Goal: Ask a question: Seek information or help from site administrators or community

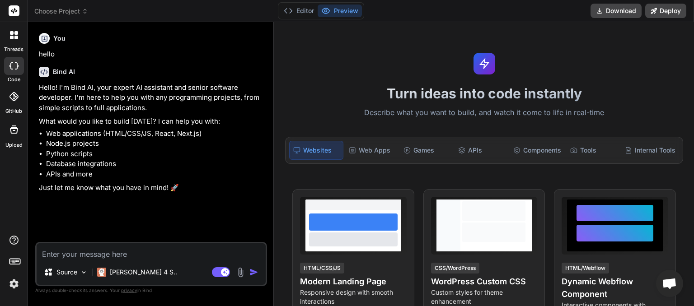
click at [86, 12] on icon at bounding box center [85, 11] width 6 height 6
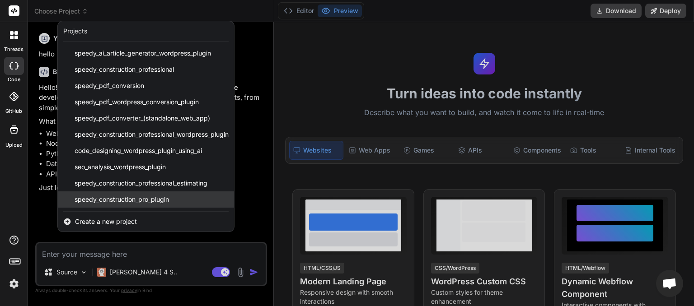
click at [117, 203] on span "speedy_construction_pro_plugin" at bounding box center [122, 199] width 94 height 9
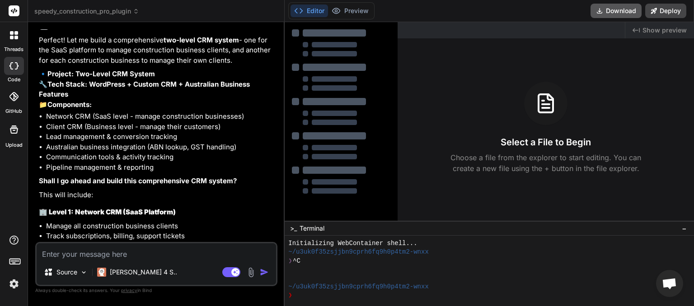
scroll to position [4510, 0]
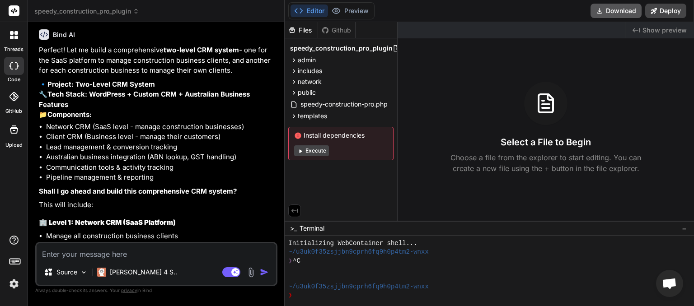
click at [623, 13] on button "Download" at bounding box center [616, 11] width 51 height 14
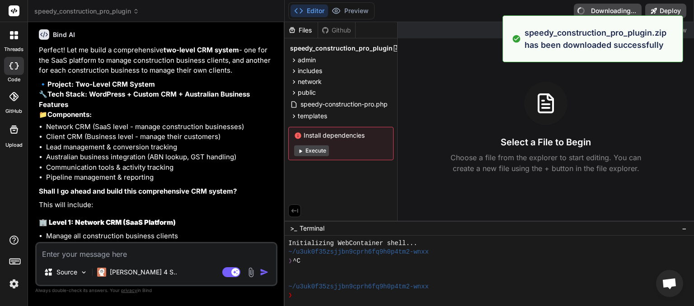
type textarea "x"
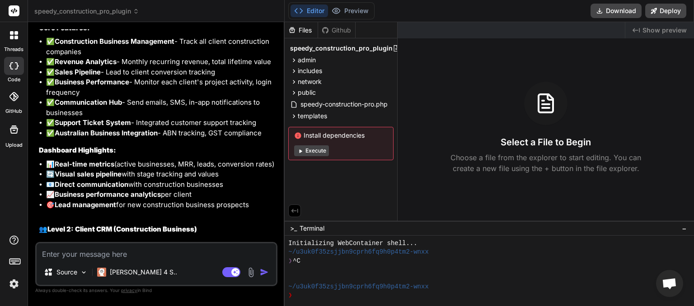
scroll to position [5672, 0]
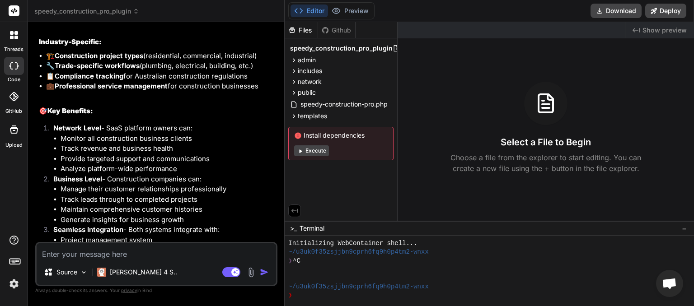
click at [78, 251] on textarea at bounding box center [157, 252] width 240 height 16
type textarea "c"
type textarea "x"
type textarea "co"
type textarea "x"
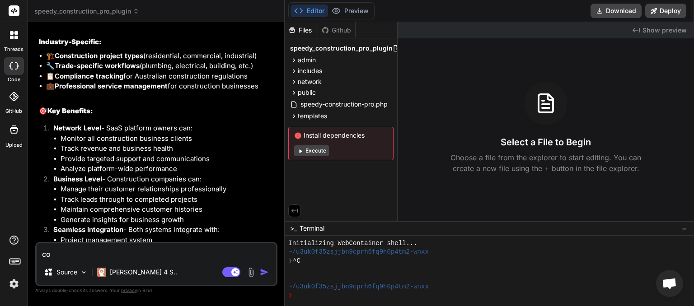
type textarea "con"
type textarea "x"
type textarea "conf"
type textarea "x"
type textarea "confi"
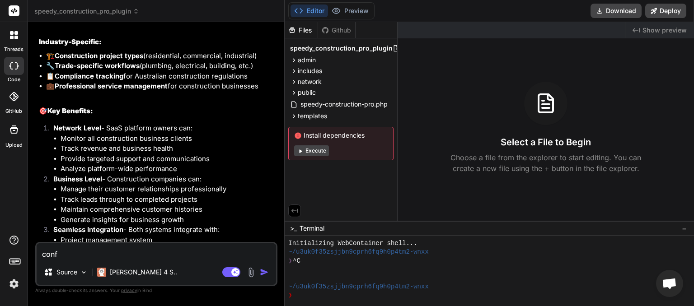
type textarea "x"
type textarea "config"
type textarea "x"
type textarea "configu"
type textarea "x"
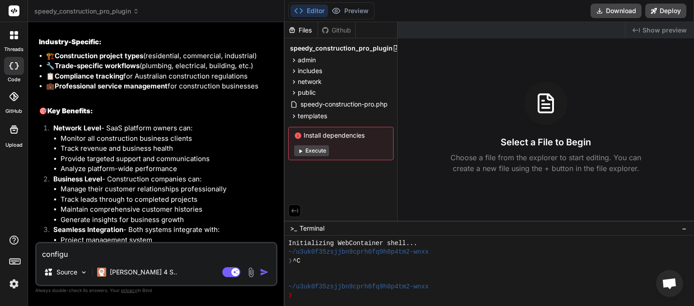
type textarea "configur"
type textarea "x"
type textarea "configure"
type textarea "x"
type textarea "configure"
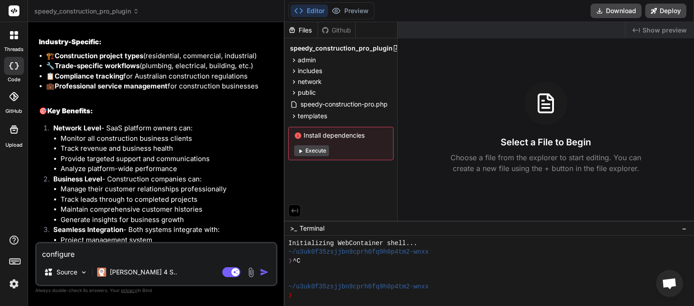
type textarea "x"
type textarea "configure s"
type textarea "x"
type textarea "configure se"
type textarea "x"
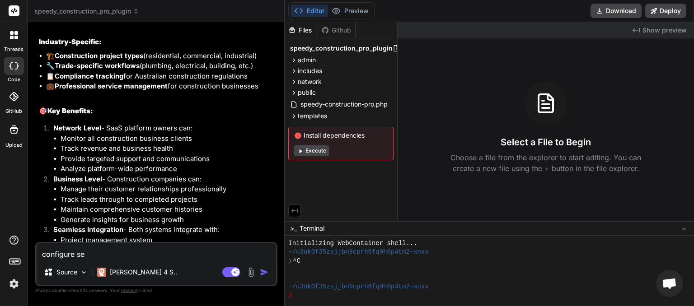
type textarea "configure set"
type textarea "x"
type textarea "configure sett"
type textarea "x"
type textarea "configure setti"
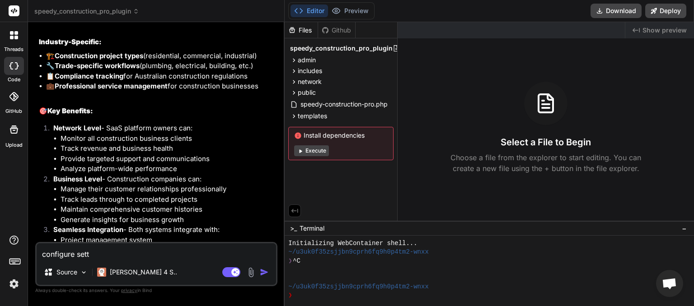
type textarea "x"
type textarea "configure settin"
type textarea "x"
type textarea "configure setting"
type textarea "x"
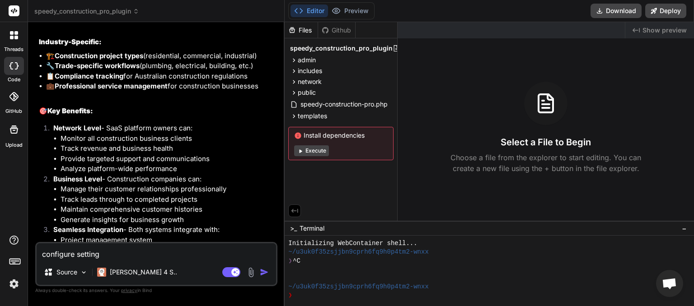
type textarea "configure settings"
type textarea "x"
type textarea "configure settings"
type textarea "x"
type textarea "configure settings ="
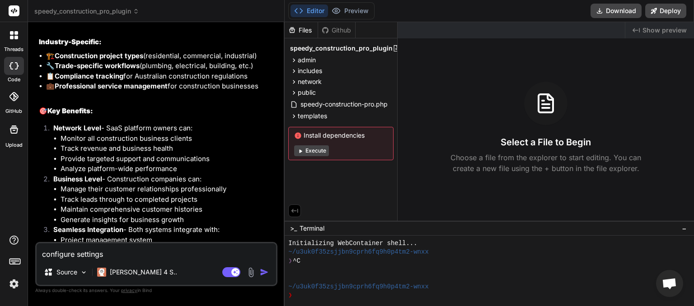
type textarea "x"
type textarea "configure settings ="
type textarea "x"
paste textarea "Sorry, you are not allowed to access this page."
type textarea "configure settings = Sorry, you are not allowed to access this page."
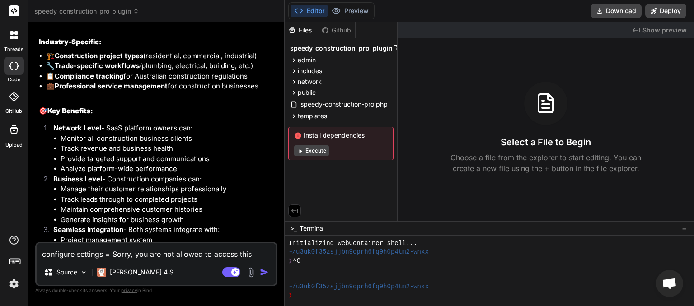
type textarea "x"
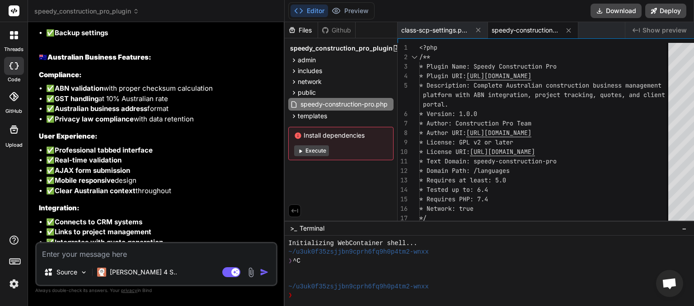
scroll to position [6608, 0]
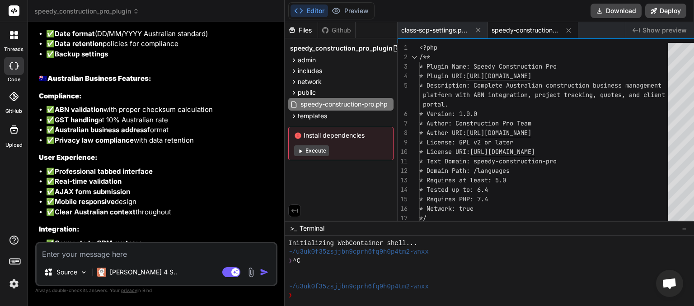
type textarea "x"
click at [71, 250] on textarea at bounding box center [157, 252] width 240 height 16
type textarea "d"
type textarea "x"
type textarea "do"
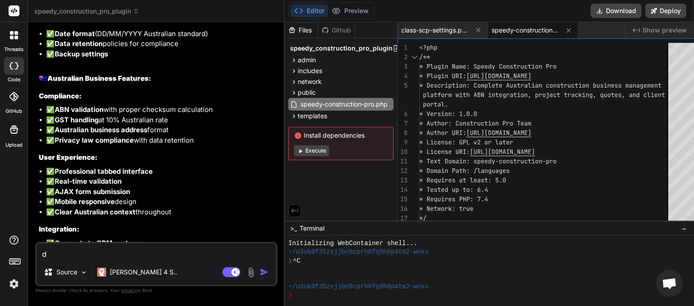
type textarea "x"
type textarea "do"
type textarea "x"
type textarea "do w"
type textarea "x"
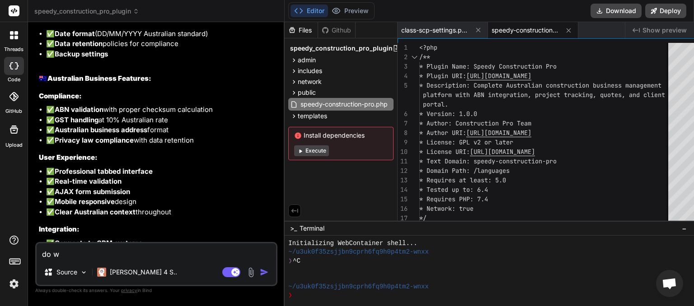
type textarea "do we"
type textarea "x"
type textarea "do we"
type textarea "x"
type textarea "do we h"
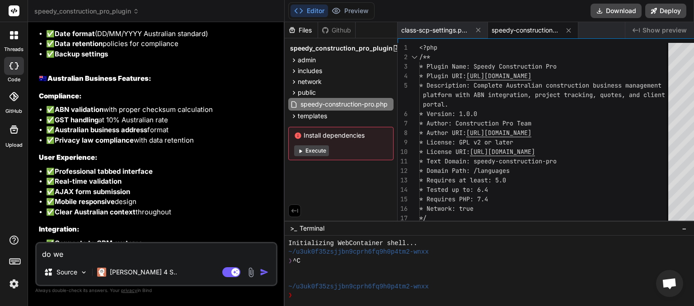
type textarea "x"
type textarea "do we ha"
type textarea "x"
type textarea "do we hav"
type textarea "x"
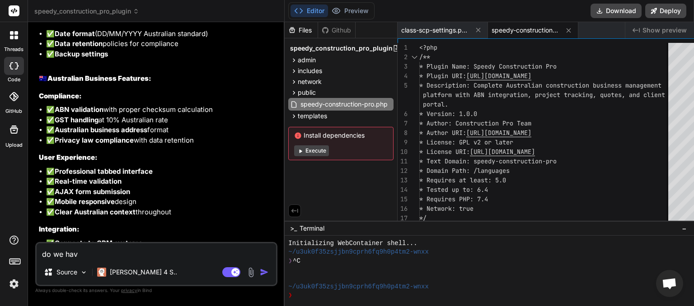
type textarea "do we have"
type textarea "x"
type textarea "do we have"
type textarea "x"
type textarea "do we have a"
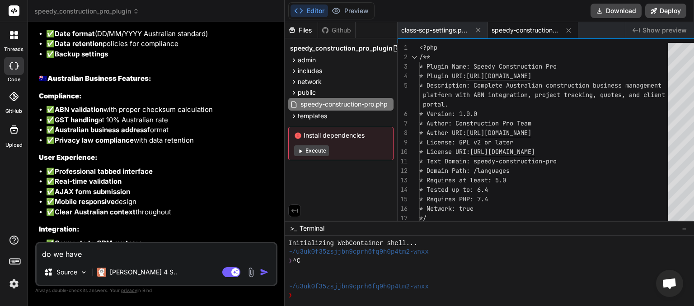
type textarea "x"
type textarea "do we have al"
type textarea "x"
type textarea "do we have all"
type textarea "x"
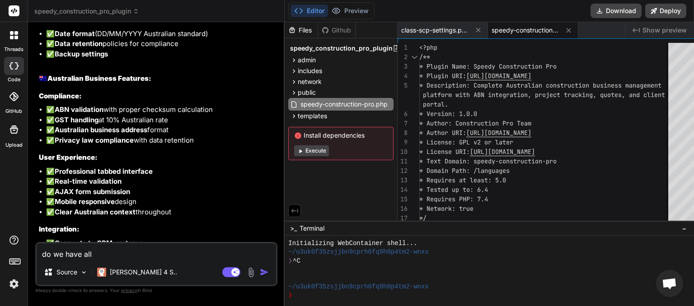
type textarea "do we have all"
type textarea "x"
type textarea "do we have all t"
type textarea "x"
type textarea "do we have all th"
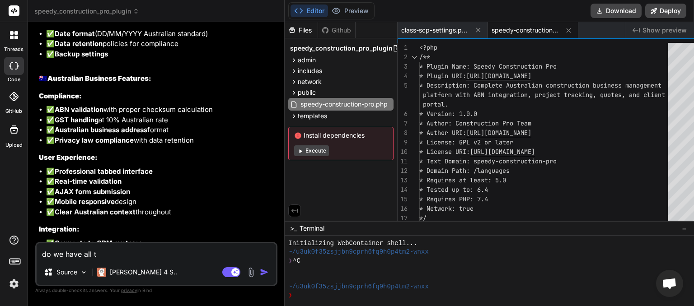
type textarea "x"
type textarea "do we have all thi"
type textarea "x"
type textarea "do we have all this"
type textarea "x"
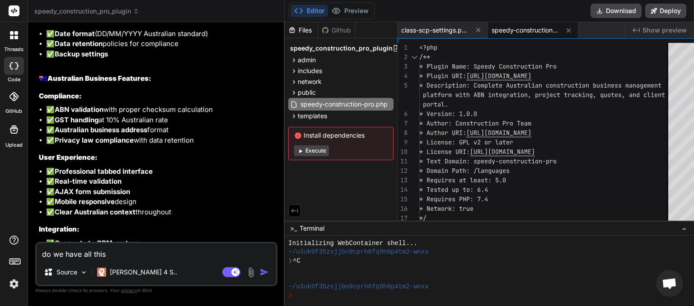
type textarea "do we have all this"
type textarea "x"
type textarea "do we have all this i"
type textarea "x"
type textarea "do we have all this in"
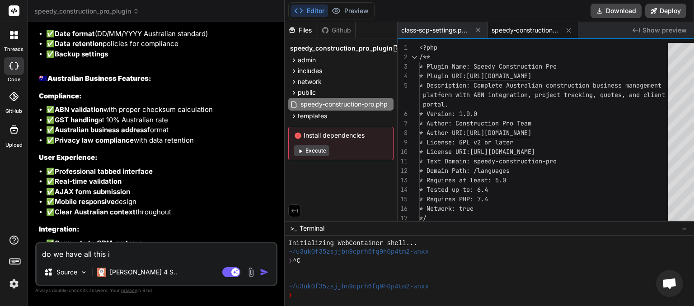
type textarea "x"
type textarea "do we have all this in"
type textarea "x"
type textarea "do we have all this in o"
type textarea "x"
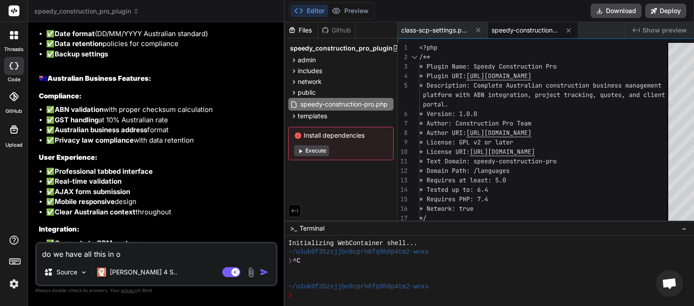
type textarea "do we have all this in ou"
type textarea "x"
type textarea "do we have all this in our"
type textarea "x"
type textarea "do we have all this in our"
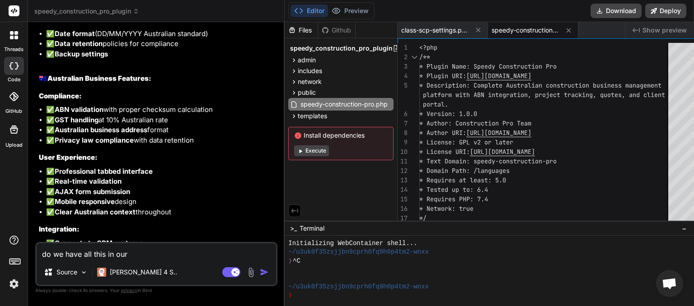
type textarea "x"
type textarea "do we have all this in our C"
type textarea "x"
type textarea "do we have all this in our CR"
type textarea "x"
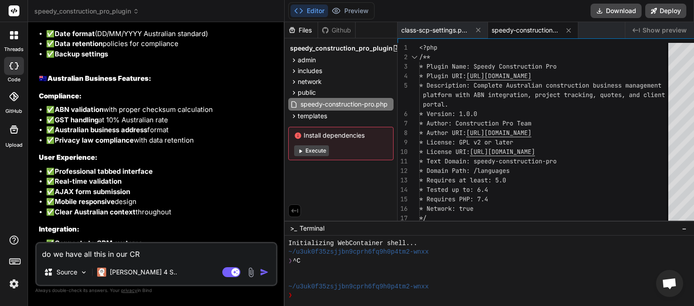
type textarea "do we have all this in our CRM"
type textarea "x"
type textarea "do we have all this in our CRM"
type textarea "x"
type textarea "do we have all this in our CRM ?"
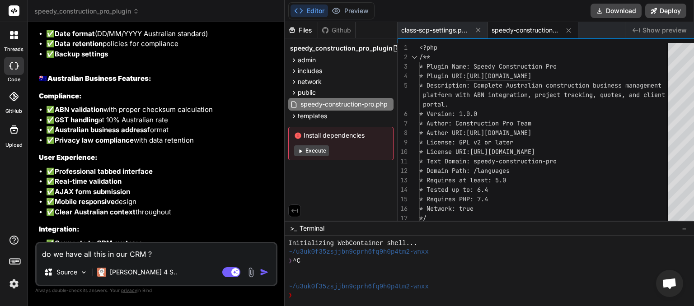
type textarea "x"
type textarea "do we have all this in our CRM ?"
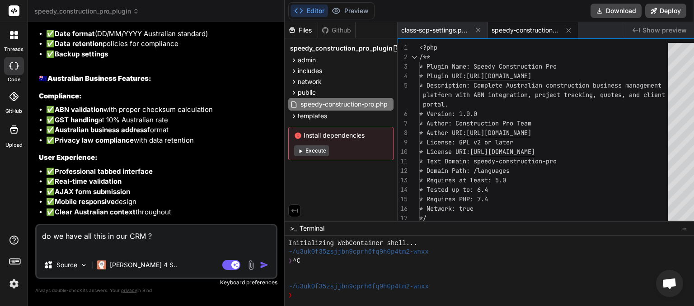
type textarea "x"
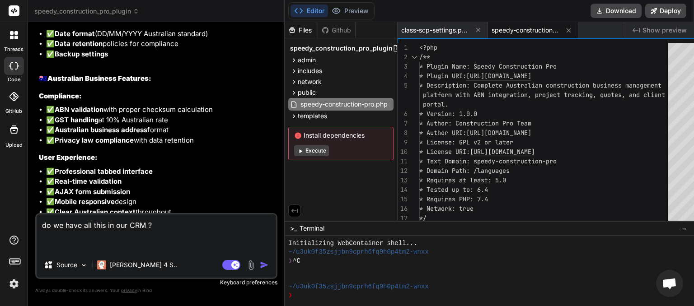
paste textarea "🧰 How the CRM Works (Layman's Version) 1. Client Sign-Up • A builder or client …"
type textarea "do we have all this in our CRM ? 🧰 How the CRM Works (Layman's Version) 1. Clie…"
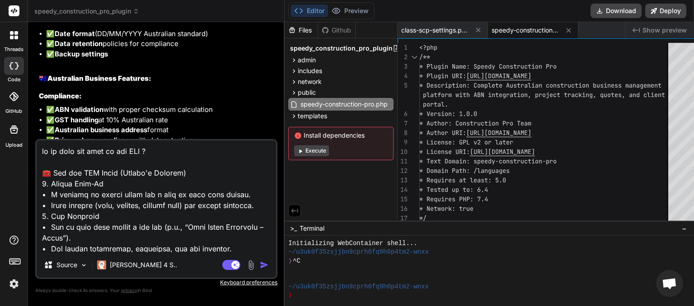
scroll to position [358, 0]
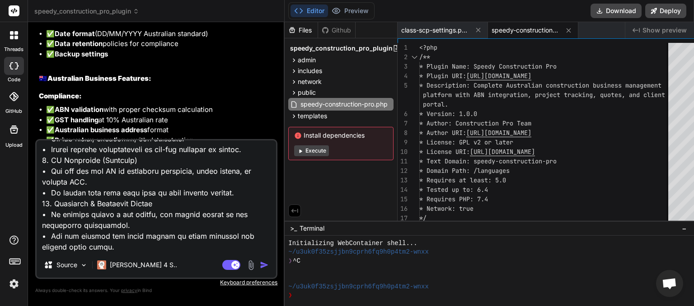
type textarea "x"
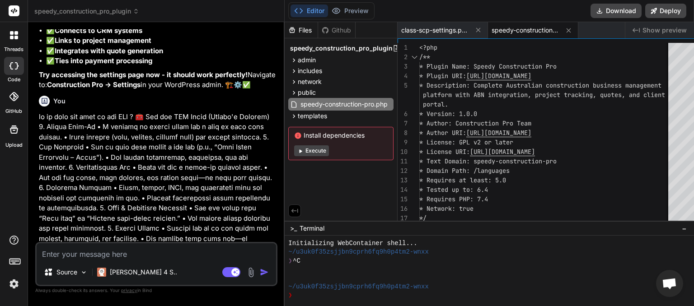
scroll to position [6821, 0]
type textarea "x"
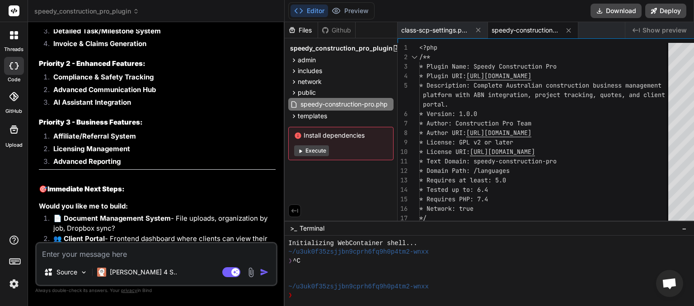
scroll to position [7868, 0]
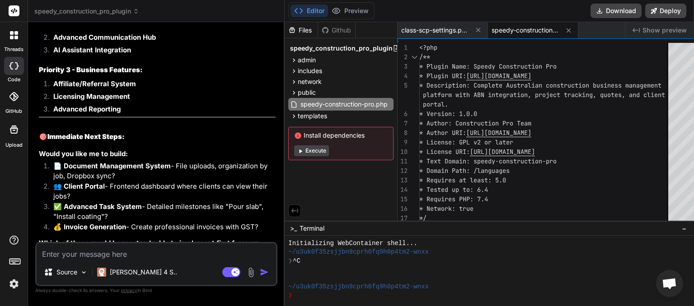
click at [75, 254] on textarea at bounding box center [157, 252] width 240 height 16
type textarea "y"
type textarea "x"
type textarea "ye"
type textarea "x"
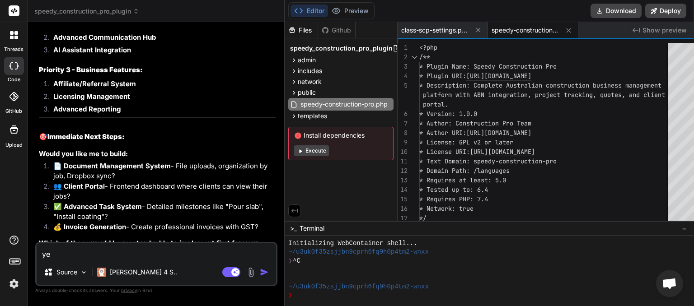
type textarea "yes"
type textarea "x"
type textarea "yes"
type textarea "x"
type textarea "yes b"
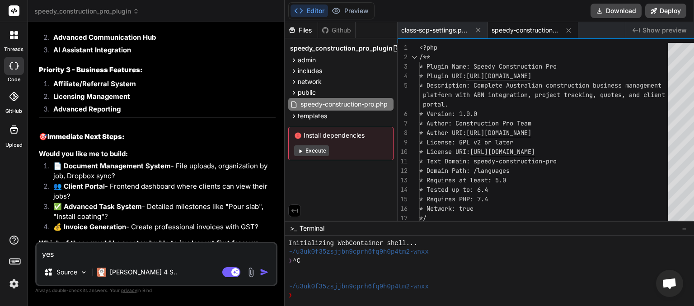
type textarea "x"
type textarea "yes bu"
type textarea "x"
type textarea "yes bui"
type textarea "x"
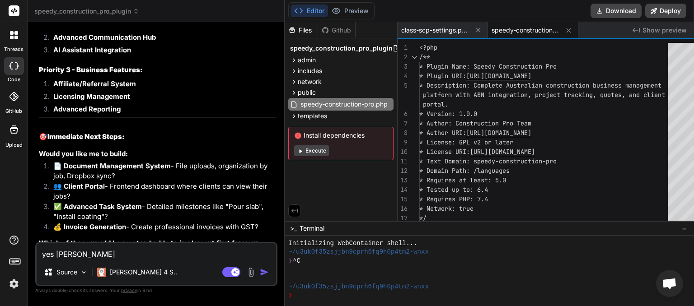
type textarea "yes buil"
type textarea "x"
type textarea "yes build"
type textarea "x"
type textarea "yes build"
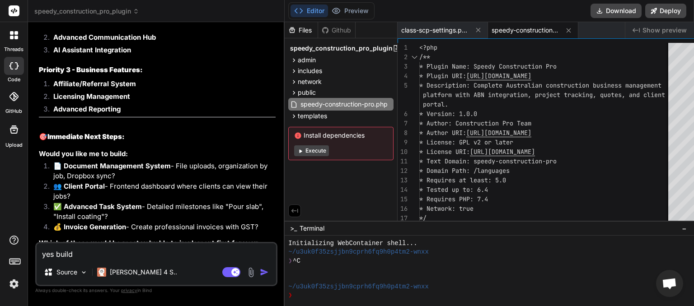
type textarea "x"
type textarea "yes build i"
type textarea "x"
type textarea "yes build it"
type textarea "x"
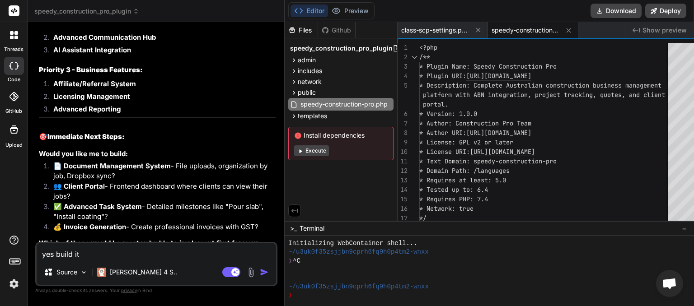
type textarea "yes build it"
type textarea "x"
type textarea "yes build it a"
type textarea "x"
type textarea "yes build it al"
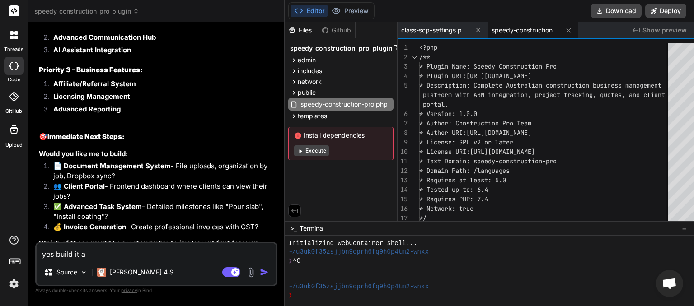
type textarea "x"
type textarea "yes build it all"
type textarea "x"
type textarea "yes build it all"
type textarea "x"
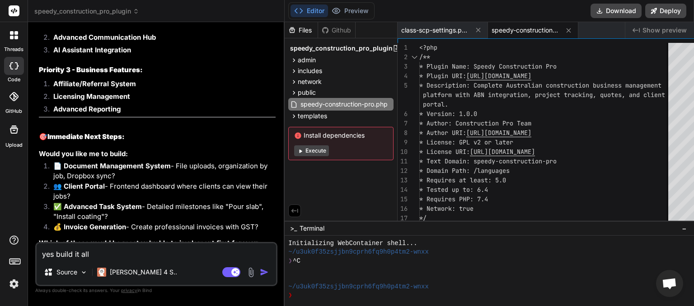
type textarea "yes build it all a"
type textarea "x"
type textarea "yes build it all an"
type textarea "x"
type textarea "yes build it all and"
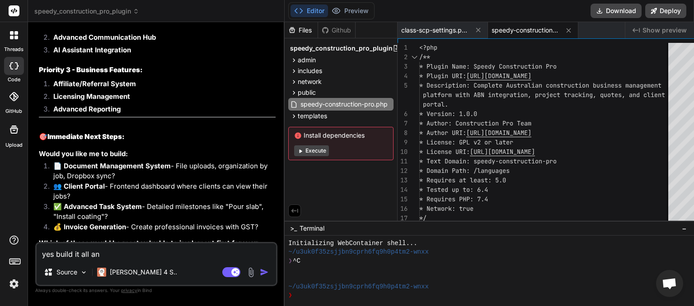
type textarea "x"
type textarea "yes build it all and"
type textarea "x"
type textarea "yes build it all and f"
type textarea "x"
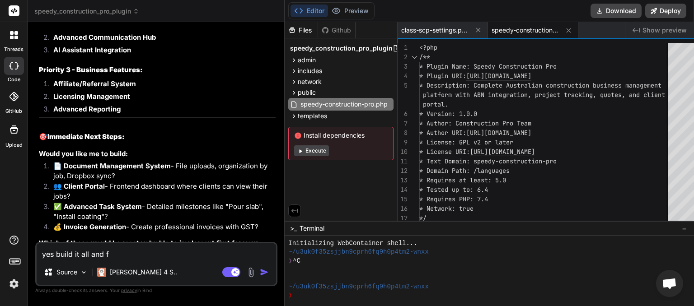
type textarea "yes build it all and fu"
type textarea "x"
type textarea "yes build it all and ful"
type textarea "x"
type textarea "yes build it all and full"
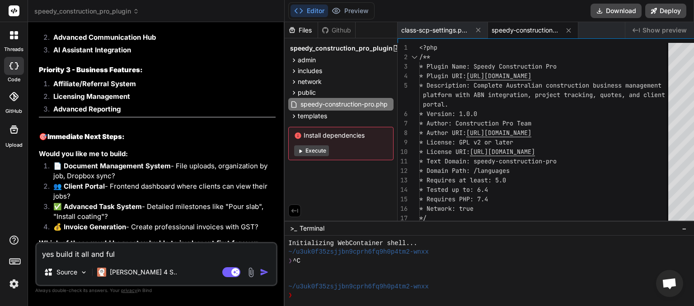
type textarea "x"
type textarea "yes build it all and fully"
type textarea "x"
type textarea "yes build it all and fully"
type textarea "x"
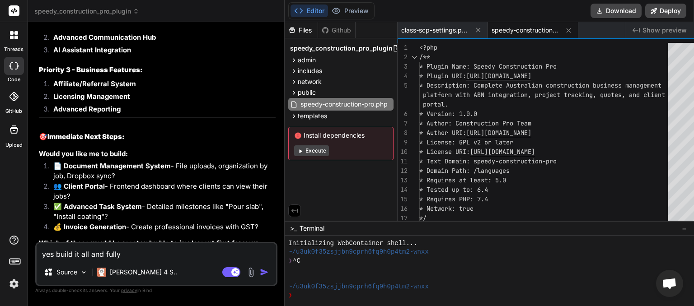
type textarea "yes build it all and fully i"
type textarea "x"
type textarea "yes build it all and fully im"
type textarea "x"
type textarea "yes build it all and fully imp"
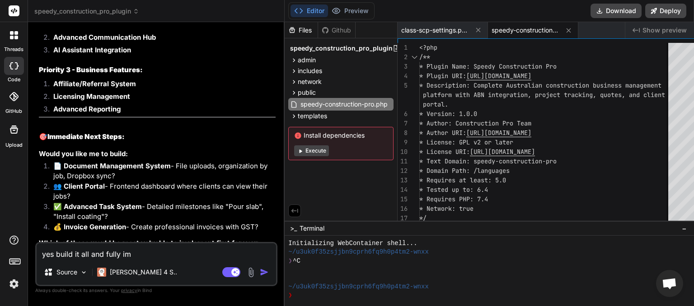
type textarea "x"
type textarea "yes build it all and fully impl"
type textarea "x"
type textarea "yes build it all and fully imple"
type textarea "x"
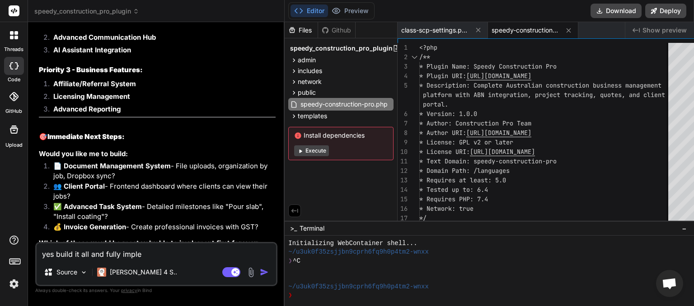
type textarea "yes build it all and fully implem"
type textarea "x"
type textarea "yes build it all and fully impleme"
type textarea "x"
type textarea "yes build it all and fully implemen"
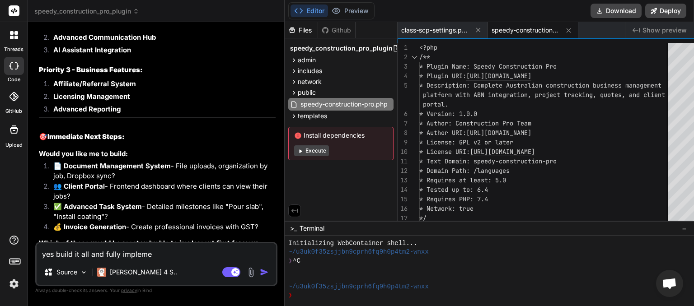
type textarea "x"
type textarea "yes build it all and fully implement"
type textarea "x"
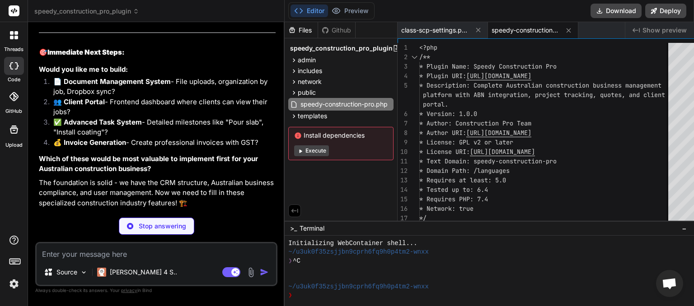
scroll to position [8194, 0]
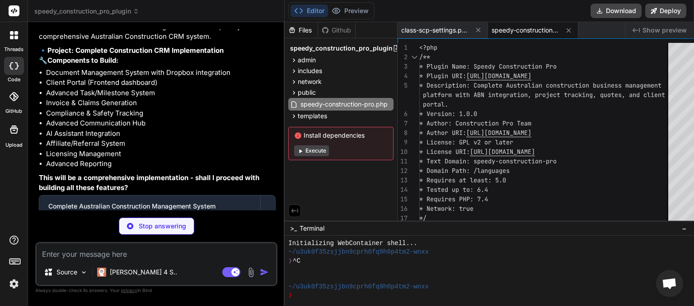
click at [50, 255] on textarea at bounding box center [157, 252] width 240 height 16
type textarea "x"
type textarea "w"
type textarea "x"
type textarea "wh"
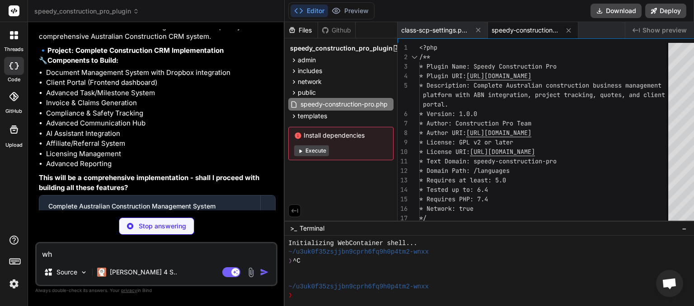
type textarea "x"
type textarea "wha"
type textarea "x"
type textarea "what"
type textarea "x"
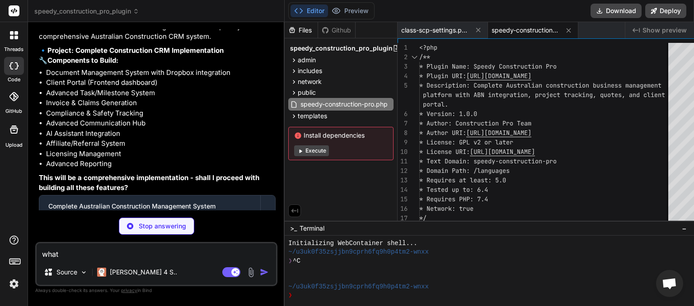
type textarea "what"
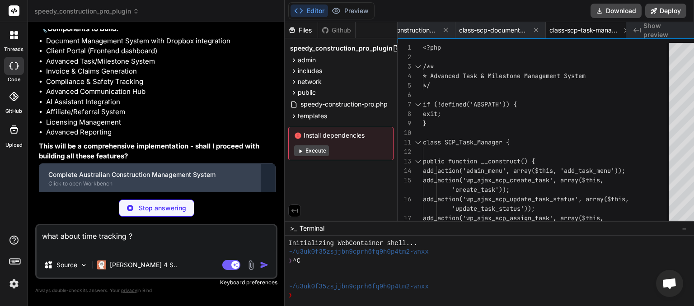
scroll to position [8240, 0]
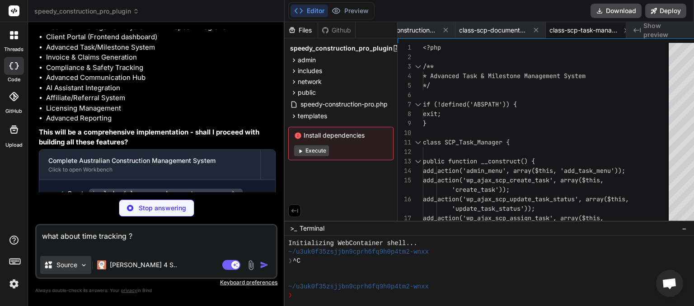
paste textarea "⏱️ Time Tracking in Your CRM 1. Job-Based Logging • Each job has its own time l…"
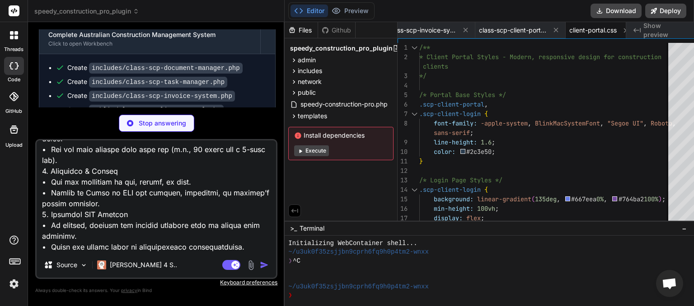
scroll to position [0, 0]
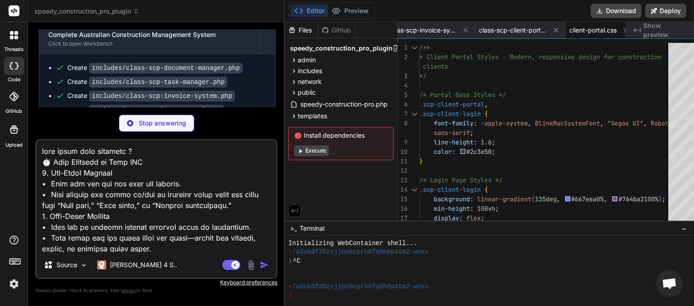
click at [41, 150] on textarea at bounding box center [157, 197] width 240 height 112
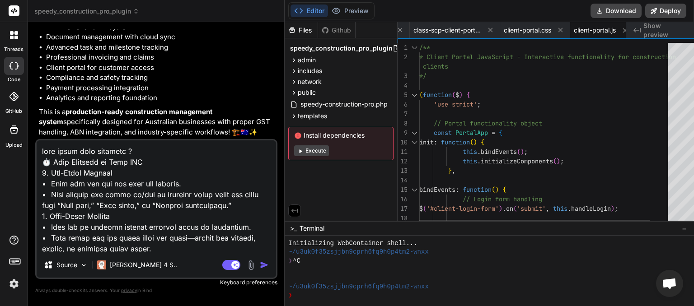
scroll to position [0, 440]
click at [612, 12] on button "Download" at bounding box center [616, 11] width 51 height 14
click at [41, 171] on textarea at bounding box center [157, 197] width 240 height 112
click at [260, 266] on img "button" at bounding box center [264, 265] width 9 height 9
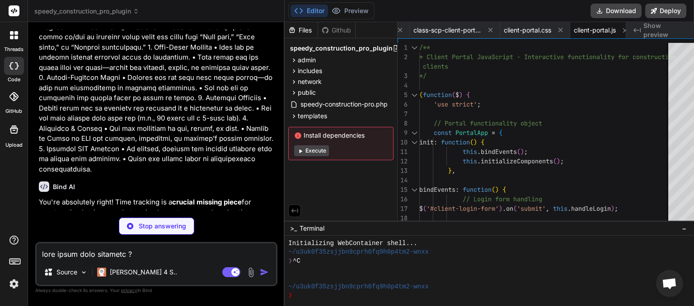
scroll to position [9655, 0]
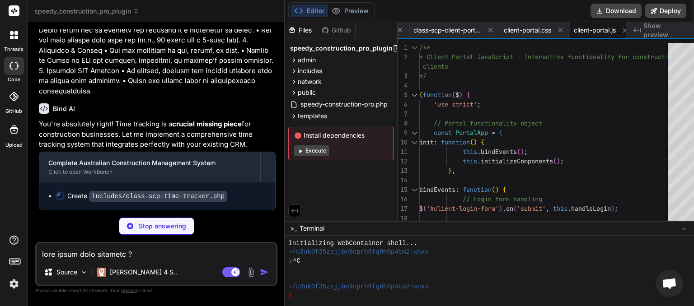
paste textarea "📅 How Job Scheduling Works 1. Create a Job Timeline • When you set up a new job…"
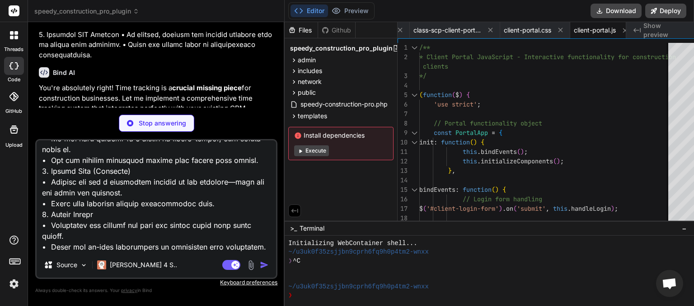
scroll to position [284, 0]
paste textarea "🧱 Standard Job Schedule Framework (Cost Centre–Driven) 1. Cost Centre Templates…"
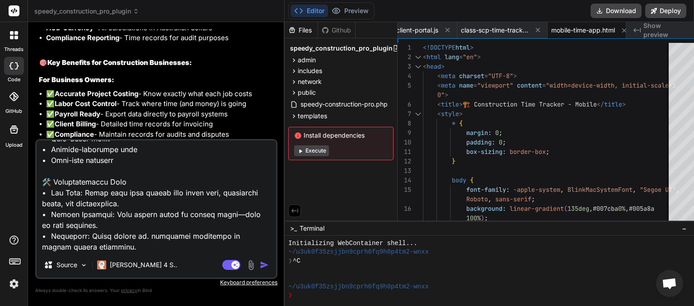
scroll to position [10639, 0]
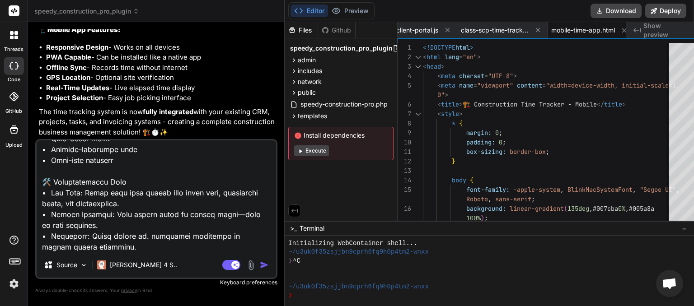
click at [260, 267] on img "button" at bounding box center [264, 265] width 9 height 9
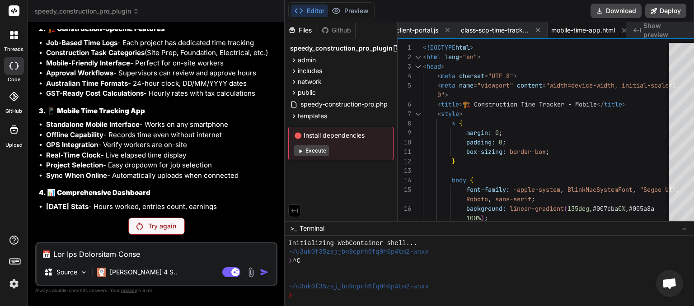
scroll to position [9983, 0]
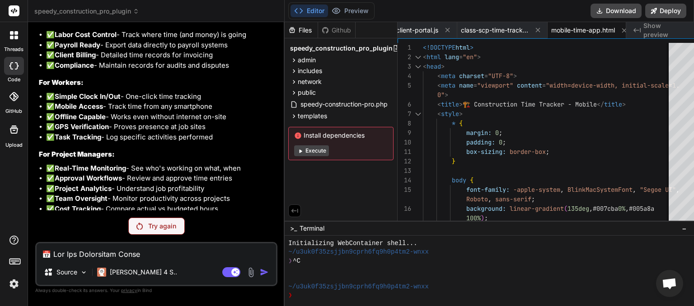
click at [155, 230] on p "Try again" at bounding box center [162, 226] width 28 height 9
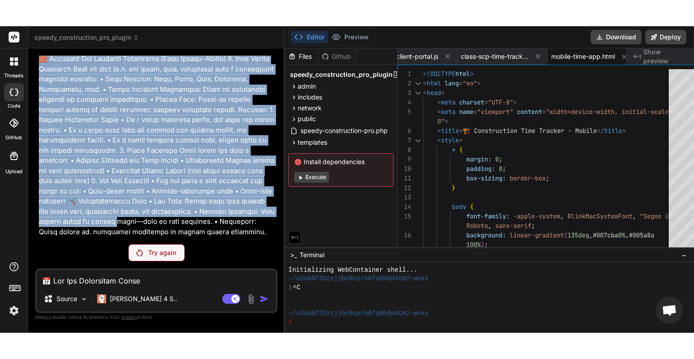
scroll to position [10974, 0]
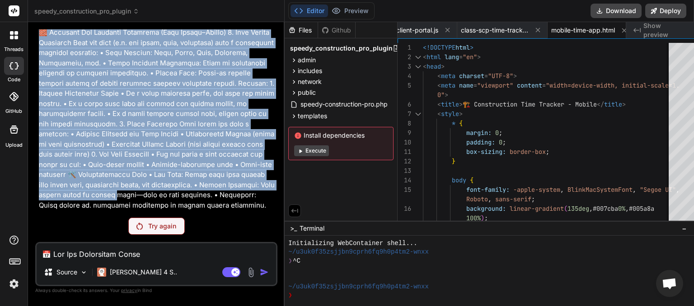
drag, startPoint x: 51, startPoint y: 89, endPoint x: 248, endPoint y: 206, distance: 228.8
click at [248, 206] on p at bounding box center [157, 28] width 237 height 366
copy p "ow Job Scheduling Works 1. Create a Job Timeline • When you set up a new job, y…"
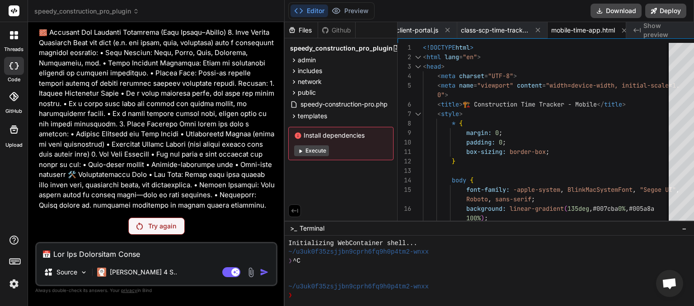
click at [91, 255] on textarea at bounding box center [157, 252] width 240 height 16
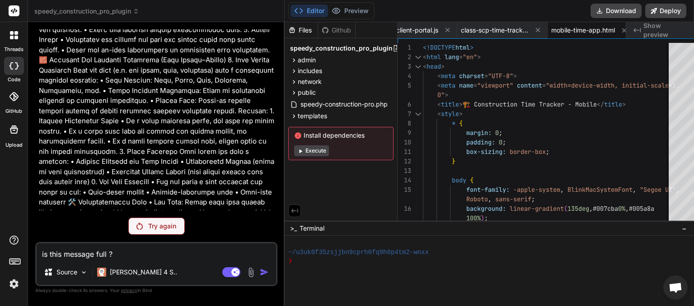
scroll to position [9, 0]
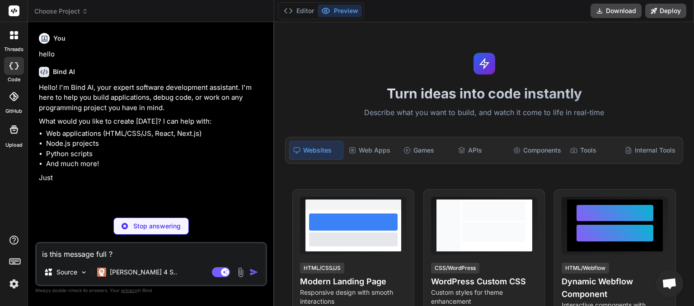
click at [85, 14] on icon at bounding box center [85, 12] width 3 height 1
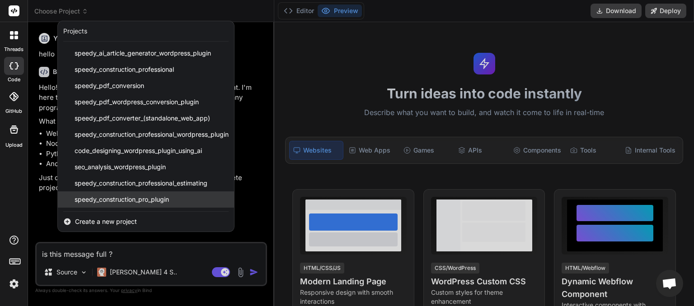
click at [117, 196] on span "speedy_construction_pro_plugin" at bounding box center [122, 199] width 94 height 9
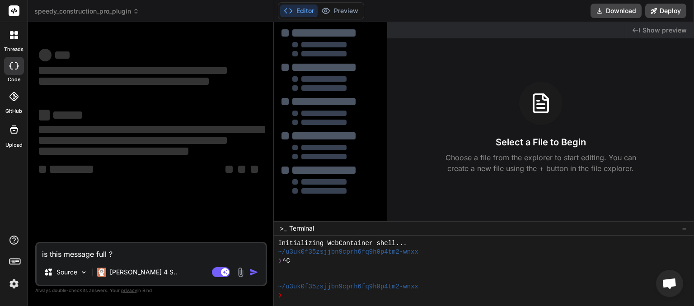
scroll to position [9, 0]
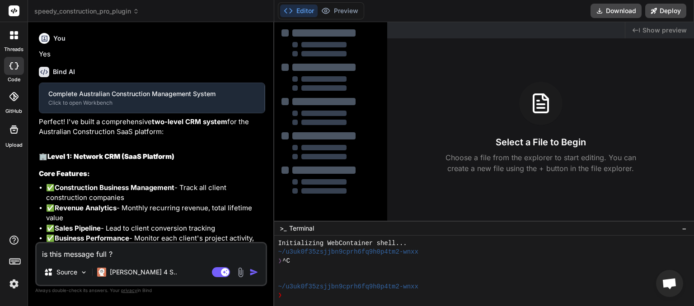
click at [148, 251] on textarea "is this message full ?" at bounding box center [151, 252] width 229 height 16
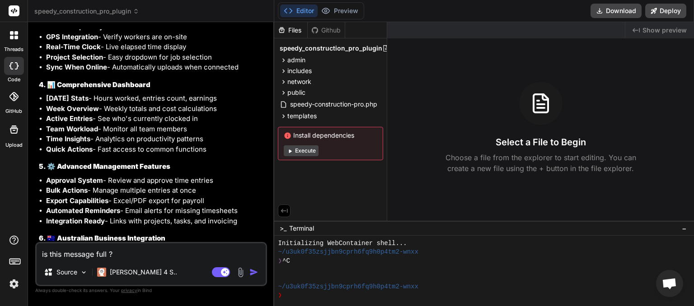
scroll to position [5503, 0]
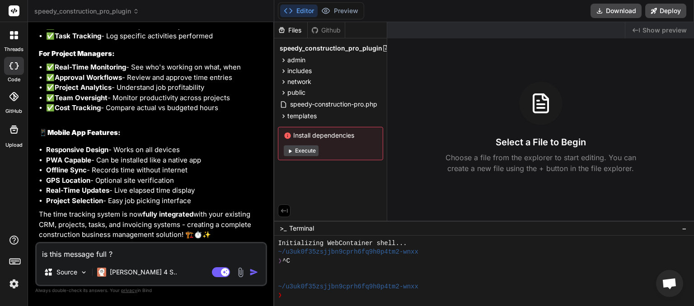
click at [256, 273] on img "button" at bounding box center [253, 272] width 9 height 9
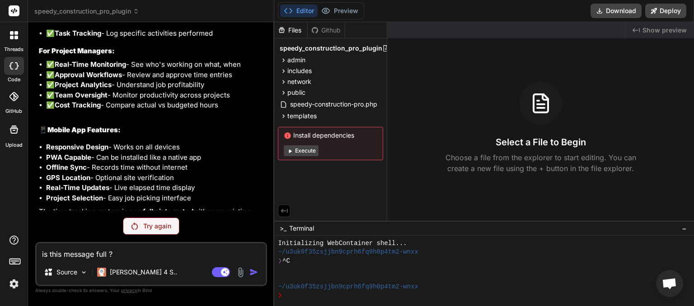
scroll to position [5565, 0]
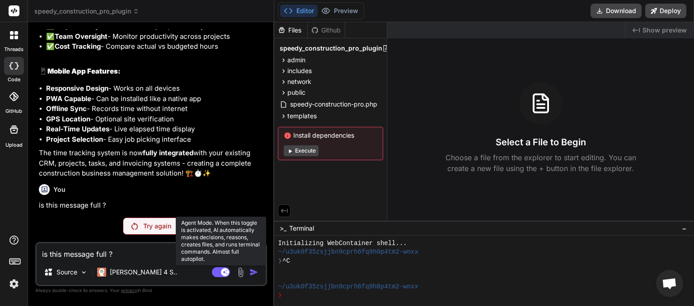
click at [216, 273] on rect at bounding box center [221, 273] width 18 height 10
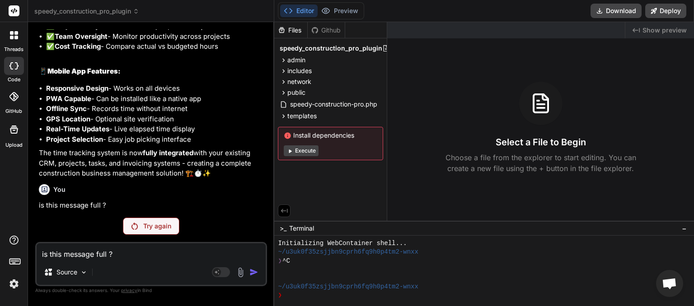
click at [155, 226] on p "Try again" at bounding box center [157, 226] width 28 height 9
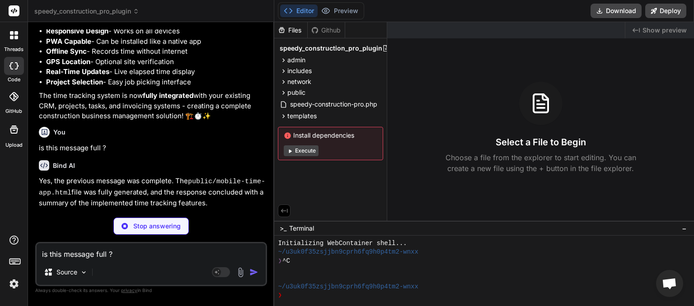
scroll to position [5588, 0]
type textarea "x"
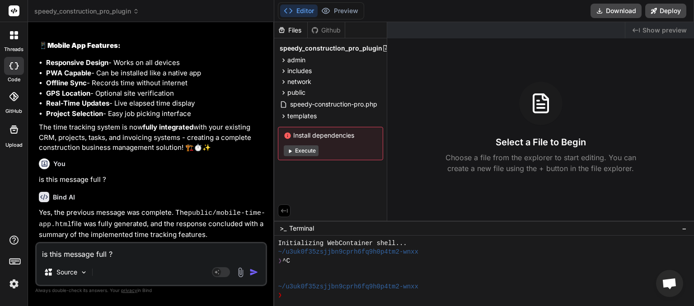
scroll to position [5589, 0]
click at [101, 256] on textarea "is this message full ?" at bounding box center [151, 252] width 229 height 16
click at [88, 255] on textarea "is this message full ?" at bounding box center [151, 252] width 229 height 16
type textarea "d"
type textarea "x"
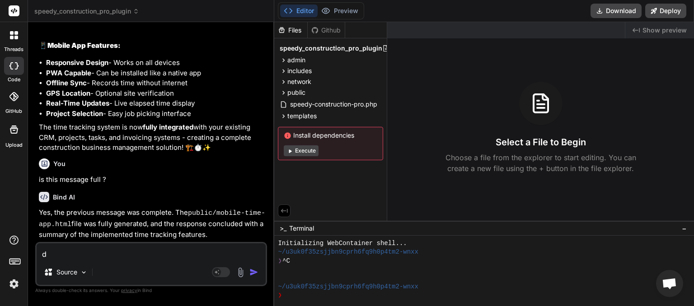
type textarea "do"
type textarea "x"
type textarea "do"
type textarea "x"
type textarea "do y"
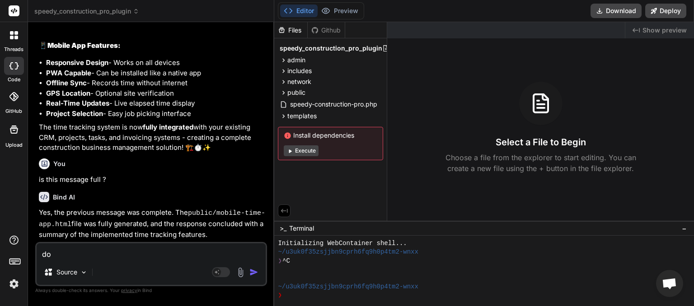
type textarea "x"
type textarea "do yo"
type textarea "x"
type textarea "do you"
type textarea "x"
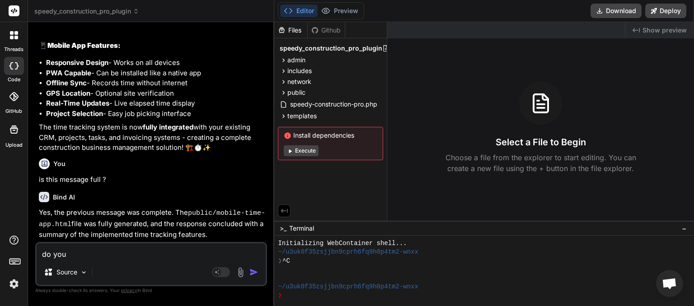
type textarea "do you"
type textarea "x"
type textarea "do you n"
type textarea "x"
type textarea "do you ne"
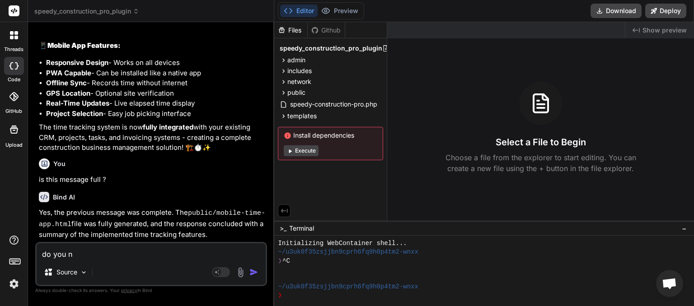
type textarea "x"
type textarea "do you nee"
type textarea "x"
type textarea "do you need"
type textarea "x"
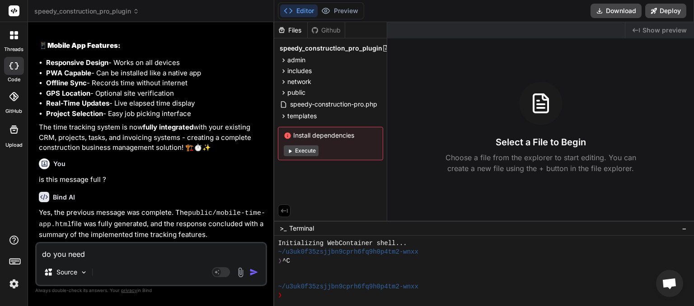
type textarea "do you need"
type textarea "x"
type textarea "do you need t"
type textarea "x"
type textarea "do you need to"
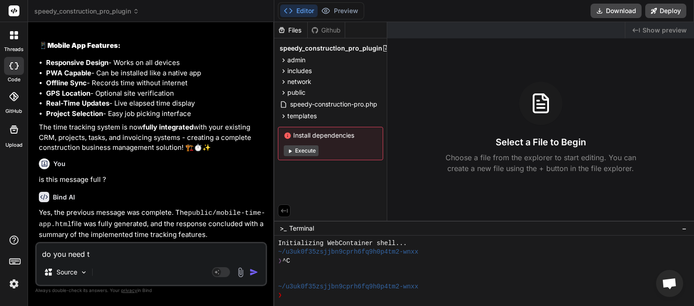
type textarea "x"
type textarea "do you need to"
type textarea "x"
type textarea "do you need to c"
type textarea "x"
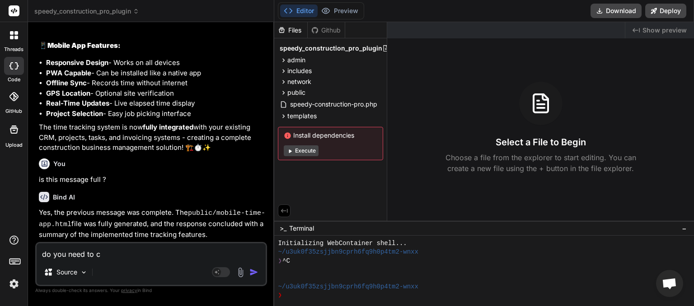
type textarea "do you need to cl"
type textarea "x"
type textarea "do you need to cle"
type textarea "x"
type textarea "do you need to clea"
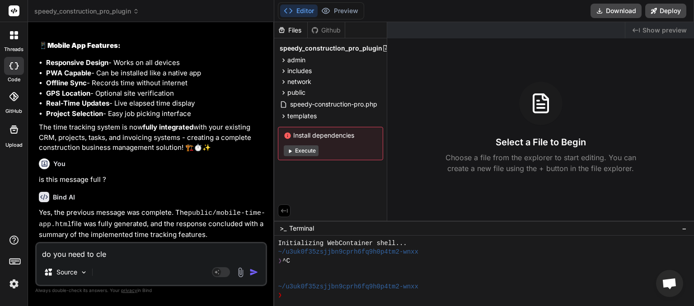
type textarea "x"
type textarea "do you need to clear"
type textarea "x"
type textarea "do you need to clear"
type textarea "x"
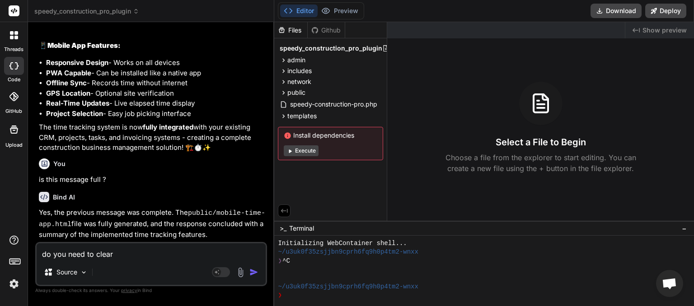
type textarea "do you need to clear t"
type textarea "x"
type textarea "do you need to clear th"
type textarea "x"
type textarea "do you need to clear thi"
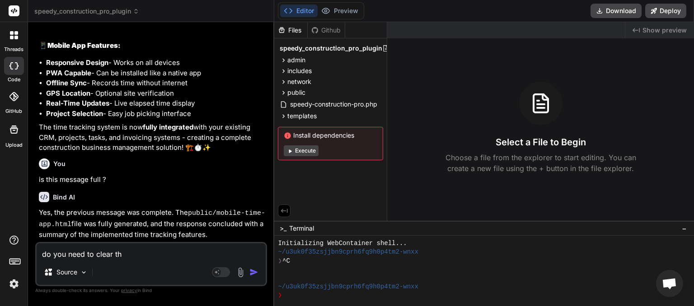
type textarea "x"
type textarea "do you need to clear this"
type textarea "x"
type textarea "do you need to clear this"
type textarea "x"
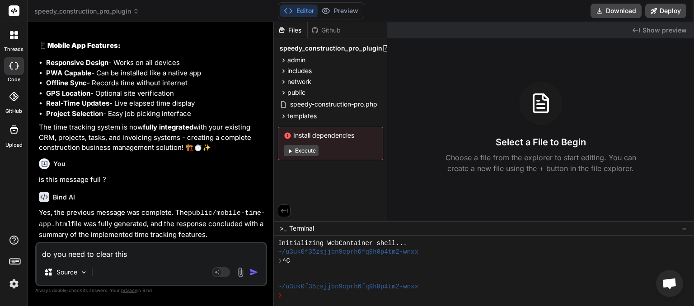
type textarea "do you need to clear this m"
type textarea "x"
type textarea "do you need to clear this me"
type textarea "x"
type textarea "do you need to clear this mea"
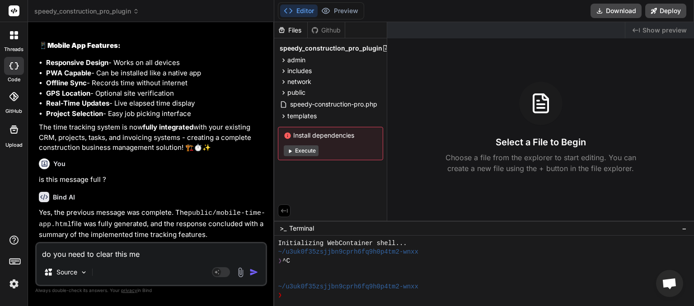
type textarea "x"
type textarea "do you need to clear this me"
type textarea "x"
type textarea "do you need to clear this mes"
type textarea "x"
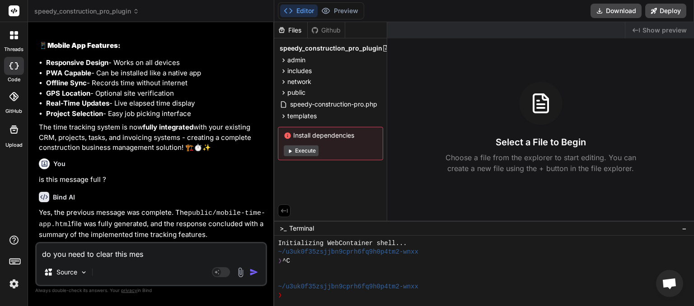
type textarea "do you need to clear this mess"
type textarea "x"
type textarea "do you need to clear this messa"
type textarea "x"
type textarea "do you need to clear this messag"
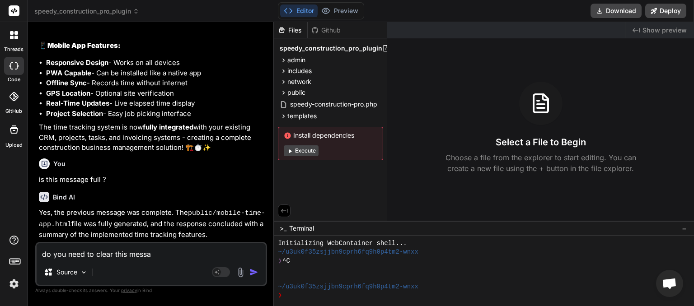
type textarea "x"
type textarea "do you need to clear this message"
type textarea "x"
type textarea "do you need to clear this message"
type textarea "x"
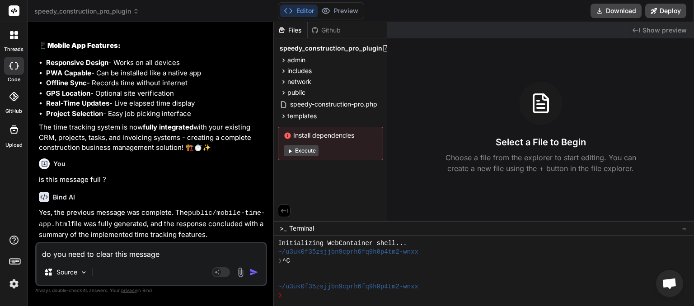
type textarea "do you need to clear this message t"
type textarea "x"
type textarea "do you need to clear this message to"
type textarea "x"
type textarea "do you need to clear this message to"
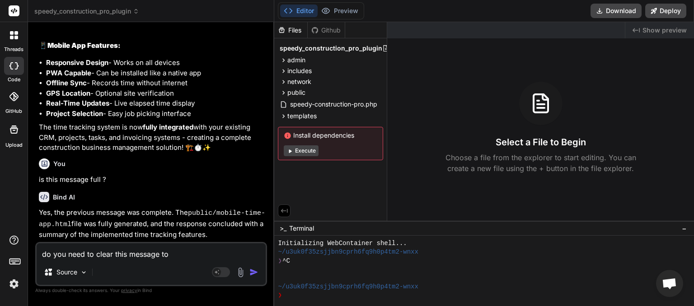
type textarea "x"
type textarea "do you need to clear this message to c"
type textarea "x"
type textarea "do you need to clear this message to co"
type textarea "x"
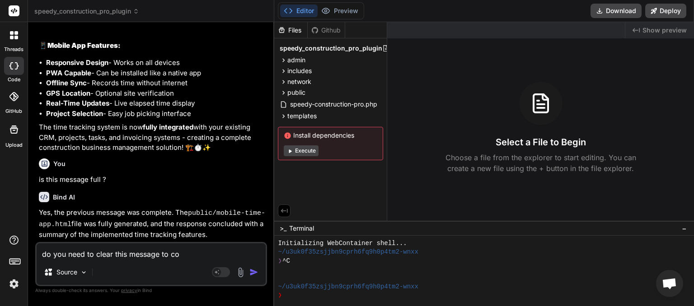
type textarea "do you need to clear this message to con"
type textarea "x"
type textarea "do you need to clear this message to cont"
type textarea "x"
type textarea "do you need to clear this message to conti"
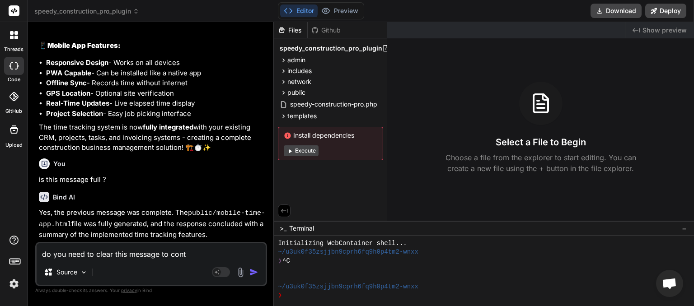
type textarea "x"
type textarea "do you need to clear this message to contin"
type textarea "x"
type textarea "do you need to clear this message to continu"
type textarea "x"
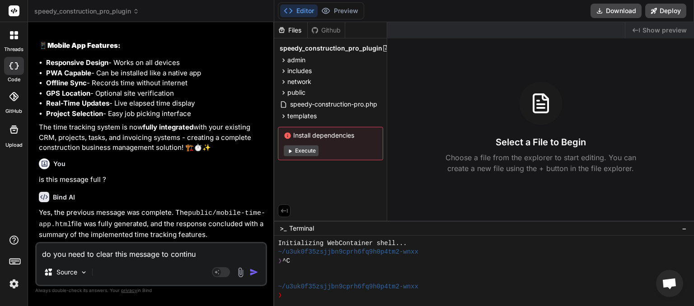
type textarea "do you need to clear this message to continue"
type textarea "x"
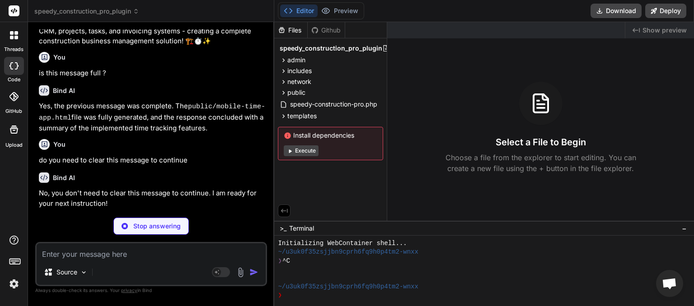
scroll to position [5664, 0]
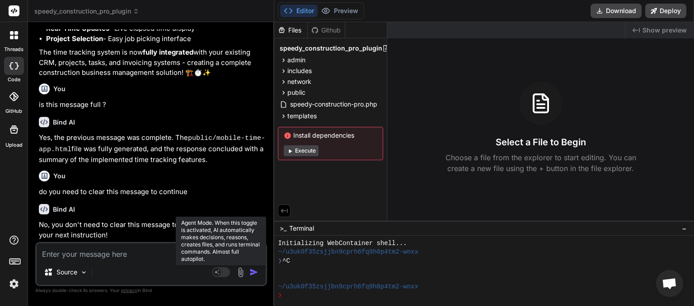
click at [223, 273] on rect at bounding box center [221, 273] width 18 height 10
type textarea "x"
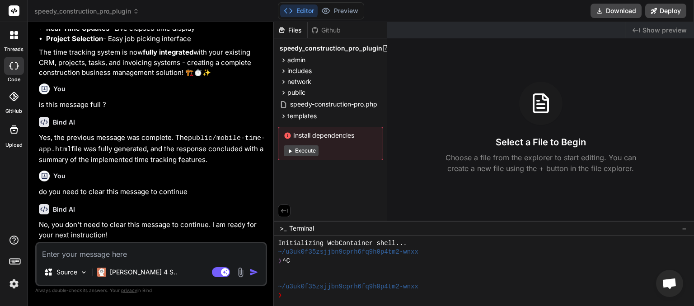
paste textarea "How Job Scheduling Works 1. Create a Job Timeline • When you set up a new job, …"
type textarea "How Job Scheduling Works 1. Create a Job Timeline • When you set up a new job, …"
type textarea "x"
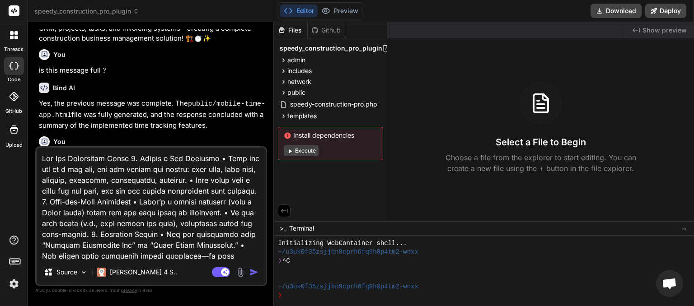
scroll to position [358, 0]
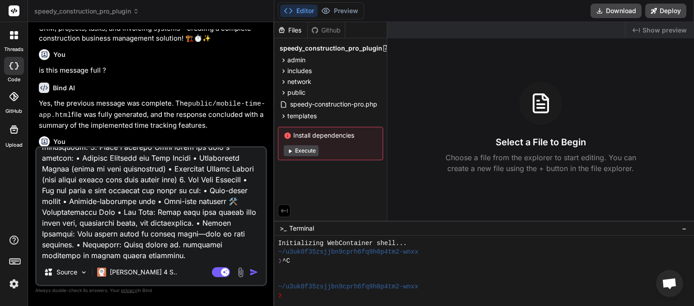
type textarea "How Job Scheduling Works 1. Create a Job Timeline • When you set up a new job, …"
click at [252, 272] on img "button" at bounding box center [253, 272] width 9 height 9
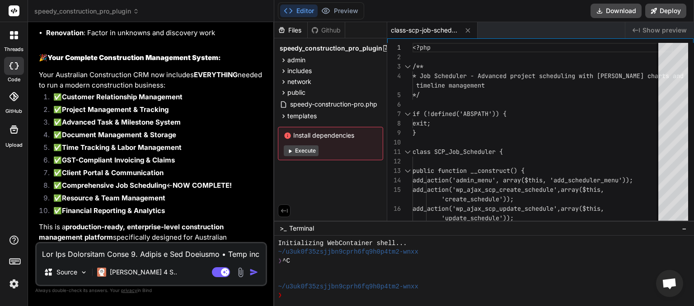
scroll to position [7608, 0]
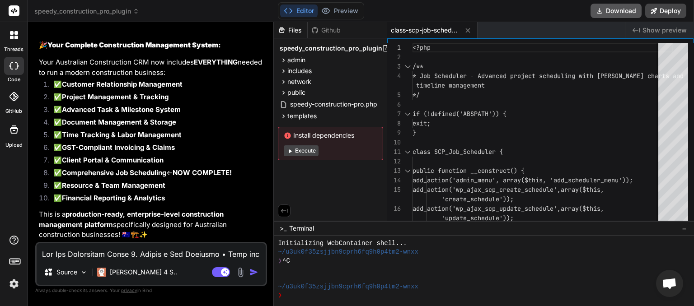
click at [611, 11] on button "Download" at bounding box center [616, 11] width 51 height 14
click at [136, 8] on span "speedy_construction_pro_plugin" at bounding box center [86, 11] width 105 height 9
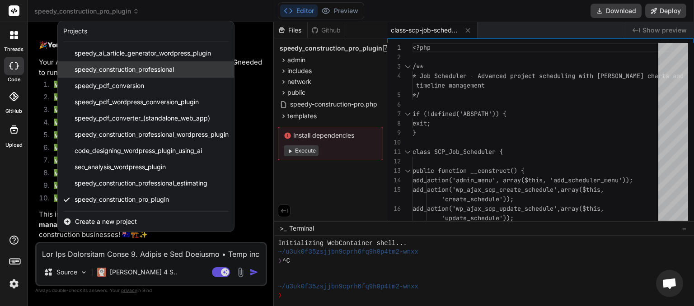
click at [123, 67] on span "speedy_construction_professional" at bounding box center [124, 69] width 99 height 9
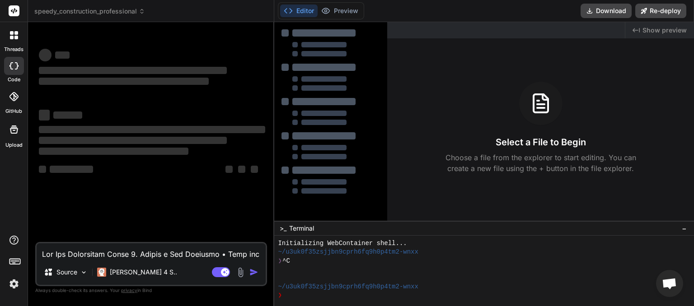
scroll to position [43, 0]
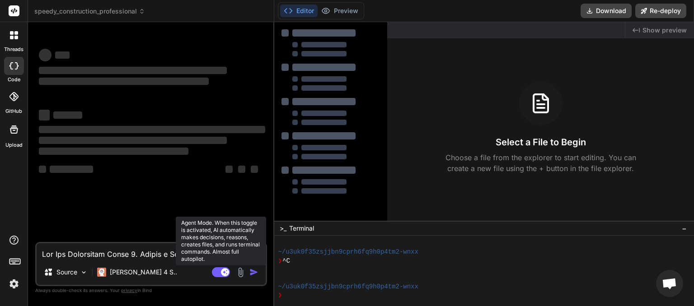
click at [216, 275] on rect at bounding box center [221, 273] width 18 height 10
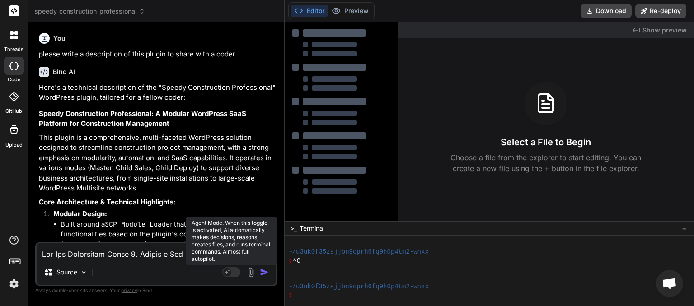
type textarea "x"
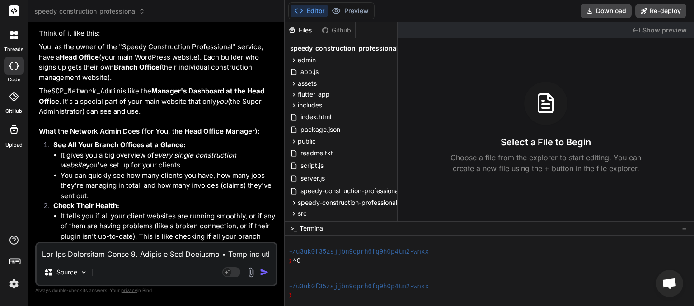
scroll to position [5394, 0]
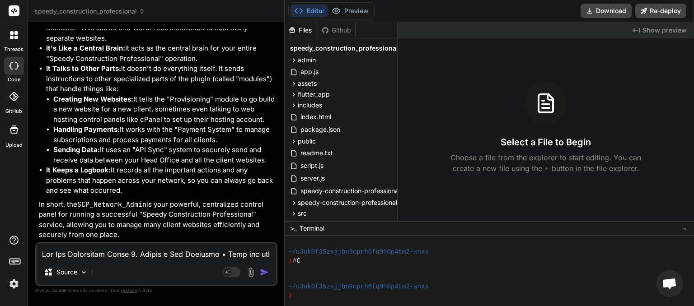
click at [83, 250] on textarea at bounding box center [157, 252] width 240 height 16
type textarea "w"
type textarea "x"
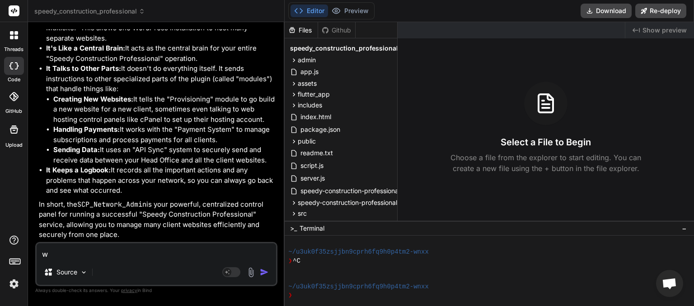
type textarea "wh"
type textarea "x"
type textarea "wha"
type textarea "x"
type textarea "what"
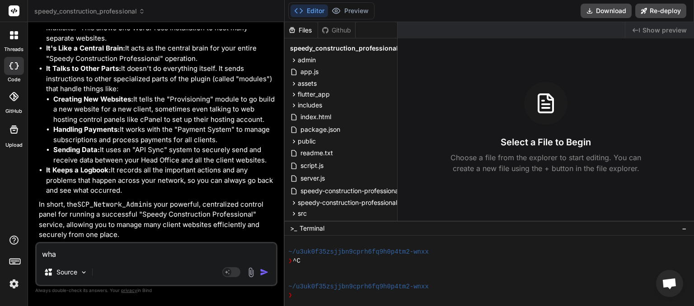
type textarea "x"
type textarea "what"
type textarea "x"
type textarea "what a"
type textarea "x"
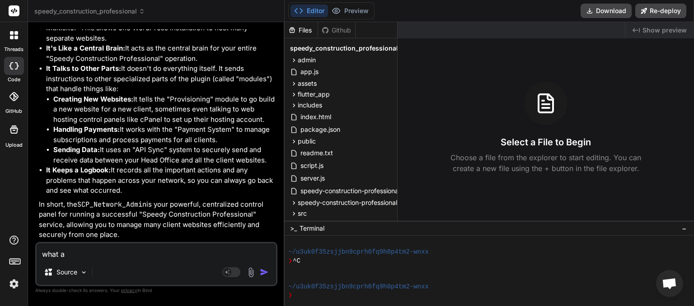
type textarea "what ar"
type textarea "x"
type textarea "what are"
type textarea "x"
type textarea "what are"
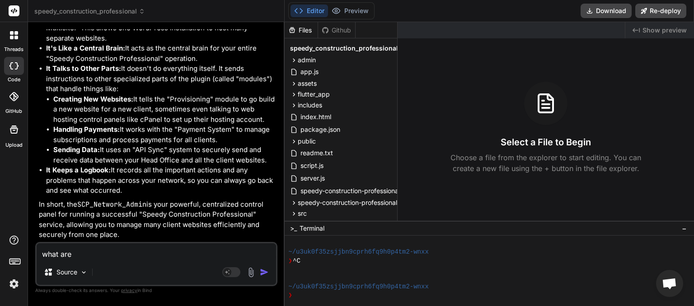
type textarea "x"
type textarea "what are w"
type textarea "x"
type textarea "what are we"
type textarea "x"
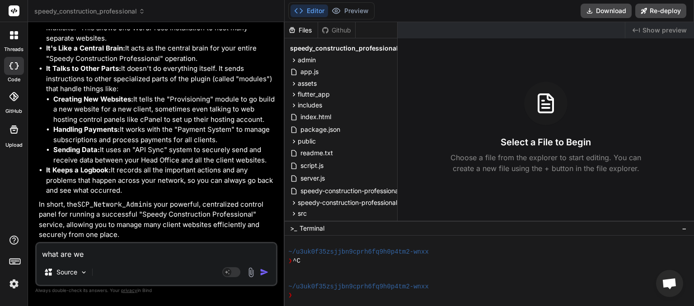
type textarea "what are we"
type textarea "x"
type textarea "what are we c"
type textarea "x"
type textarea "what are we ca"
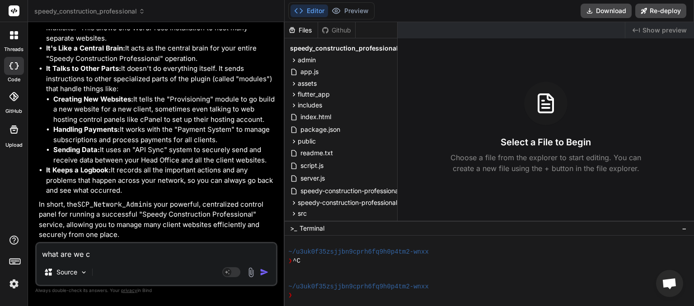
type textarea "x"
type textarea "what are we cal"
type textarea "x"
type textarea "what are we call"
type textarea "x"
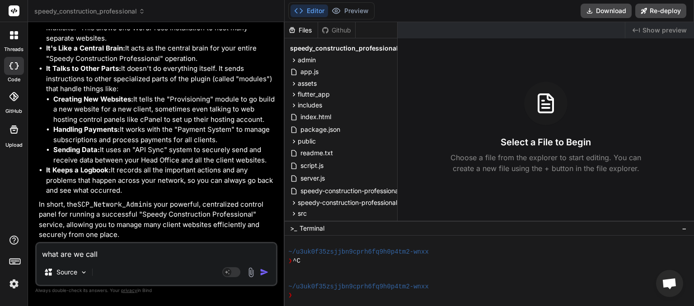
type textarea "what are we calli"
type textarea "x"
type textarea "what are we callin"
type textarea "x"
type textarea "what are we calling"
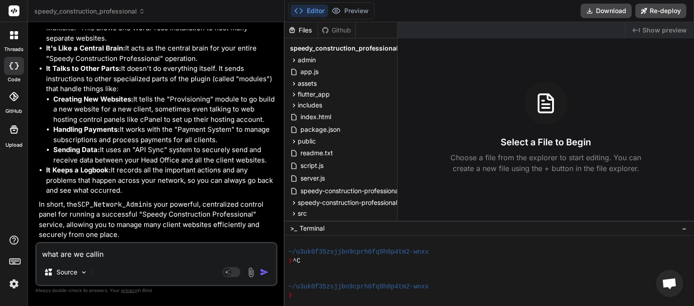
type textarea "x"
type textarea "what are we calling"
type textarea "x"
type textarea "what are we calling o"
type textarea "x"
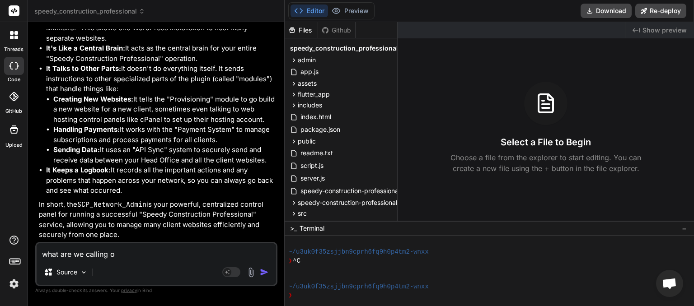
type textarea "what are we calling ou"
type textarea "x"
type textarea "what are we calling our"
type textarea "x"
type textarea "what are we calling our"
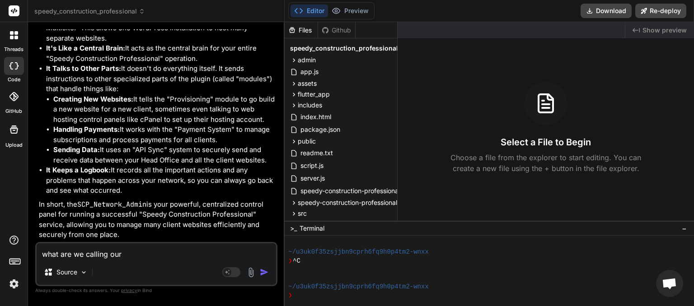
type textarea "x"
type textarea "what are we calling our s"
type textarea "x"
type textarea "what are we calling our se"
type textarea "x"
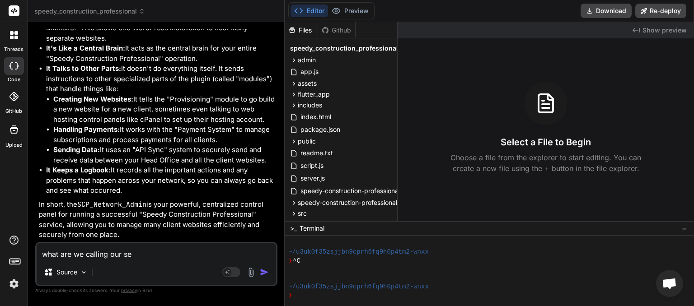
type textarea "what are we calling our sel"
type textarea "x"
type textarea "what are we calling our sell"
type textarea "x"
type textarea "what are we calling our selle"
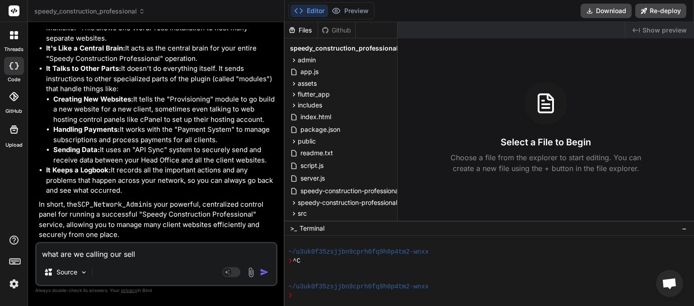
type textarea "x"
type textarea "what are we calling our seller"
type textarea "x"
type textarea "what are we calling our sellers"
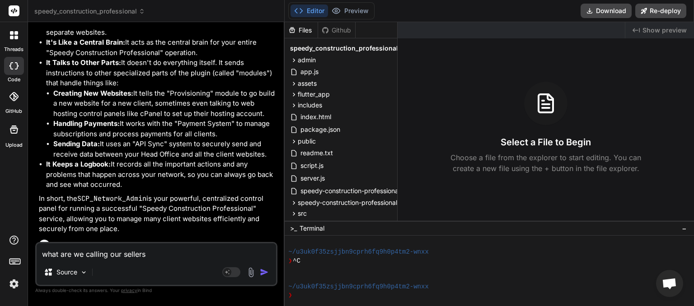
type textarea "x"
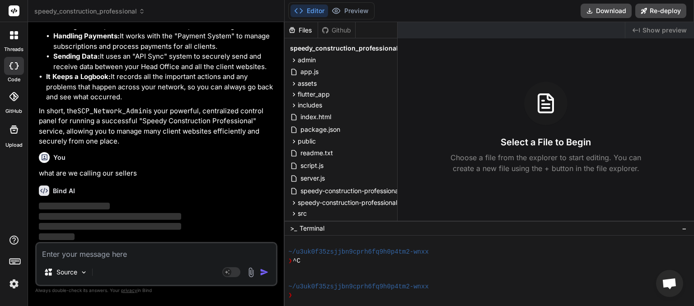
scroll to position [5478, 0]
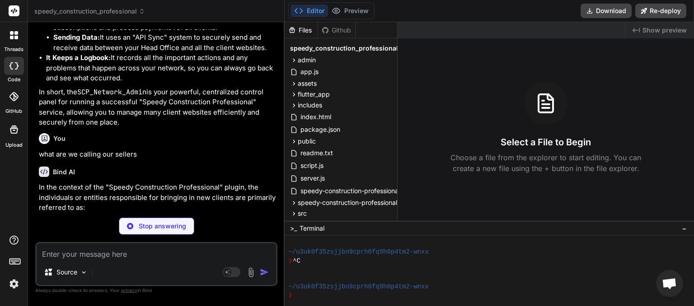
type textarea "x"
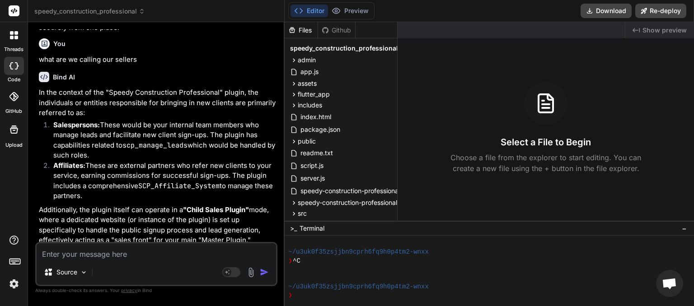
scroll to position [5606, 0]
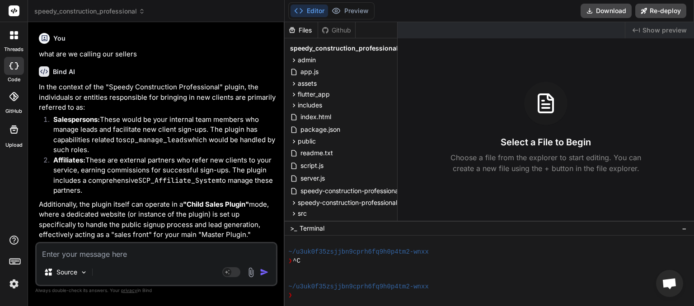
click at [80, 256] on textarea at bounding box center [157, 252] width 240 height 16
type textarea "p"
type textarea "x"
type textarea "pl"
type textarea "x"
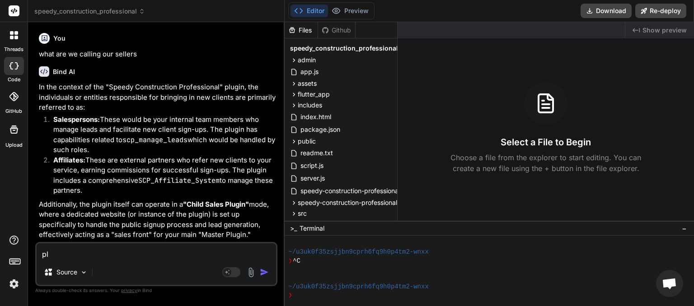
type textarea "ple"
type textarea "x"
type textarea "plea"
type textarea "x"
type textarea "pleas"
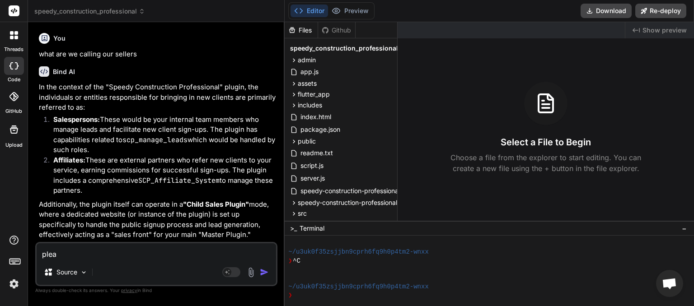
type textarea "x"
type textarea "please"
type textarea "x"
type textarea "please"
type textarea "x"
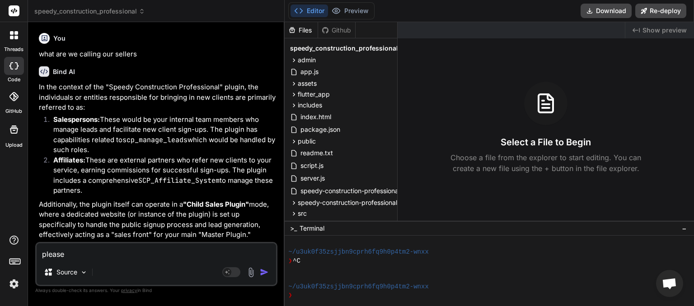
type textarea "please g"
type textarea "x"
type textarea "please gi"
type textarea "x"
type textarea "please giv"
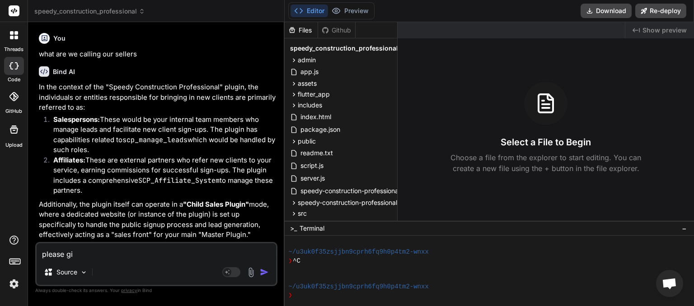
type textarea "x"
type textarea "please give"
type textarea "x"
type textarea "please give"
type textarea "x"
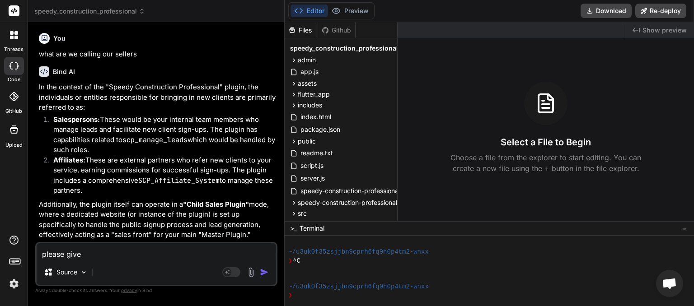
type textarea "please give l"
type textarea "x"
type textarea "please give la"
type textarea "x"
type textarea "please give lay"
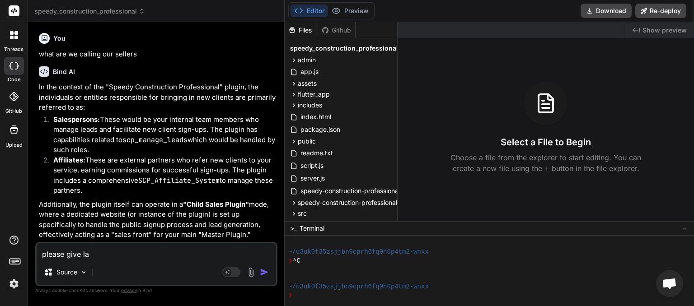
type textarea "x"
type textarea "please give laym"
type textarea "x"
type textarea "please give layma"
type textarea "x"
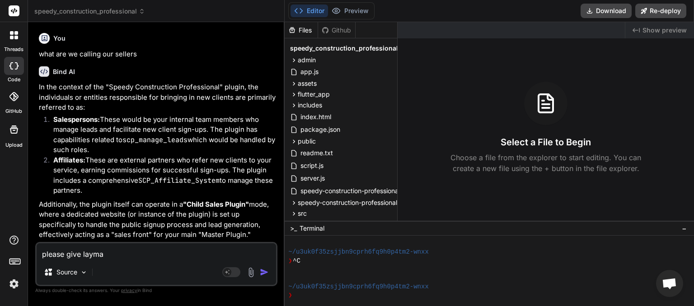
type textarea "please give layman"
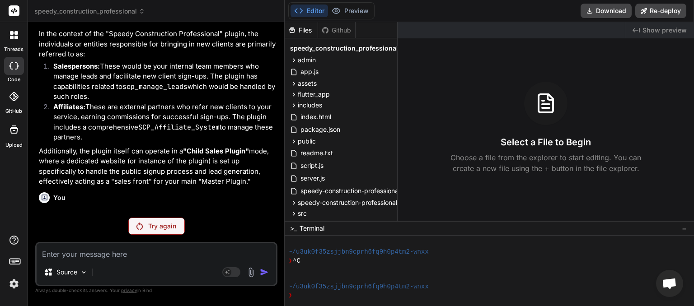
scroll to position [5668, 0]
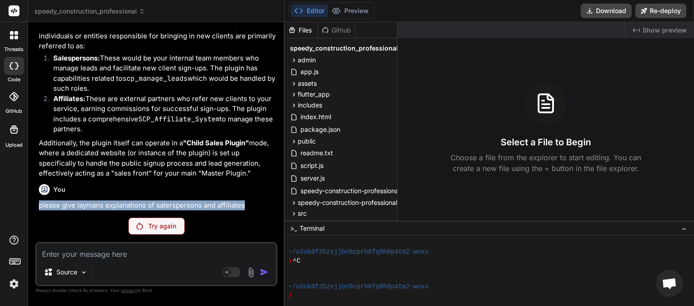
drag, startPoint x: 245, startPoint y: 206, endPoint x: 40, endPoint y: 205, distance: 204.7
click at [40, 205] on p "please give laymans explanations of salerspersons and affiliates" at bounding box center [157, 206] width 237 height 10
copy p "please give laymans explanations of salerspersons and affiliates"
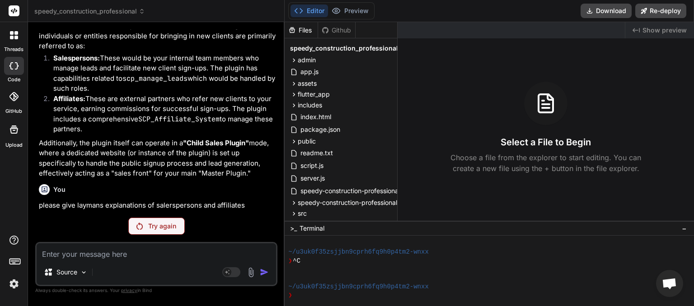
click at [151, 228] on p "Try again" at bounding box center [162, 226] width 28 height 9
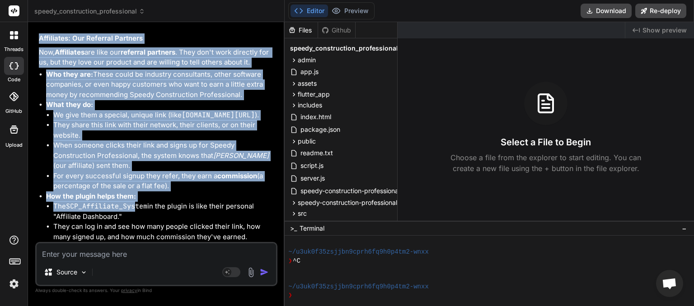
scroll to position [6292, 0]
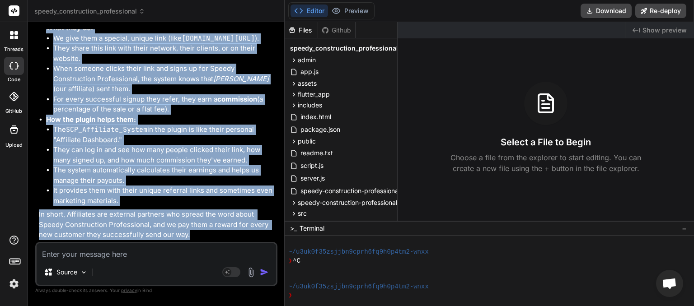
drag, startPoint x: 39, startPoint y: 85, endPoint x: 199, endPoint y: 239, distance: 221.8
copy div "Okay, let's explain "Salespersons" and "Affiliates" in the world of "Speedy Con…"
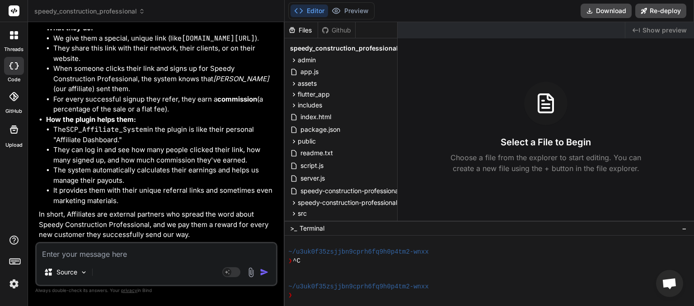
click at [143, 12] on icon at bounding box center [142, 11] width 6 height 6
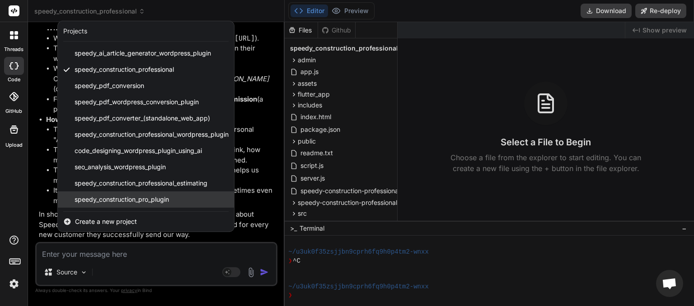
click at [139, 197] on span "speedy_construction_pro_plugin" at bounding box center [122, 199] width 94 height 9
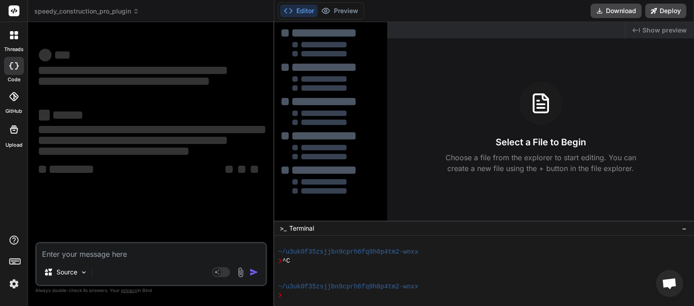
scroll to position [78, 0]
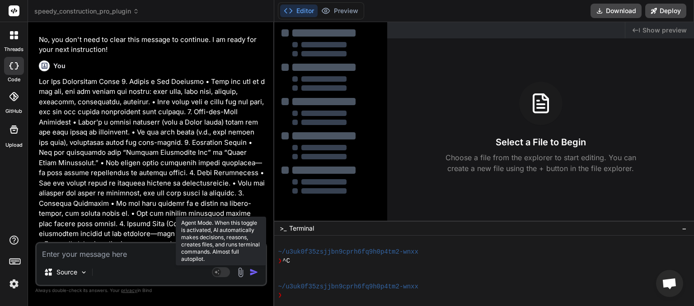
click at [225, 276] on rect at bounding box center [221, 273] width 18 height 10
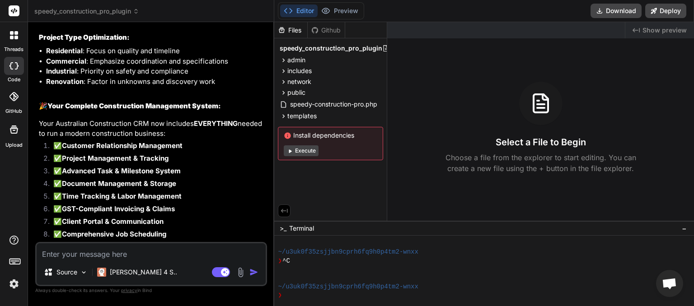
scroll to position [4279, 0]
paste textarea "Okay, let's explain "Salespersons" and "Affiliates" in the world of "Speedy Con…"
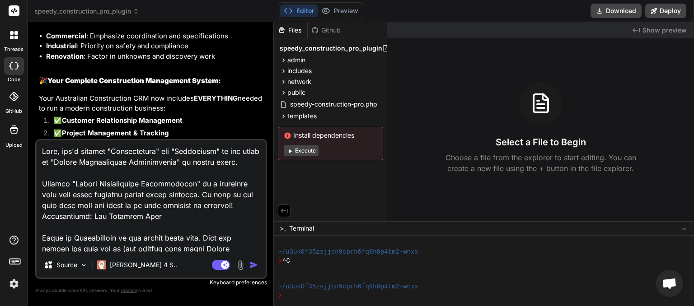
scroll to position [651, 0]
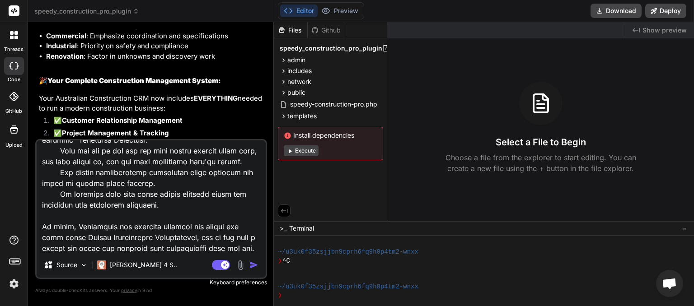
click at [256, 268] on img "button" at bounding box center [253, 265] width 9 height 9
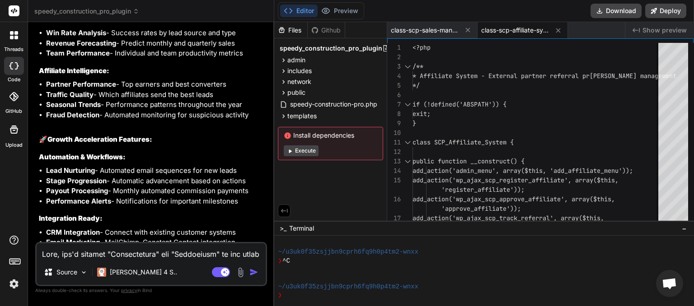
scroll to position [6438, 0]
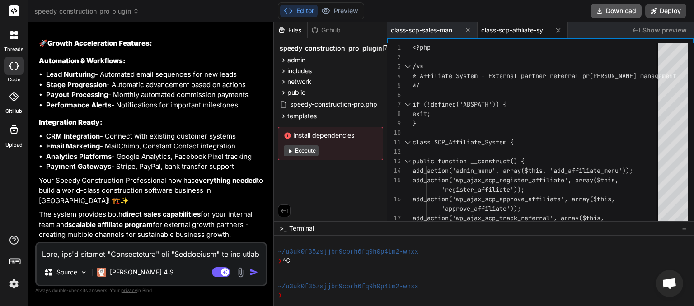
click at [613, 12] on button "Download" at bounding box center [616, 11] width 51 height 14
click at [94, 253] on textarea at bounding box center [151, 252] width 229 height 16
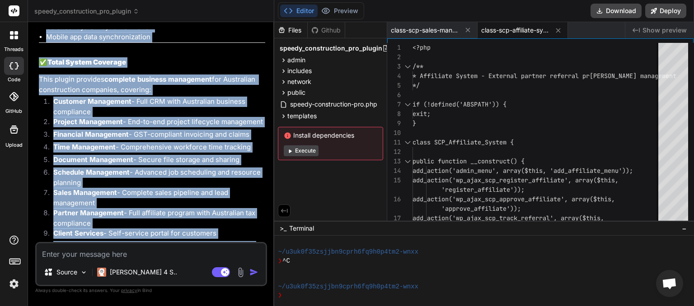
scroll to position [10277, 0]
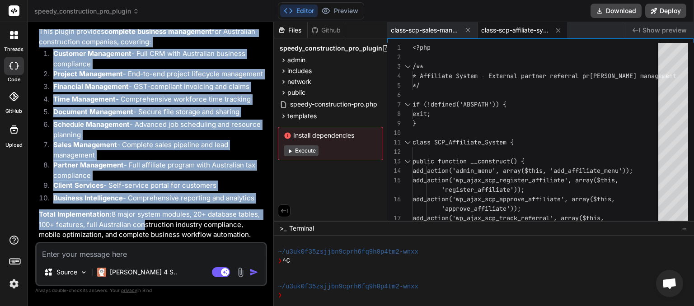
drag, startPoint x: 39, startPoint y: 71, endPoint x: 259, endPoint y: 198, distance: 254.1
copy div "📋 Complete Implementation List - Speedy Construction Professional Plugin 🏗️ Cor…"
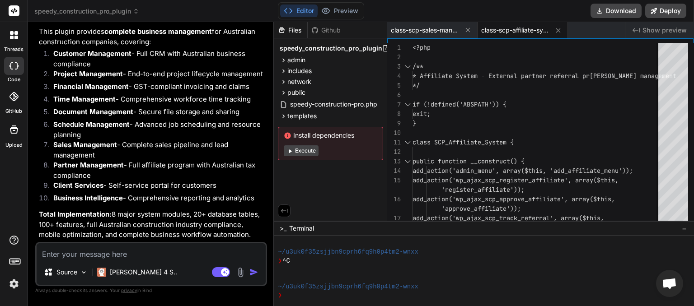
click at [139, 8] on span "speedy_construction_pro_plugin" at bounding box center [86, 11] width 105 height 9
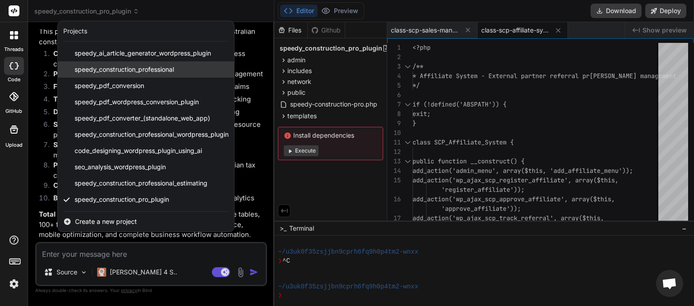
click at [135, 72] on span "speedy_construction_professional" at bounding box center [124, 69] width 99 height 9
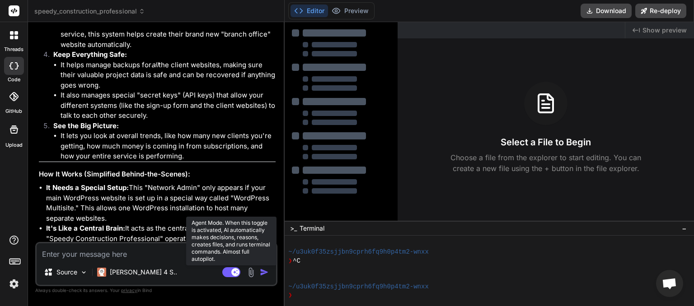
scroll to position [4082, 0]
click at [225, 270] on rect at bounding box center [231, 273] width 18 height 10
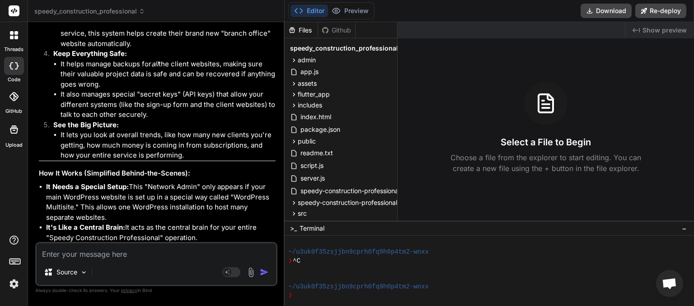
scroll to position [4480, 0]
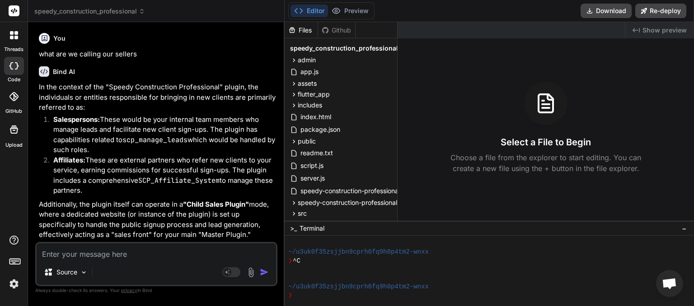
click at [62, 256] on textarea at bounding box center [157, 252] width 240 height 16
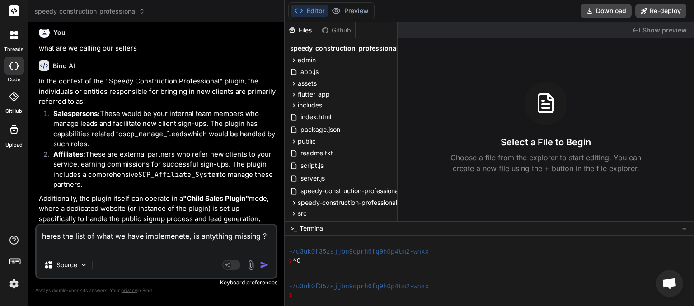
paste textarea "📋 Complete Implementation List - Speedy Construction Professional Plugin 🏗️ Cor…"
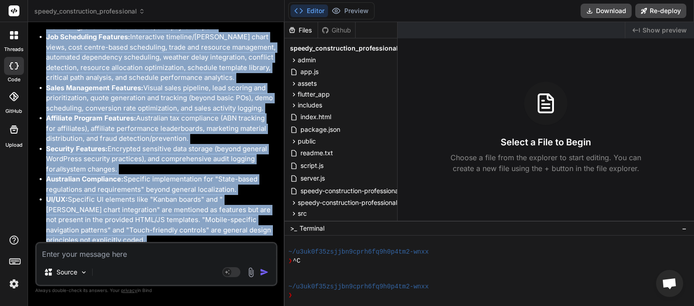
scroll to position [7460, 0]
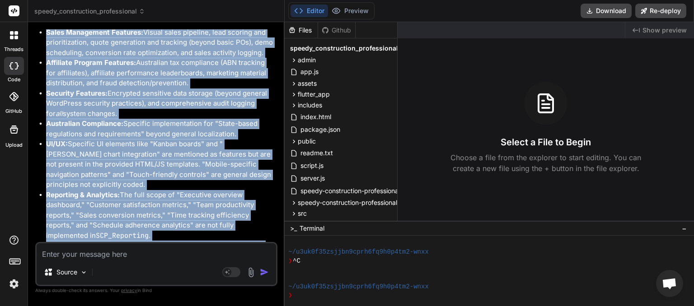
drag, startPoint x: 39, startPoint y: 61, endPoint x: 252, endPoint y: 196, distance: 252.4
copy div "Based on the comprehensive list you've provided and cross-referencing it with t…"
click at [142, 12] on icon at bounding box center [142, 11] width 6 height 6
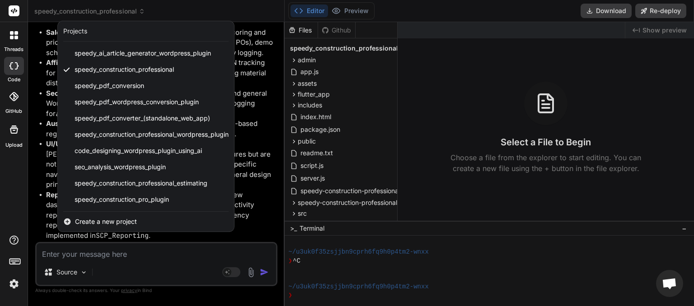
click at [114, 196] on span "speedy_construction_pro_plugin" at bounding box center [122, 199] width 94 height 9
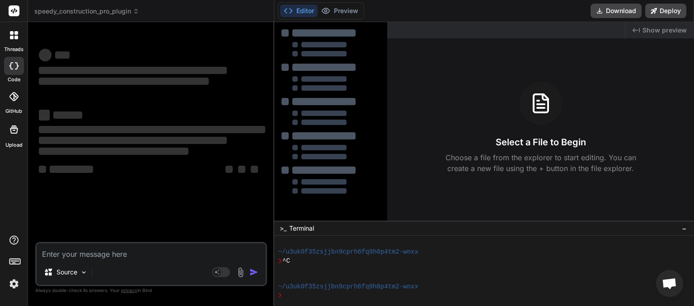
scroll to position [147, 0]
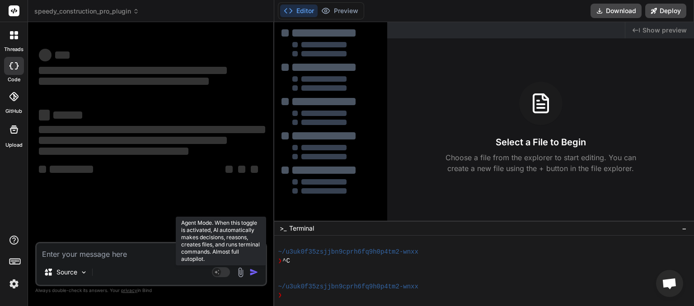
click at [226, 275] on rect at bounding box center [221, 273] width 18 height 10
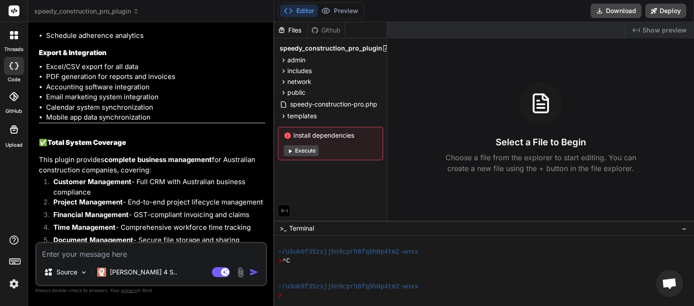
scroll to position [7666, 0]
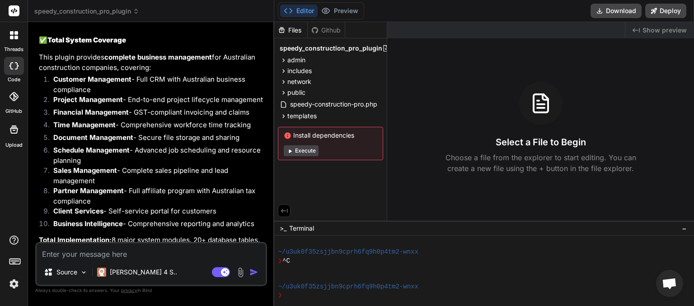
click at [67, 252] on textarea at bounding box center [151, 252] width 229 height 16
paste textarea "Based on the comprehensive list you've provided and cross-referencing it with t…"
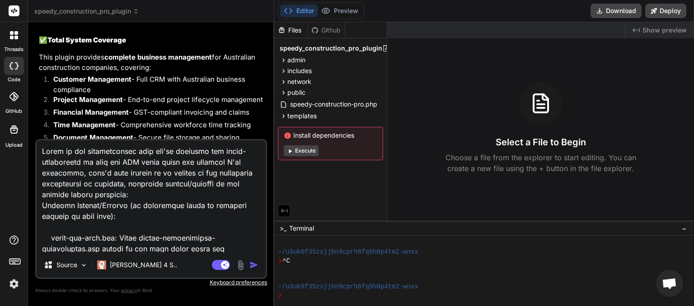
scroll to position [1390, 0]
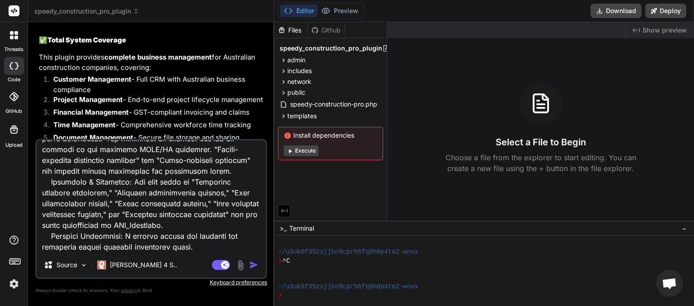
click at [255, 266] on img "button" at bounding box center [253, 265] width 9 height 9
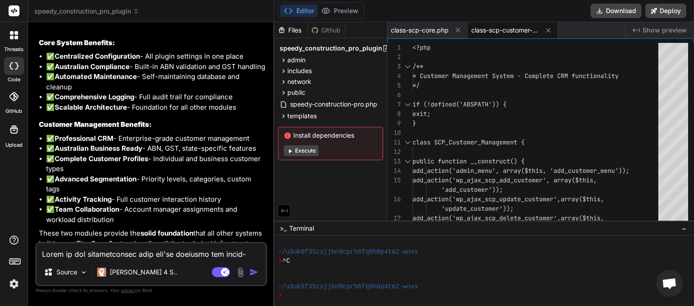
scroll to position [9855, 0]
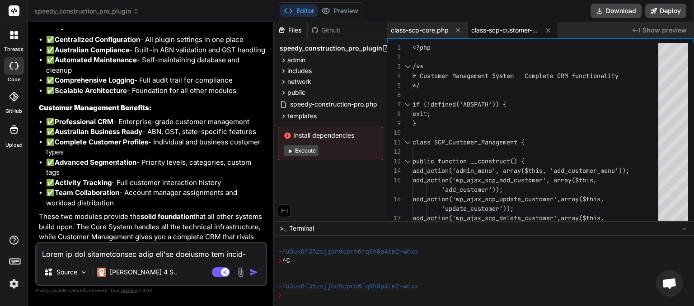
click at [112, 250] on textarea at bounding box center [151, 252] width 229 height 16
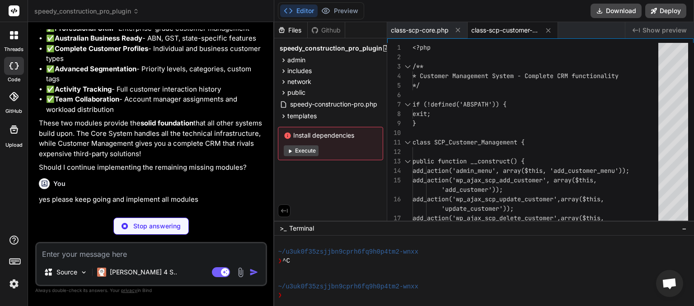
scroll to position [9939, 0]
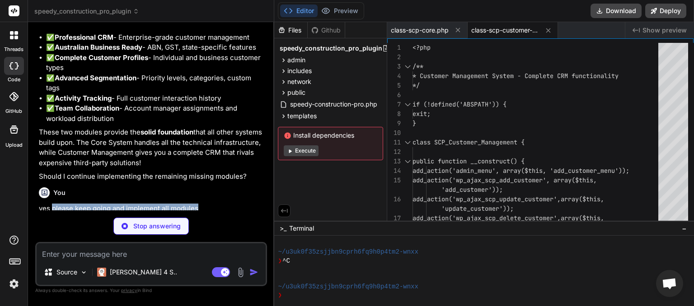
drag, startPoint x: 53, startPoint y: 182, endPoint x: 198, endPoint y: 185, distance: 145.1
click at [198, 204] on p "yes please keep going and implement all modules" at bounding box center [152, 209] width 226 height 10
copy p "please keep going and implement all modules"
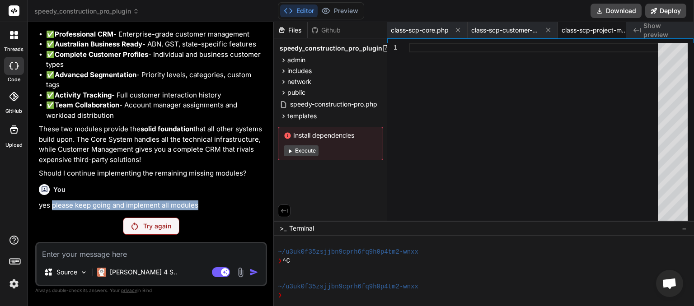
scroll to position [0, 24]
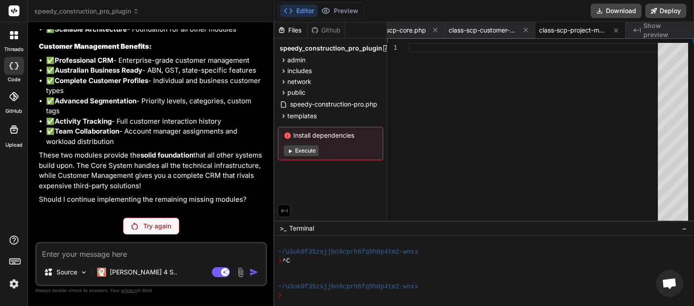
drag, startPoint x: 141, startPoint y: 178, endPoint x: 144, endPoint y: 171, distance: 7.3
click at [142, 195] on p "Should I continue implementing the remaining missing modules?" at bounding box center [152, 200] width 226 height 10
click at [146, 226] on p "Try again" at bounding box center [157, 226] width 28 height 9
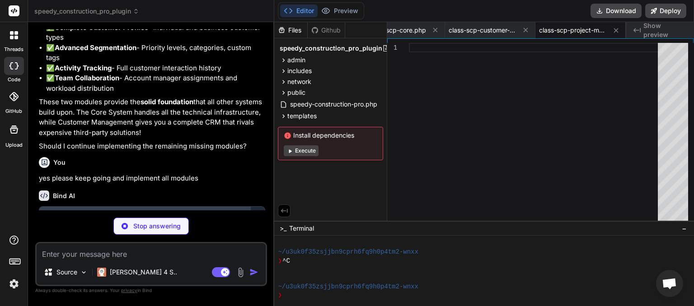
scroll to position [9998, 0]
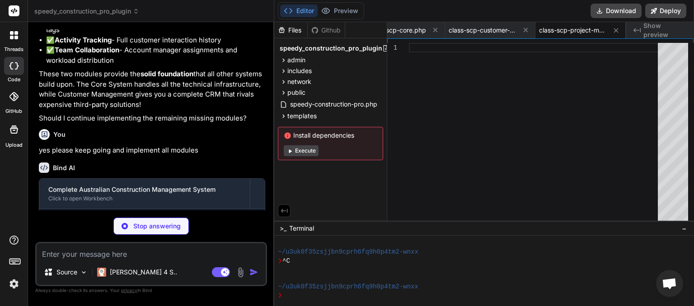
click at [83, 252] on textarea at bounding box center [151, 252] width 229 height 16
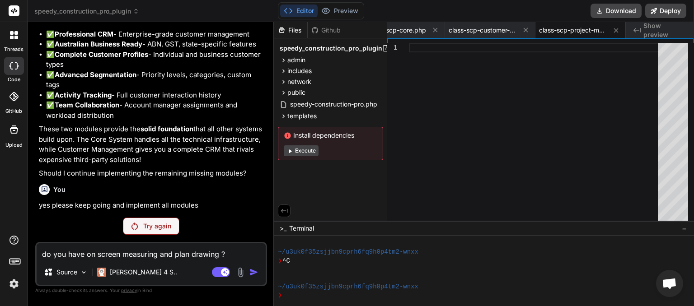
scroll to position [9916, 0]
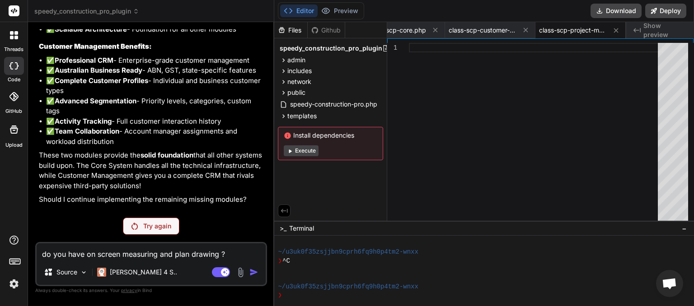
drag, startPoint x: 230, startPoint y: 255, endPoint x: 35, endPoint y: 249, distance: 194.9
click at [37, 249] on textarea "do you have on screen measuring and plan drawing ?" at bounding box center [151, 252] width 229 height 16
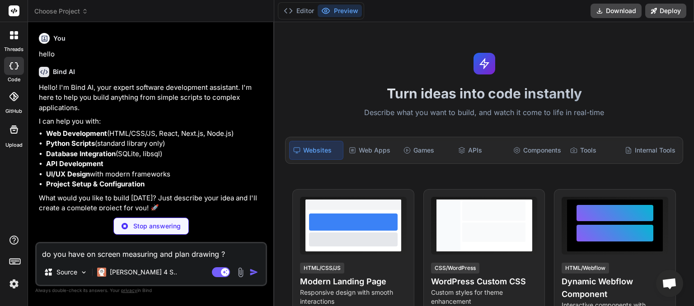
click at [85, 14] on icon at bounding box center [85, 11] width 6 height 6
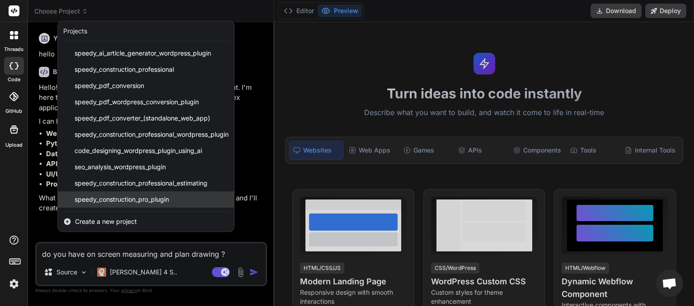
click at [130, 198] on span "speedy_construction_pro_plugin" at bounding box center [122, 199] width 94 height 9
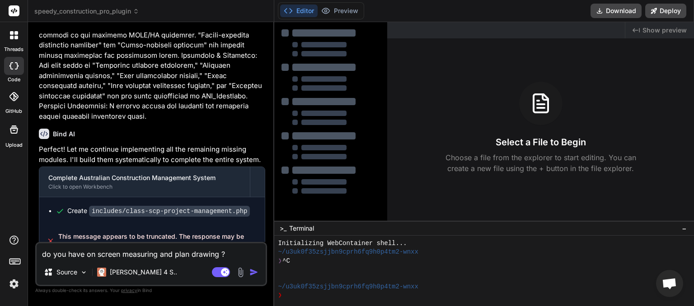
type textarea "x"
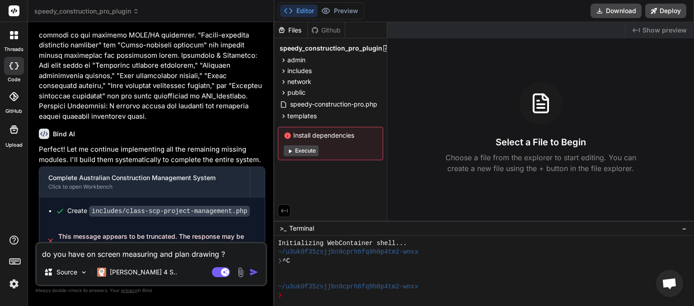
scroll to position [8913, 0]
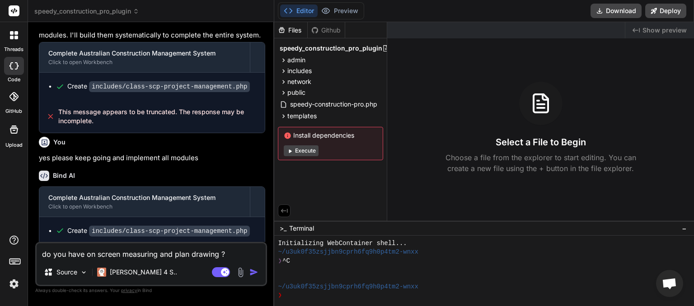
click at [42, 255] on textarea "do you have on screen measuring and plan drawing ?" at bounding box center [151, 252] width 229 height 16
type textarea "|do you have on screen measuring and plan drawing ?"
type textarea "x"
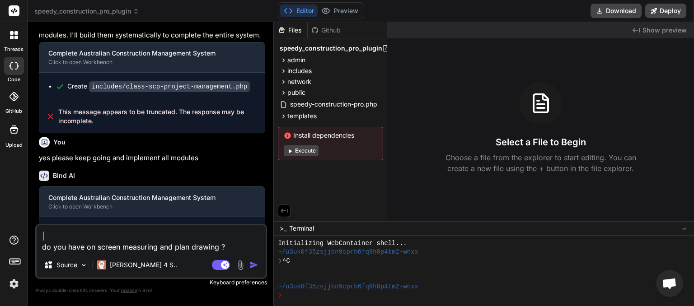
paste textarea "please keep going and implement all modules"
type textarea "please keep going and implement all modulesdo you have on screen measuring and …"
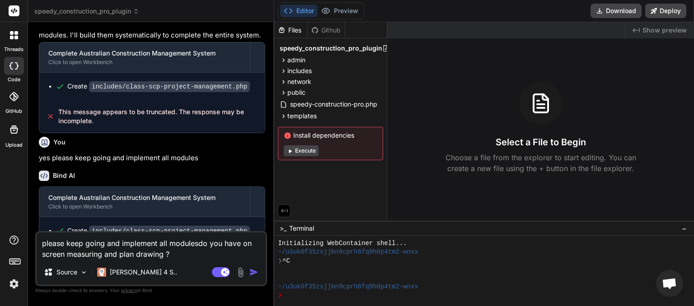
type textarea "x"
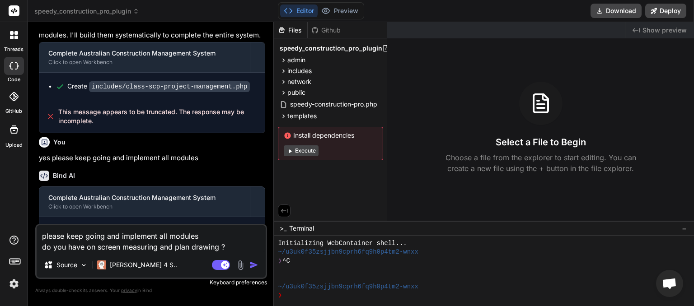
click at [218, 234] on textarea "please keep going and implement all modules do you have on screen measuring and…" at bounding box center [151, 239] width 229 height 27
type textarea "please keep going and implement all modules. do you have on screen measuring an…"
type textarea "x"
type textarea "please keep going and implement all modules. do you have on screen measuring an…"
click at [251, 265] on img "button" at bounding box center [253, 265] width 9 height 9
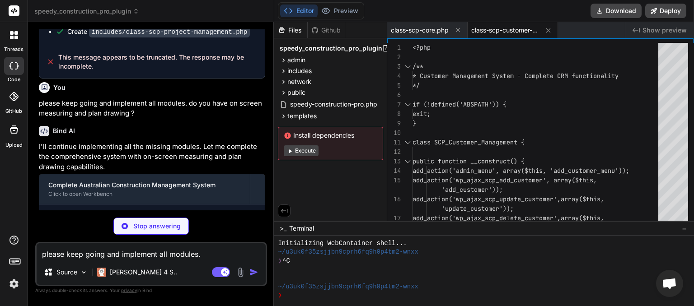
scroll to position [9126, 0]
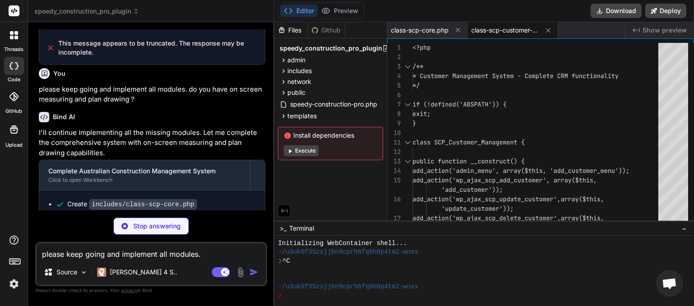
type textarea "x"
paste textarea
type textarea "please keep going and implement all modules"
type textarea "x"
type textarea "please keep going and implement all modules"
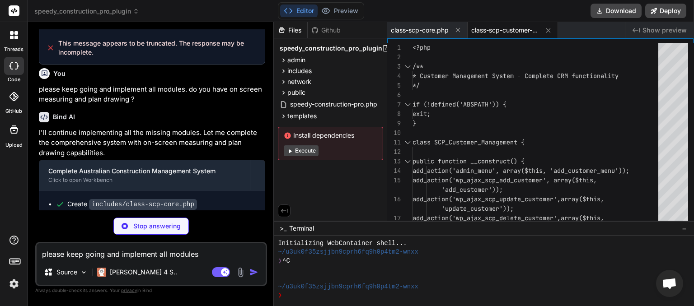
type textarea "x"
type textarea "please keep going and implement all modules."
type textarea "x"
type textarea "please keep going and implement all modules."
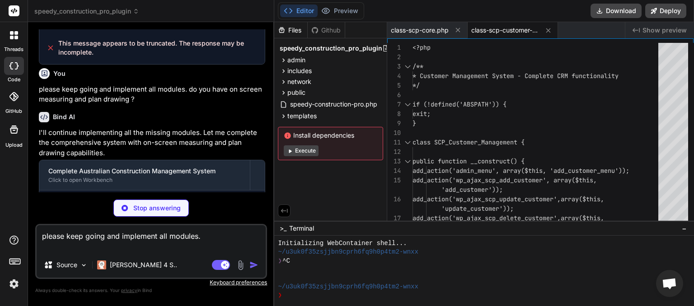
type textarea "x"
type textarea "please keep going and implement all modules. a"
type textarea "x"
type textarea "please keep going and implement all modules. a;"
type textarea "x"
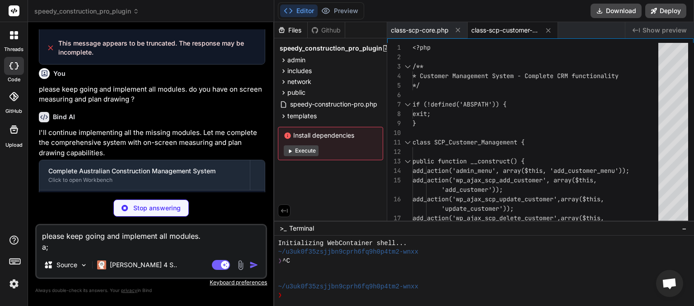
type textarea "please keep going and implement all modules. a;;"
type textarea "x"
type textarea "please keep going and implement all modules. a;"
type textarea "x"
type textarea "please keep going and implement all modules. a"
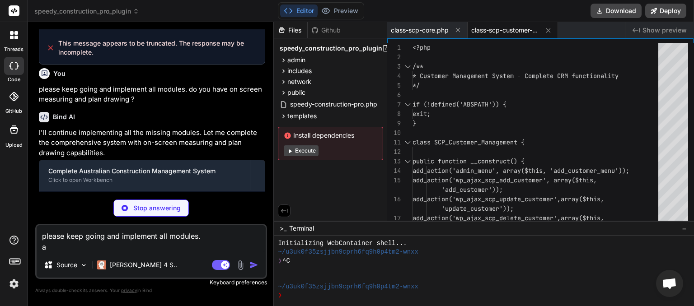
type textarea "x"
type textarea "please keep going and implement all modules. al"
type textarea "x"
type textarea "please keep going and implement all modules. all"
type textarea "x"
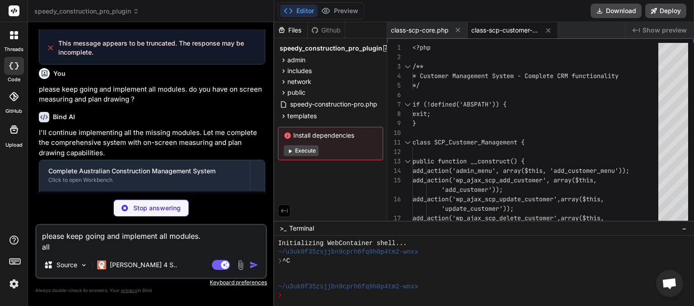
type textarea "please keep going and implement all modules. all"
type textarea "x"
type textarea "please keep going and implement all modules. all d"
type textarea "x"
type textarea "please keep going and implement all modules. all do"
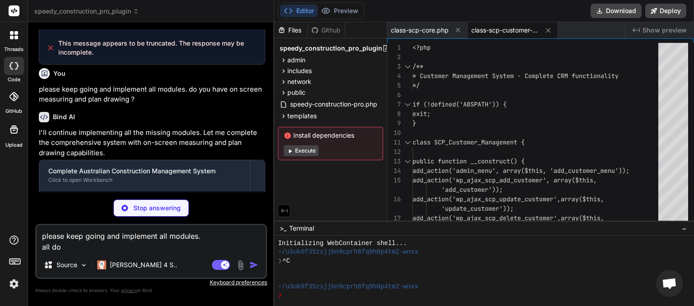
type textarea "x"
type textarea "please keep going and implement all modules. all doc"
type textarea "x"
type textarea "please keep going and implement all modules. all docu"
type textarea "x"
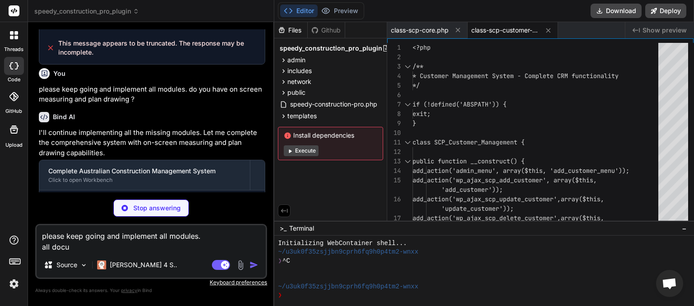
type textarea "please keep going and implement all modules. all docum"
type textarea "x"
type textarea "please keep going and implement all modules. all docume"
type textarea "x"
type textarea "please keep going and implement all modules. all documen"
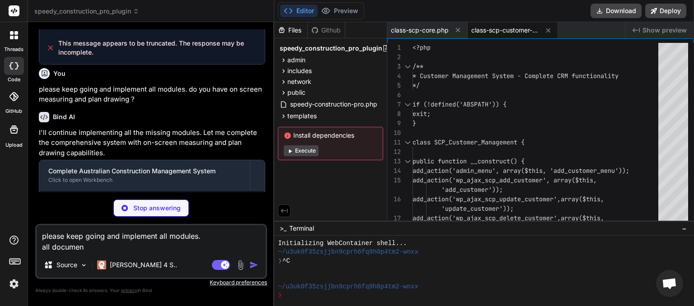
type textarea "x"
type textarea "please keep going and implement all modules. all document"
type textarea "x"
type textarea "please keep going and implement all modules. all documents"
type textarea "x"
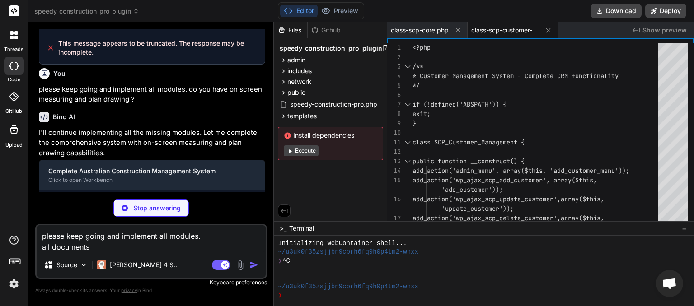
type textarea "please keep going and implement all modules. all documents"
type textarea "x"
type textarea "please keep going and implement all modules. all documents f"
type textarea "x"
type textarea "please keep going and implement all modules. all documents fi"
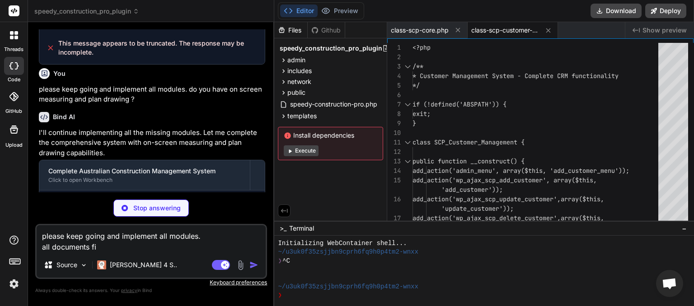
type textarea "x"
type textarea "please keep going and implement all modules. all documents fil"
type textarea "x"
type textarea "please keep going and implement all modules. all documents file"
type textarea "x"
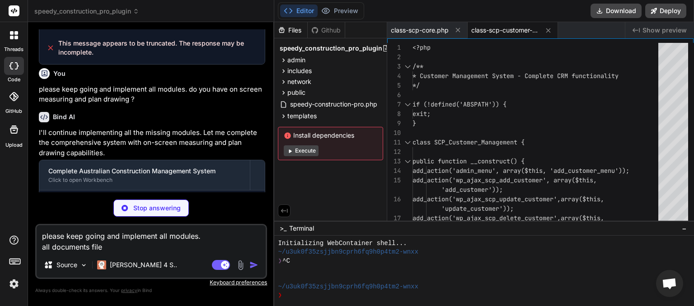
type textarea "please keep going and implement all modules. all documents files"
type textarea "x"
type textarea "please keep going and implement all modules. all documents files"
type textarea "x"
type textarea "please keep going and implement all modules. all documents files a"
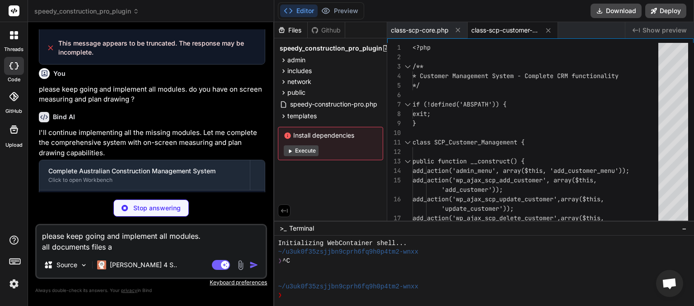
type textarea "x"
type textarea "please keep going and implement all modules. all documents files an"
type textarea "x"
type textarea "please keep going and implement all modules. all documents files and"
type textarea "x"
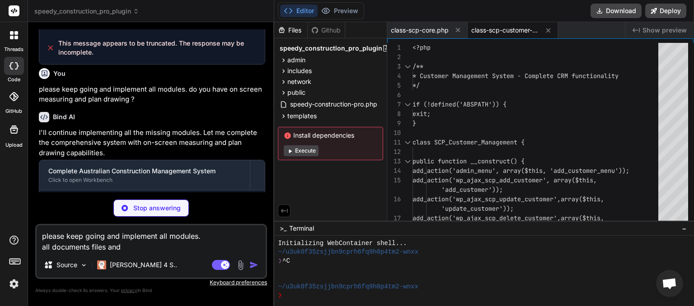
type textarea "please keep going and implement all modules. all documents files and"
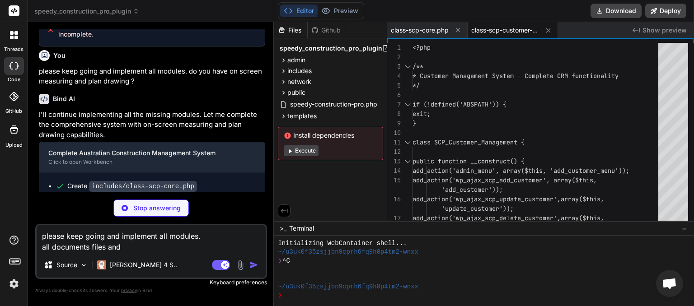
type textarea "x"
type textarea "please keep going and implement all modules. all documents files and i"
type textarea "x"
type textarea "please keep going and implement all modules. all documents files and im"
type textarea "x"
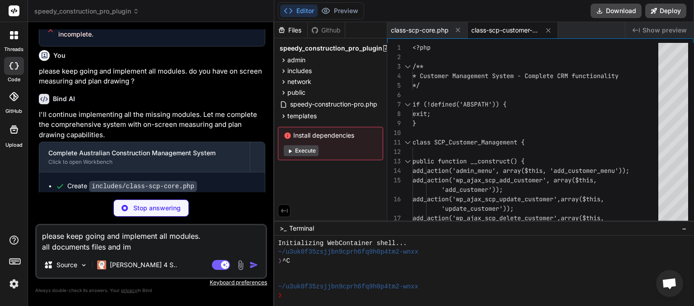
type textarea "please keep going and implement all modules. all documents files and ima"
type textarea "x"
type textarea "please keep going and implement all modules. all documents files and imag"
type textarea "x"
type textarea "please keep going and implement all modules. all documents files and image"
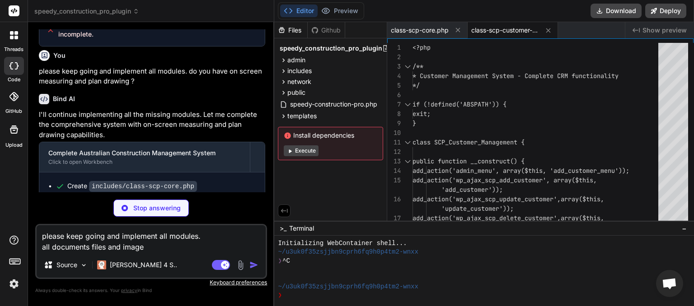
type textarea "x"
type textarea "please keep going and implement all modules. all documents files and images"
type textarea "x"
type textarea "please keep going and implement all modules. all documents files and images"
type textarea "x"
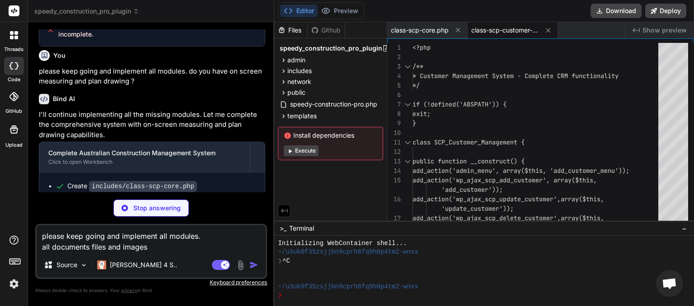
type textarea "please keep going and implement all modules. all documents files and images w"
type textarea "x"
type textarea "please keep going and implement all modules. all documents files and images we"
type textarea "x"
type textarea "please keep going and implement all modules. all documents files and images we"
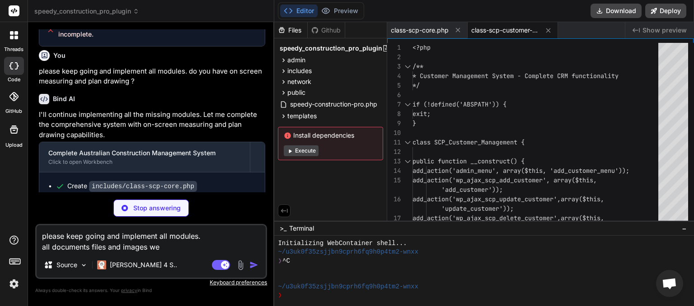
type textarea "x"
type textarea "please keep going and implement all modules. all documents files and images we c"
type textarea "x"
type textarea "please keep going and implement all modules. all documents files and images we …"
type textarea "x"
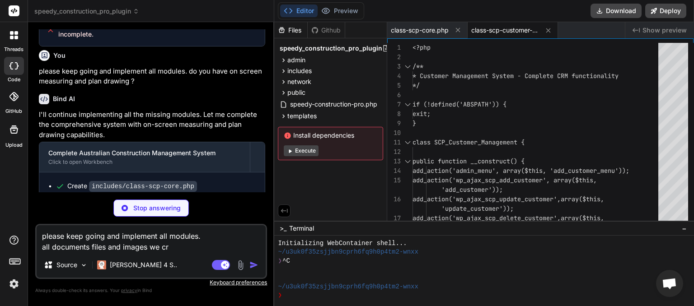
type textarea "please keep going and implement all modules. all documents files and images we …"
type textarea "x"
type textarea "please keep going and implement all modules. all documents files and images we …"
type textarea "x"
type textarea "please keep going and implement all modules. all documents files and images we …"
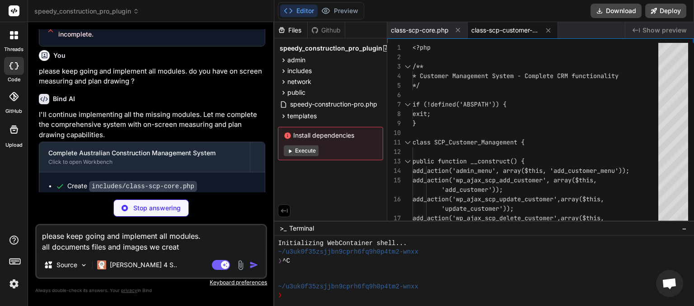
type textarea "x"
type textarea "please keep going and implement all modules. all documents files and images we …"
type textarea "x"
type textarea "please keep going and implement all modules. all documents files and images we …"
type textarea "x"
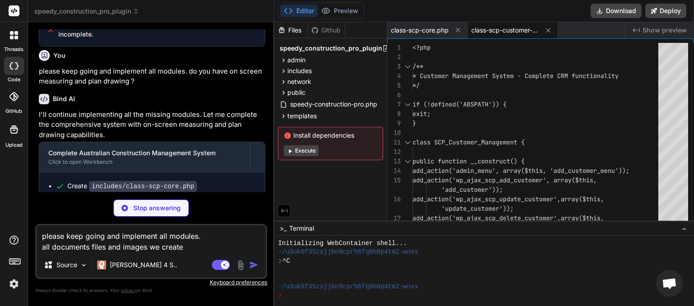
type textarea "please keep going and implement all modules. all documents files and images we …"
type textarea "x"
type textarea "please keep going and implement all modules. all documents files and images we …"
type textarea "x"
type textarea "please keep going and implement all modules. all documents files and images we …"
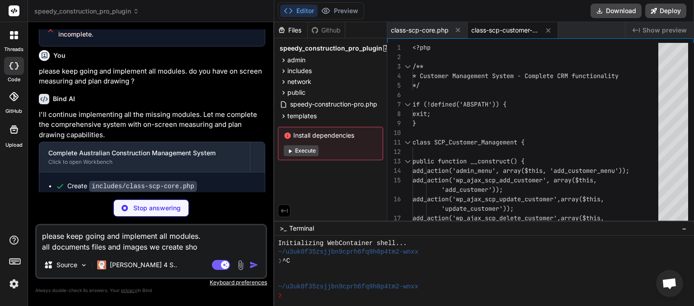
type textarea "x"
type textarea "please keep going and implement all modules. all documents files and images we …"
type textarea "x"
type textarea "please keep going and implement all modules. all documents files and images we …"
type textarea "x"
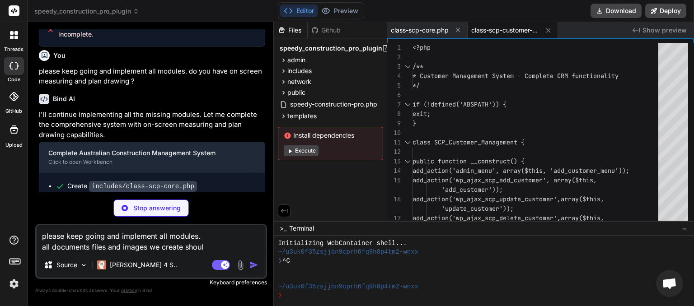
type textarea "please keep going and implement all modules. all documents files and images we …"
type textarea "x"
type textarea "please keep going and implement all modules. all documents files and images we …"
type textarea "x"
type textarea "please keep going and implement all modules. all documents files and images we …"
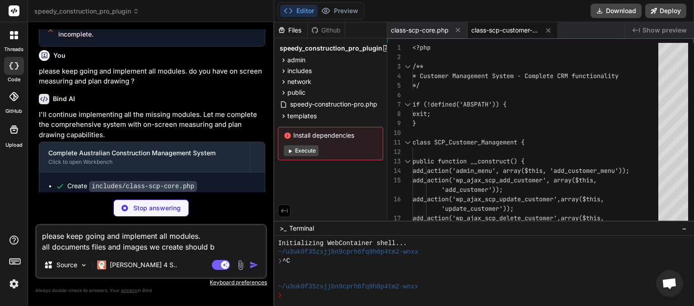
type textarea "x"
type textarea "please keep going and implement all modules. all documents files and images we …"
type textarea "x"
type textarea "please keep going and implement all modules. all documents files and images we …"
type textarea "x"
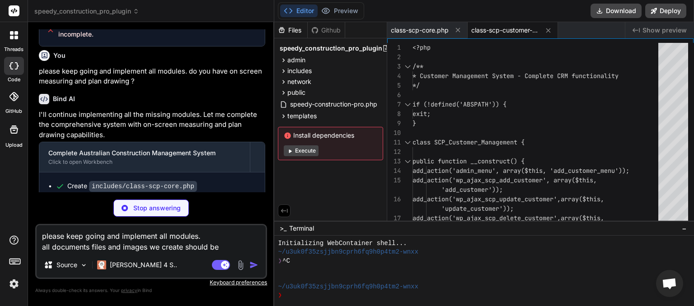
type textarea "please keep going and implement all modules. all documents files and images we …"
type textarea "x"
type textarea "please keep going and implement all modules. all documents files and images we …"
type textarea "x"
type textarea "please keep going and implement all modules. all documents files and images we …"
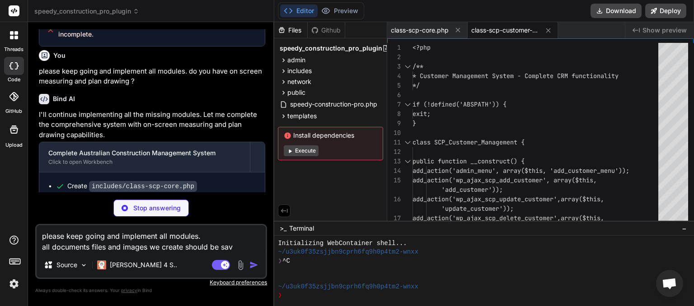
type textarea "x"
type textarea "please keep going and implement all modules. all documents files and images we …"
type textarea "x"
type textarea "please keep going and implement all modules. all documents files and images we …"
type textarea "x"
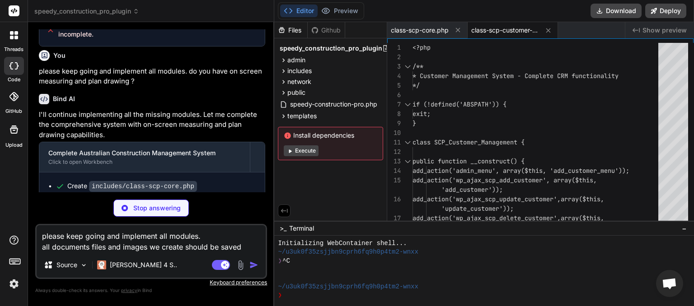
type textarea "please keep going and implement all modules. all documents files and images we …"
type textarea "x"
type textarea "please keep going and implement all modules. all documents files and images we …"
type textarea "x"
type textarea "please keep going and implement all modules. all documents files and images we …"
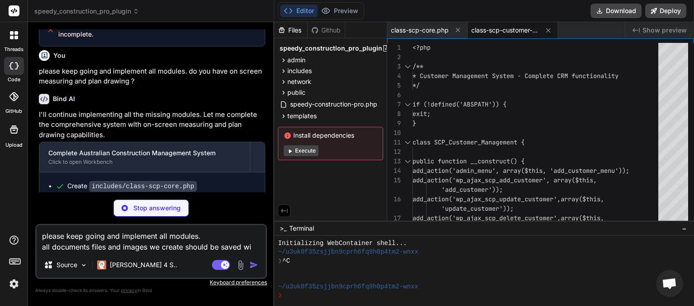
type textarea "x"
type textarea "please keep going and implement all modules. all documents files and images we …"
type textarea "x"
type textarea "please keep going and implement all modules. all documents files and images we …"
type textarea "x"
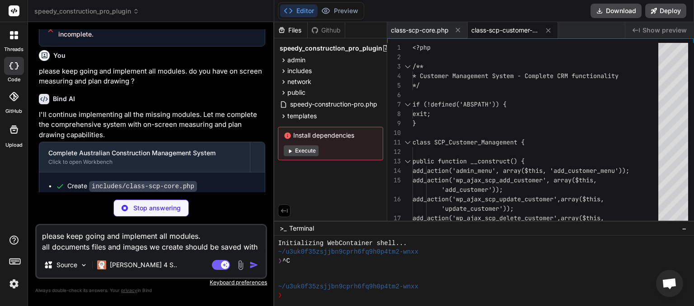
type textarea "please keep going and implement all modules. all documents files and images we …"
type textarea "x"
type textarea "please keep going and implement all modules. all documents files and images we …"
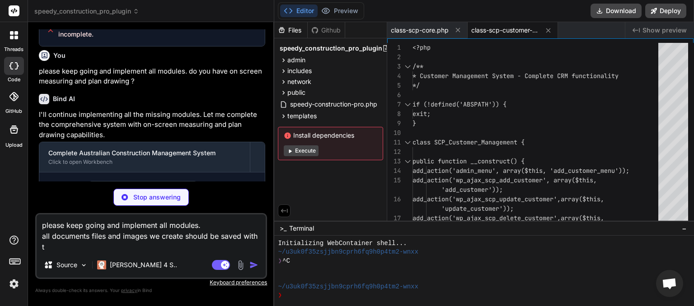
type textarea "x"
type textarea "please keep going and implement all modules. all documents files and images we …"
type textarea "x"
type textarea "please keep going and implement all modules. all documents files and images we …"
type textarea "x"
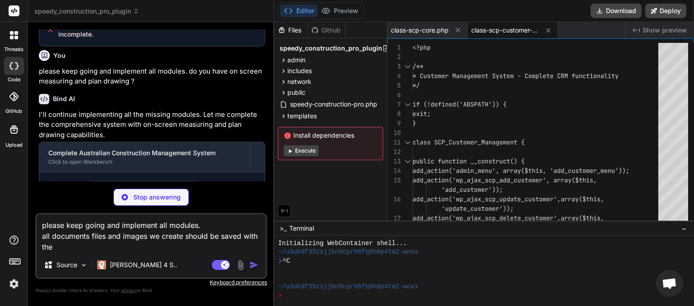
type textarea "please keep going and implement all modules. all documents files and images we …"
type textarea "x"
type textarea "please keep going and implement all modules. all documents files and images we …"
type textarea "x"
type textarea "please keep going and implement all modules. all documents files and images we …"
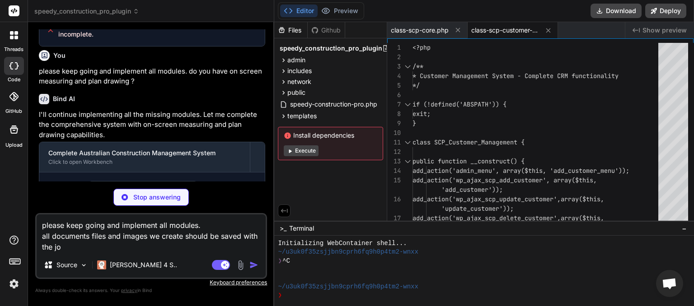
type textarea "x"
type textarea "please keep going and implement all modules. all documents files and images we …"
type textarea "x"
type textarea "please keep going and implement all modules. all documents files and images we …"
type textarea "x"
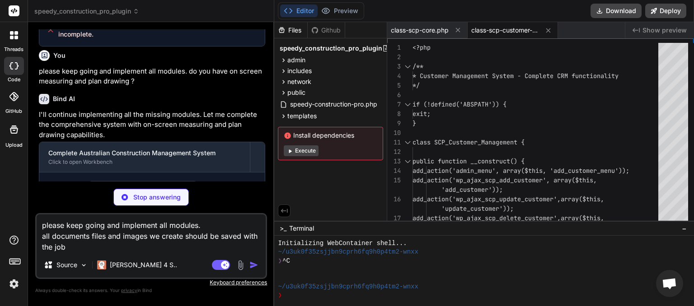
type textarea "please keep going and implement all modules. all documents files and images we …"
type textarea "x"
type textarea "please keep going and implement all modules. all documents files and images we …"
type textarea "x"
type textarea "please keep going and implement all modules. all documents files and images we …"
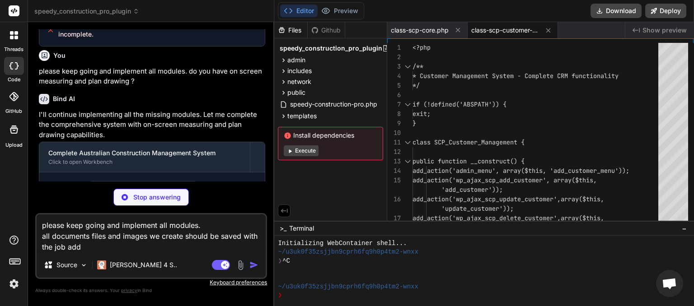
type textarea "x"
type textarea "please keep going and implement all modules. all documents files and images we …"
type textarea "x"
type textarea "please keep going and implement all modules. all documents files and images we …"
type textarea "x"
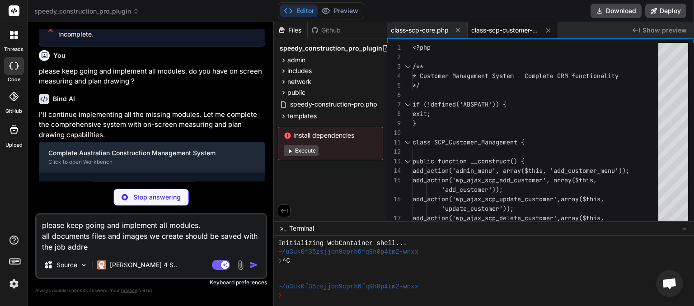
type textarea "please keep going and implement all modules. all documents files and images we …"
type textarea "x"
type textarea "please keep going and implement all modules. all documents files and images we …"
type textarea "x"
type textarea "please keep going and implement all modules. all documents files and images we …"
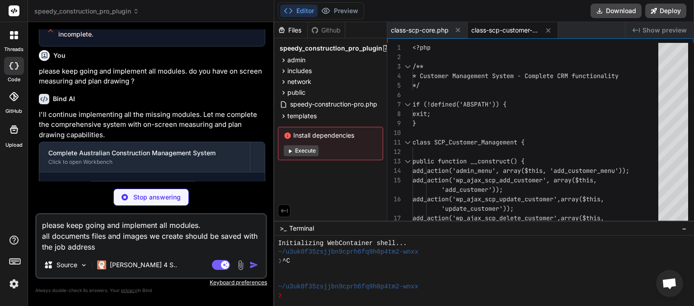
type textarea "x"
type textarea "please keep going and implement all modules. all documents files and images we …"
type textarea "x"
type textarea "please keep going and implement all modules. all documents files and images we …"
type textarea "x"
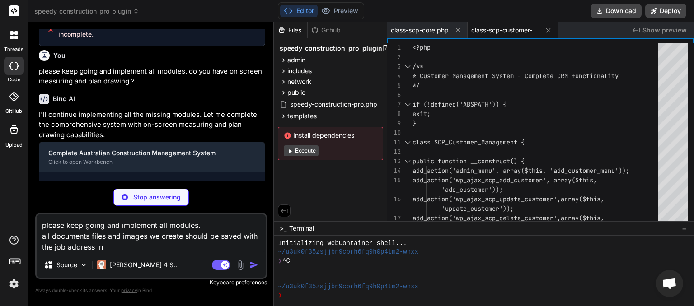
type textarea "please keep going and implement all modules. all documents files and images we …"
type textarea "x"
type textarea "please keep going and implement all modules. all documents files and images we …"
type textarea "x"
type textarea "please keep going and implement all modules. all documents files and images we …"
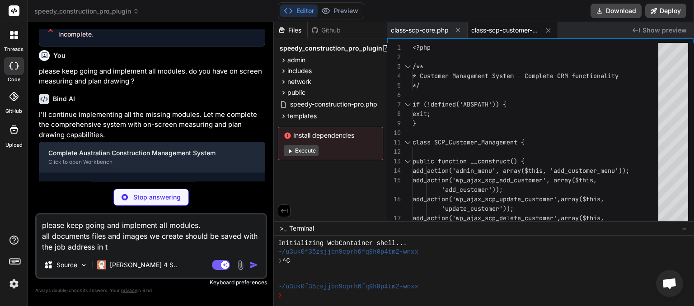
type textarea "x"
type textarea "please keep going and implement all modules. all documents files and images we …"
type textarea "x"
type textarea "please keep going and implement all modules. all documents files and images we …"
type textarea "x"
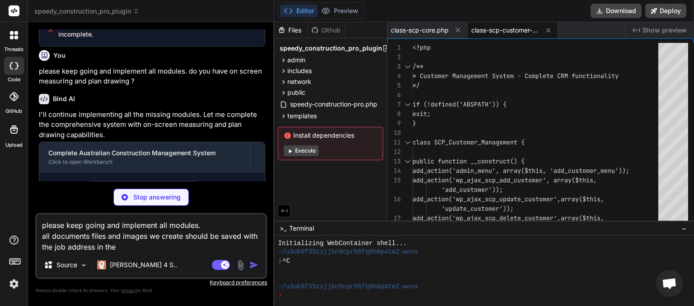
type textarea "please keep going and implement all modules. all documents files and images we …"
type textarea "x"
type textarea "please keep going and implement all modules. all documents files and images we …"
type textarea "x"
type textarea "please keep going and implement all modules. all documents files and images we …"
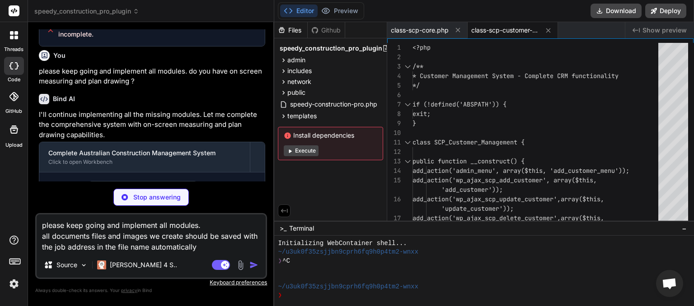
scroll to position [9155, 0]
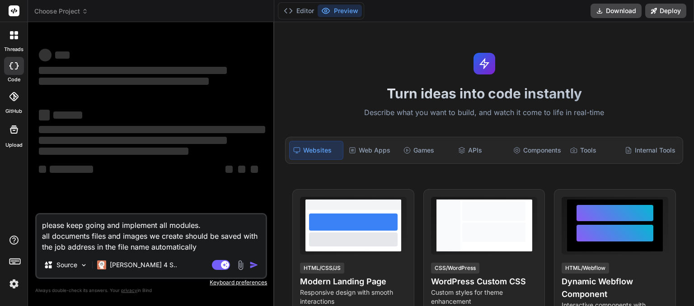
click at [88, 9] on icon at bounding box center [85, 11] width 6 height 6
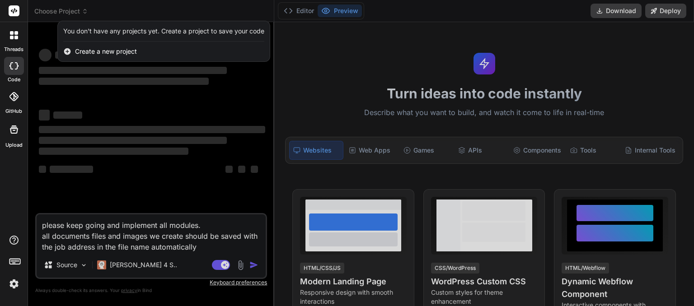
click at [104, 113] on div at bounding box center [347, 153] width 694 height 306
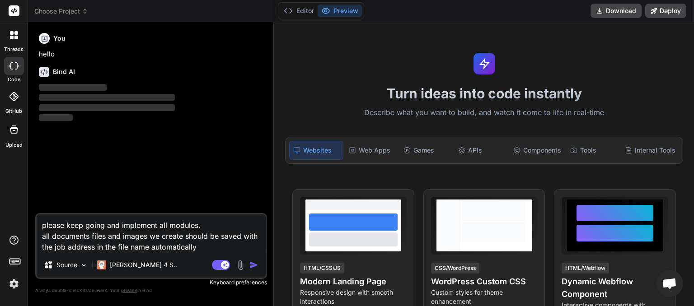
click at [86, 9] on icon at bounding box center [85, 9] width 3 height 1
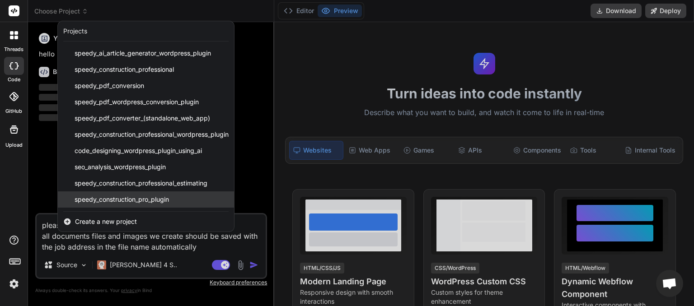
click at [115, 200] on span "speedy_construction_pro_plugin" at bounding box center [122, 199] width 94 height 9
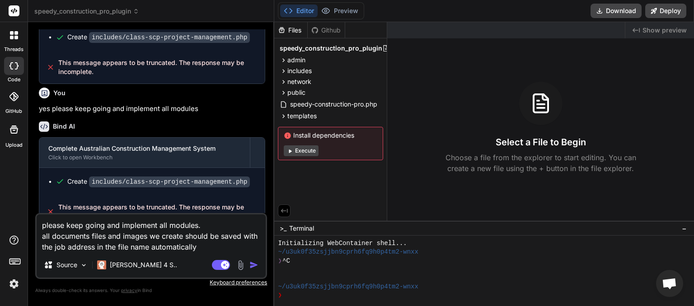
scroll to position [7225, 0]
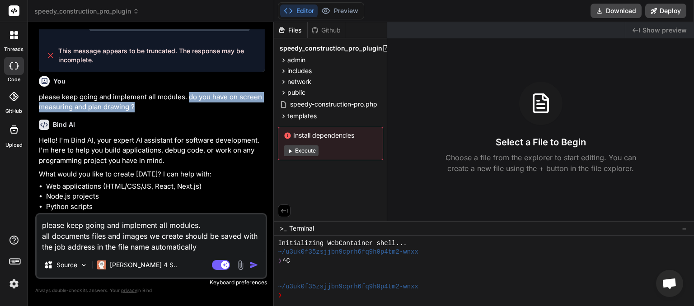
drag, startPoint x: 189, startPoint y: 74, endPoint x: 147, endPoint y: 80, distance: 42.0
click at [147, 92] on p "please keep going and implement all modules. do you have on screen measuring an…" at bounding box center [152, 102] width 226 height 20
copy p "do you have on screen measuring and plan drawing ?"
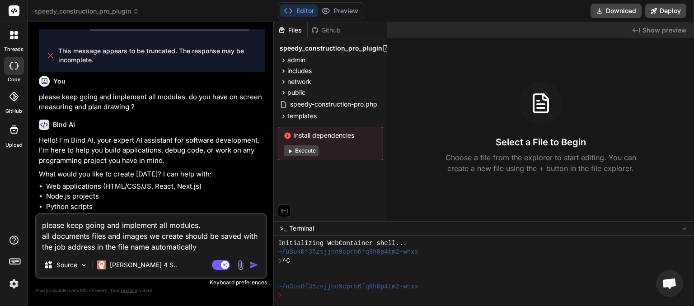
click at [207, 222] on textarea "please keep going and implement all modules. all documents files and images we …" at bounding box center [151, 234] width 229 height 38
type textarea "x"
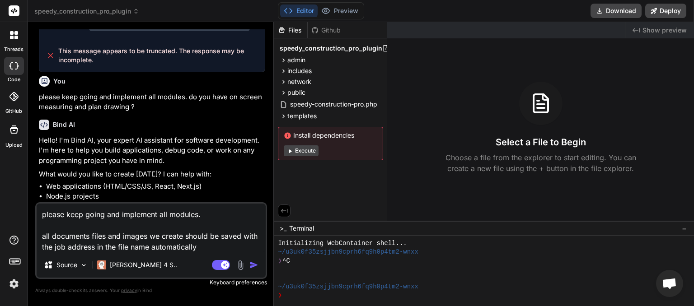
paste textarea "do you have on screen measuring and plan drawing ?"
type textarea "please keep going and implement all modules. do you have on screen measuring an…"
type textarea "x"
type textarea "please keep going and implement all modules. do you have on screen measuring an…"
click at [254, 267] on img "button" at bounding box center [253, 265] width 9 height 9
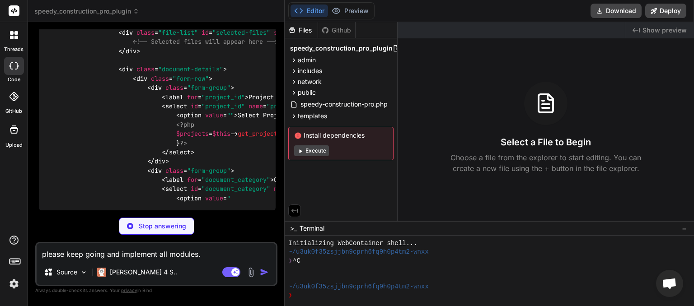
scroll to position [9712, 0]
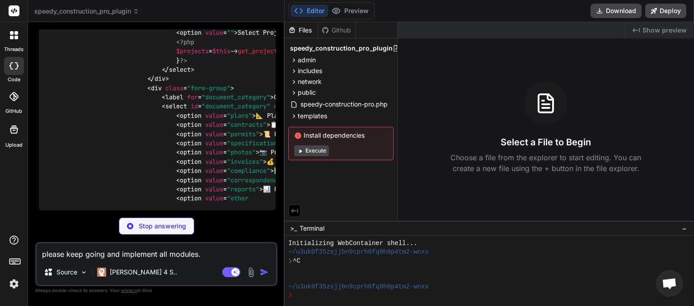
type textarea "x"
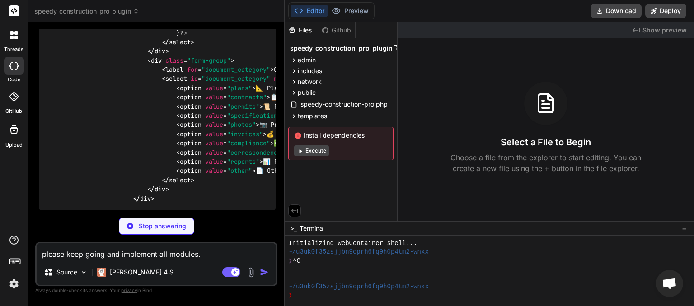
paste textarea "do you have on screen measuring and plan drawing ?"
type textarea "do you have on screen measuring and plan drawing ?"
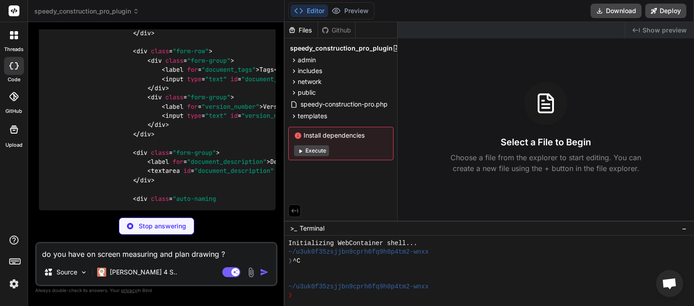
drag, startPoint x: 214, startPoint y: 255, endPoint x: 32, endPoint y: 258, distance: 182.6
click at [37, 258] on textarea "do you have on screen measuring and plan drawing ?" at bounding box center [157, 252] width 240 height 16
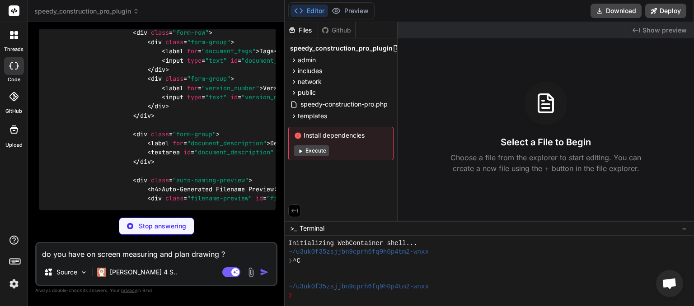
type textarea "x"
type textarea "p"
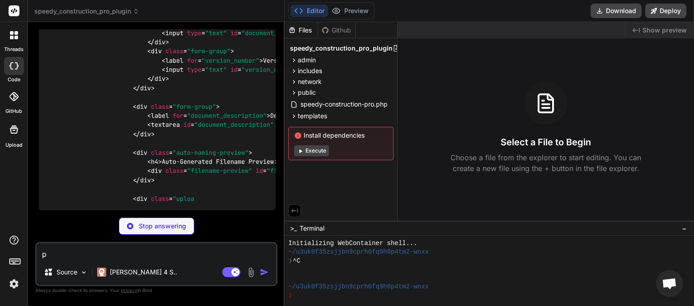
type textarea "x"
type textarea "pl"
type textarea "x"
type textarea "ple"
type textarea "x"
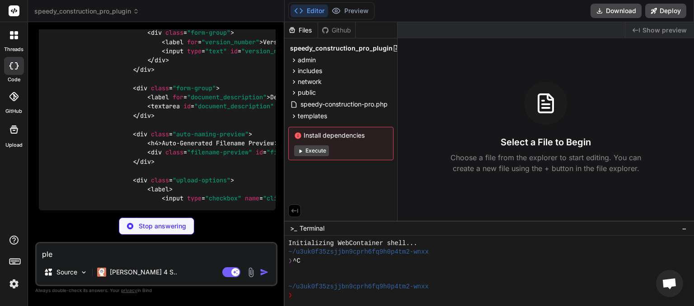
type textarea "plea"
type textarea "x"
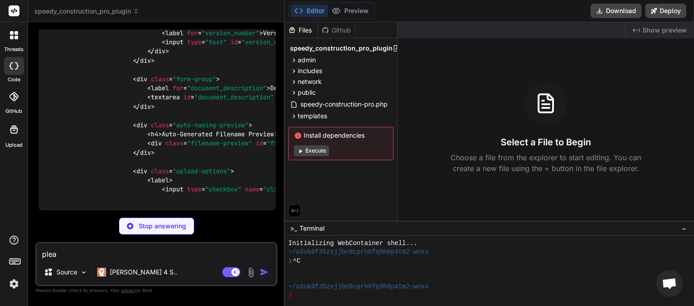
type textarea "pleas"
type textarea "x"
type textarea "please"
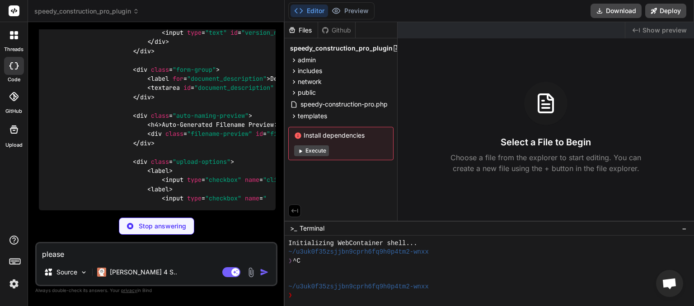
type textarea "x"
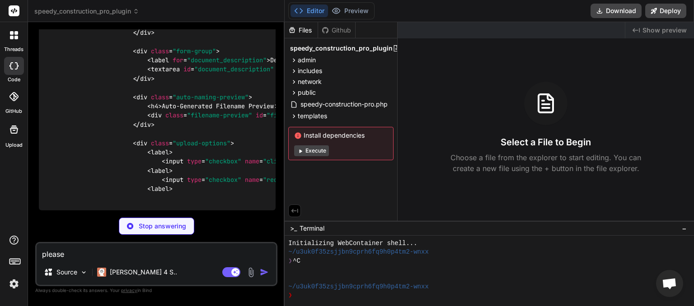
type textarea "please"
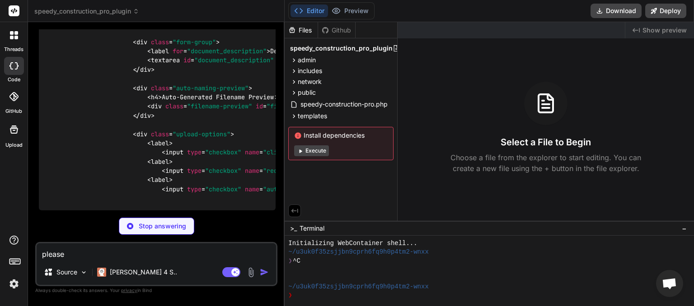
type textarea "x"
type textarea "please c"
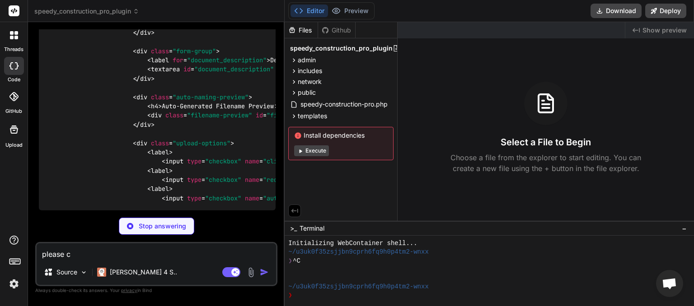
type textarea "x"
type textarea "please co"
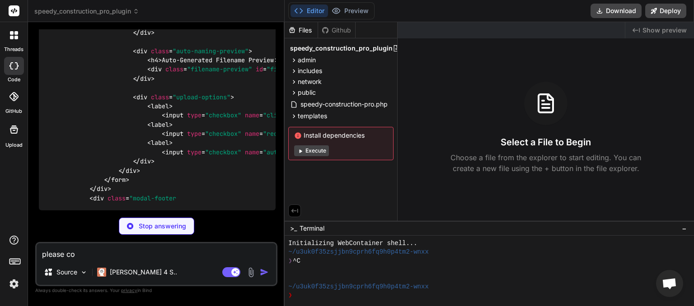
type textarea "x"
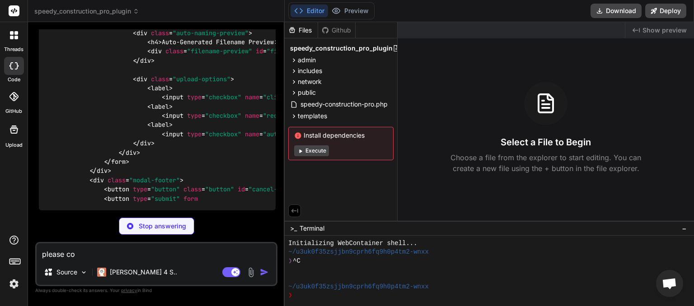
type textarea "please con"
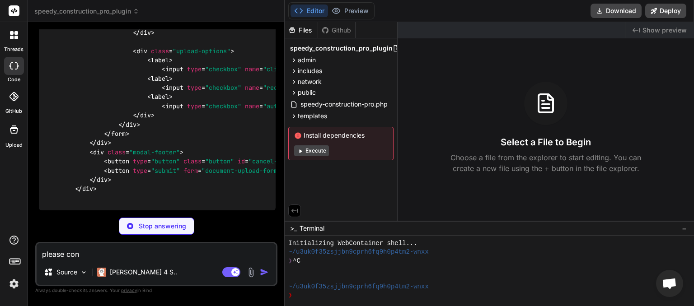
type textarea "x"
type textarea "please cont"
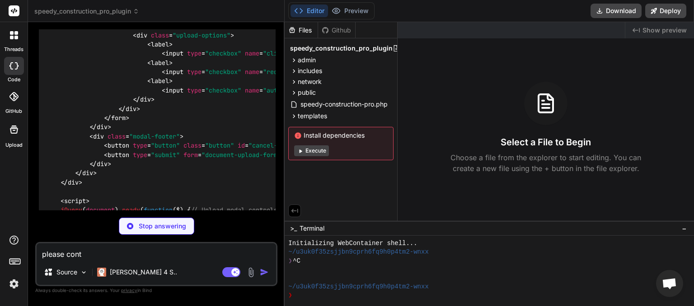
type textarea "x"
type textarea "please [PERSON_NAME]"
type textarea "x"
type textarea "please contin"
type textarea "x"
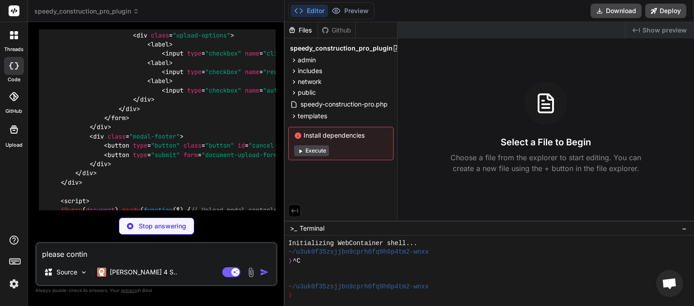
type textarea "please continu"
type textarea "x"
type textarea "please continue"
type textarea "x"
type textarea "please continue"
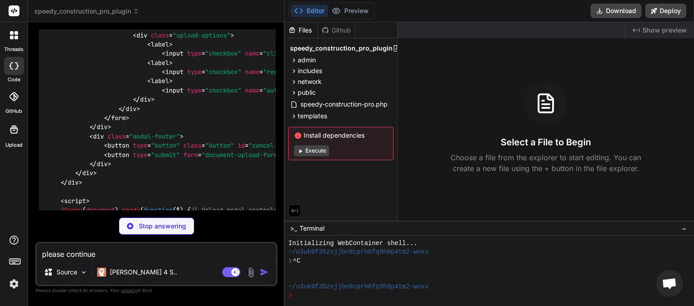
type textarea "x"
type textarea "please continue a"
type textarea "x"
type textarea "please continue an"
type textarea "x"
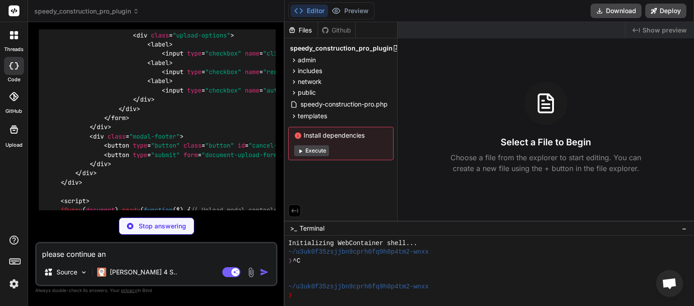
type textarea "please continue and"
type textarea "x"
type textarea "please continue and"
type textarea "x"
type textarea "please continue and i"
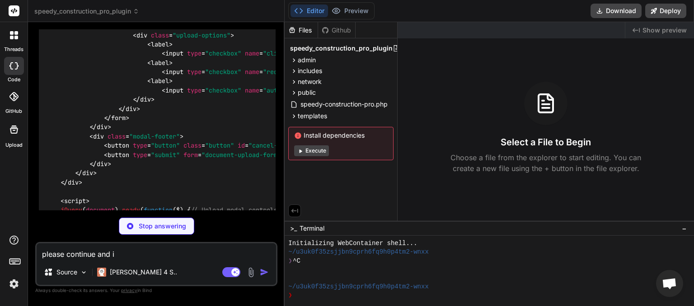
type textarea "x"
type textarea "please continue and im"
type textarea "x"
type textarea "please continue and imp"
type textarea "x"
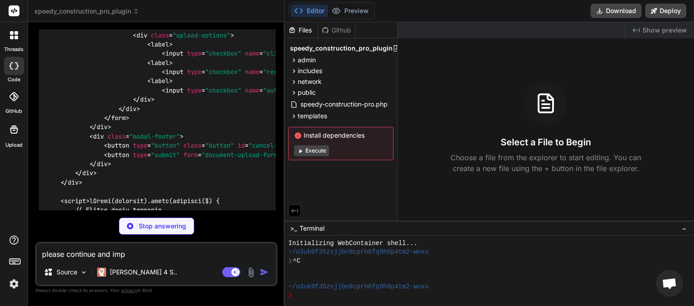
type textarea "please continue and impl"
type textarea "x"
type textarea "please continue and imple"
type textarea "x"
type textarea "please continue and implem"
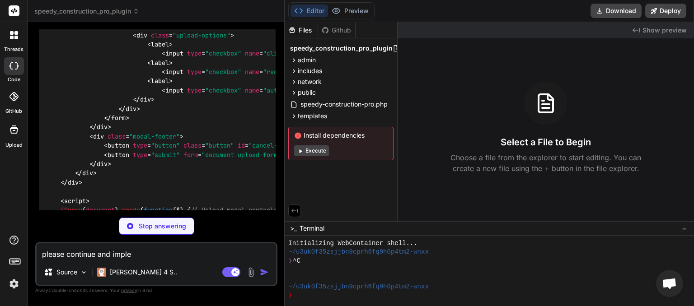
type textarea "x"
type textarea "please continue and impleme"
type textarea "x"
type textarea "please continue and implemen"
type textarea "x"
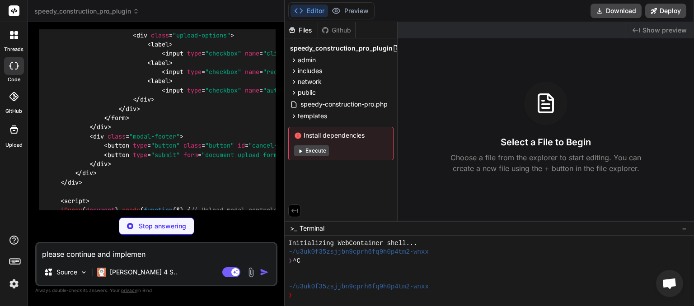
type textarea "please continue and implement"
type textarea "x"
type textarea "please continue and implement"
type textarea "x"
type textarea "please continue and implement a"
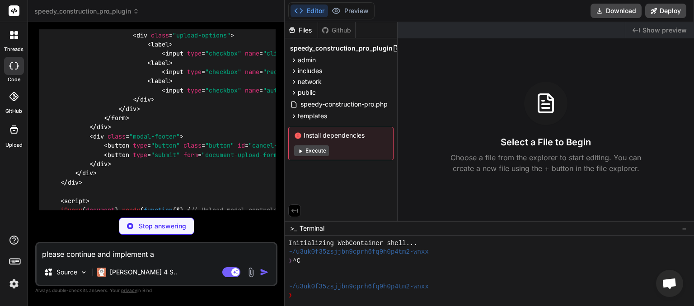
type textarea "x"
type textarea "please continue and implement al"
type textarea "x"
type textarea "please continue and implement all"
type textarea "x"
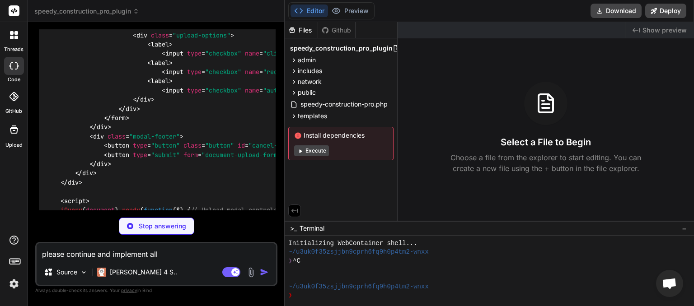
type textarea "please continue and implement all"
type textarea "x"
type textarea "please continue and implement all m"
type textarea "x"
type textarea "please continue and implement all mo"
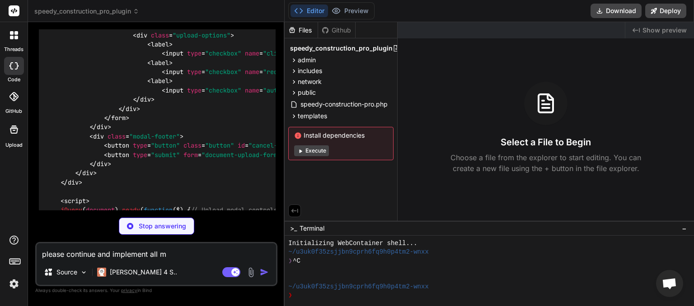
type textarea "x"
type textarea "please continue and implement all mod"
type textarea "x"
type textarea "please continue and implement all modu"
type textarea "x"
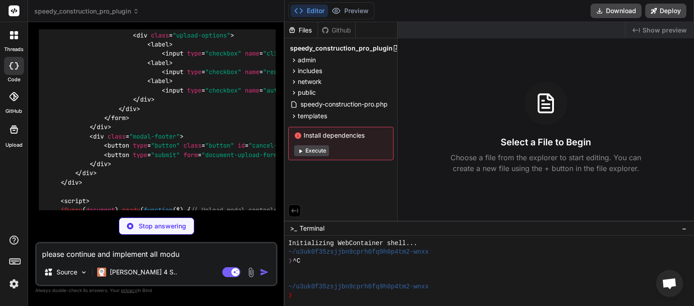
type textarea "please continue and implement all modul"
type textarea "x"
type textarea "please continue and implement all module"
type textarea "x"
type textarea "please continue and implement all modules"
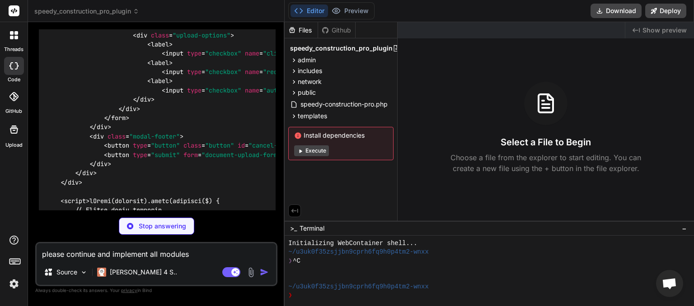
type textarea "x"
type textarea "please continue and implement all modules"
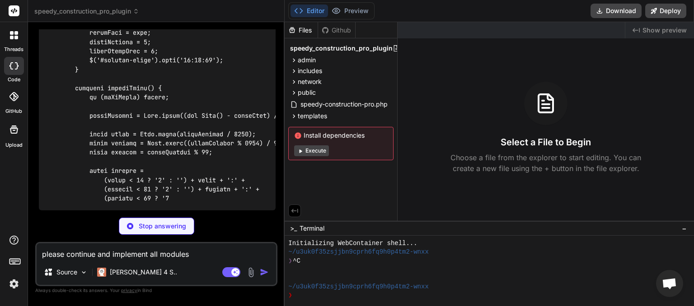
scroll to position [39349, 0]
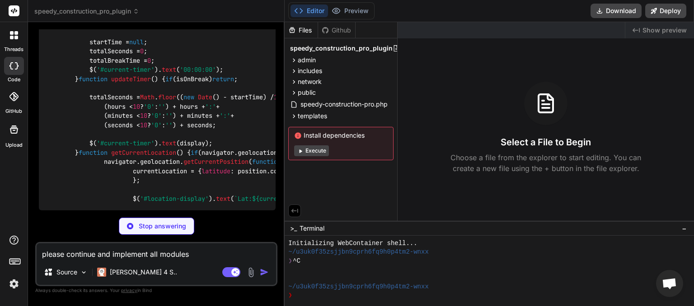
click at [193, 255] on textarea "please continue and implement all modules" at bounding box center [157, 252] width 240 height 16
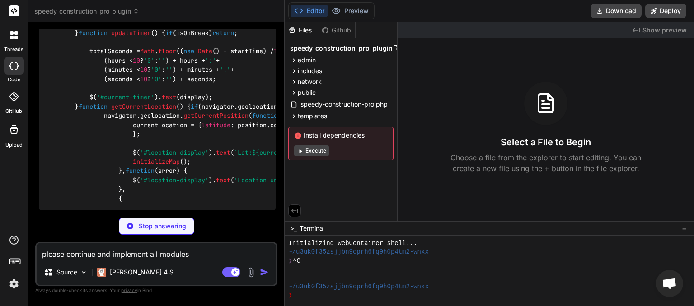
type textarea "x"
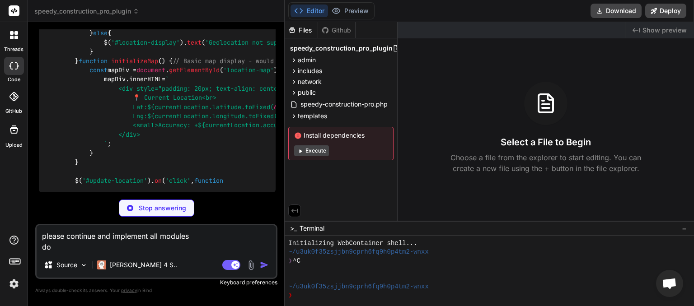
type textarea "please continue and implement all modules do"
type textarea "x"
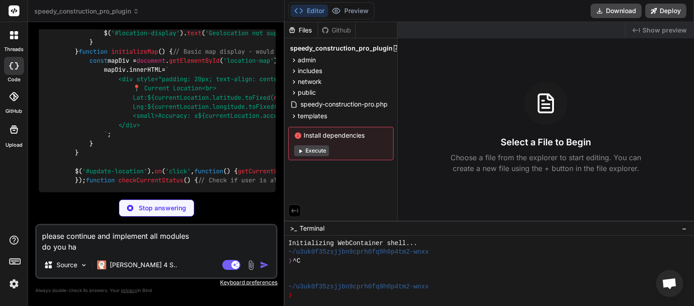
type textarea "please continue and implement all modules do you hav"
type textarea "x"
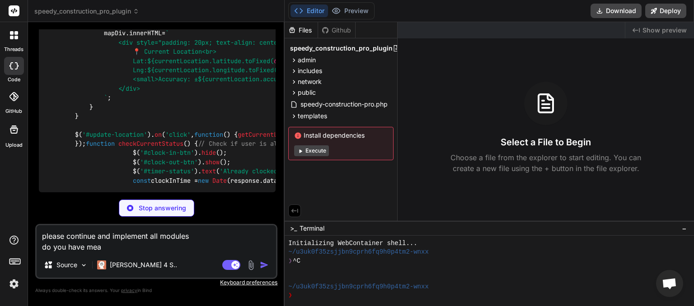
type textarea "please continue and implement all modules do you have meas"
type textarea "x"
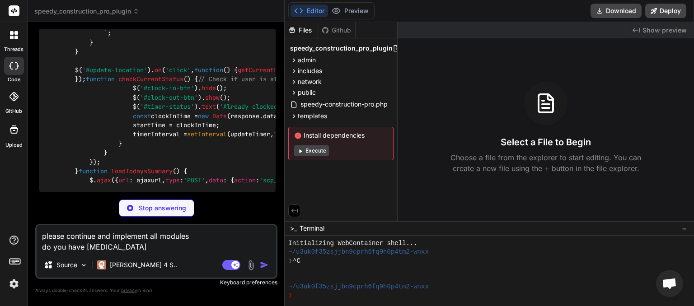
type textarea "please continue and implement all modules do you have measuring"
type textarea "x"
type textarea "please continue and implement all modules do you have measuring from g"
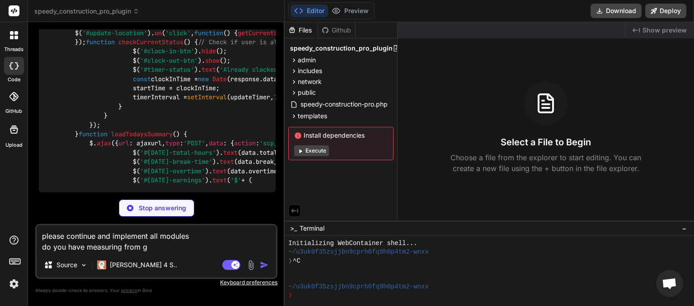
type textarea "x"
type textarea "please continue and implement all modules do you have measuring from google maps"
type textarea "x"
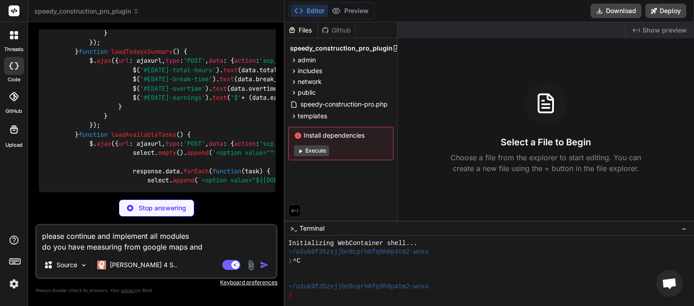
type textarea "please continue and implement all modules do you have measuring from google map…"
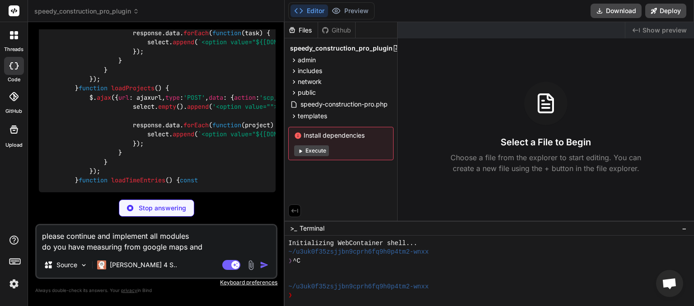
type textarea "x"
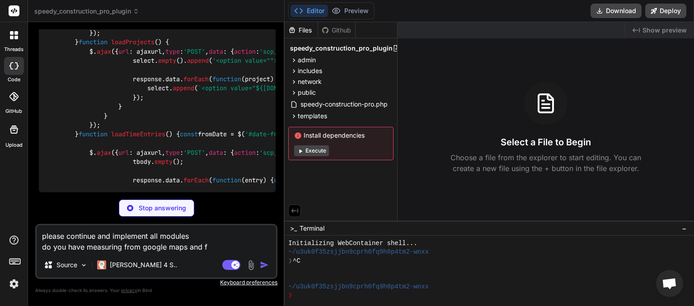
type textarea "please continue and implement all modules do you have measuring from google map…"
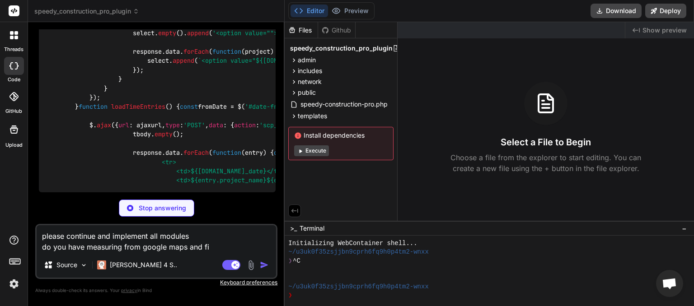
type textarea "x"
type textarea "please continue and implement all modules do you have measuring from google map…"
type textarea "x"
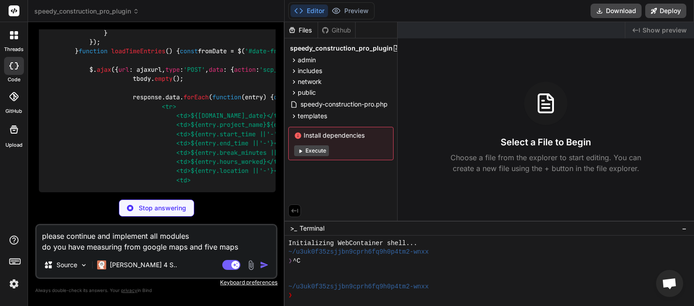
type textarea "please continue and implement all modules do you have measuring from google map…"
type textarea "x"
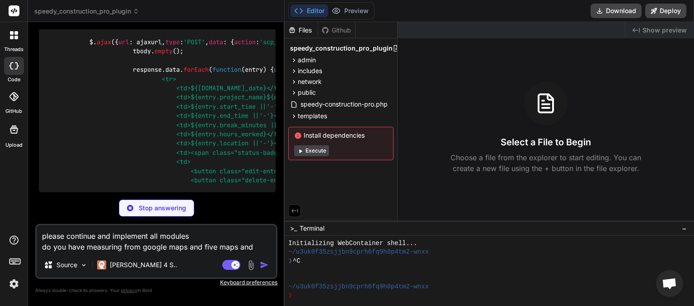
type textarea "please continue and implement all modules do you have measuring from google map…"
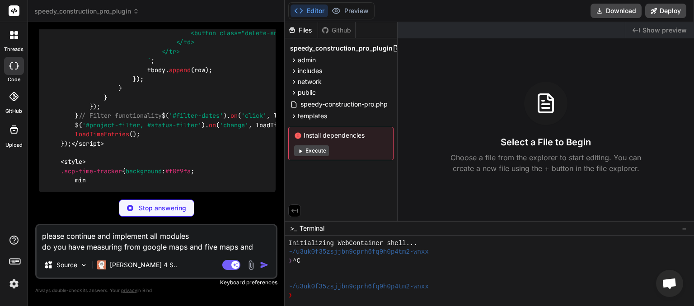
type textarea "x"
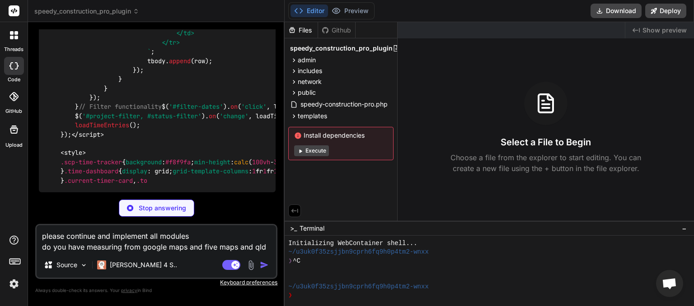
type textarea "please continue and implement all modules do you have measuring from google map…"
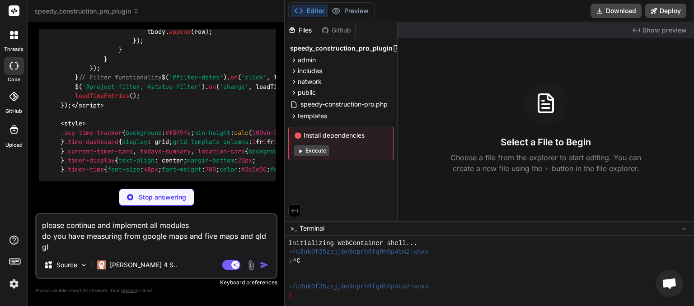
type textarea "x"
type textarea "please continue and implement all modules do you have measuring from google map…"
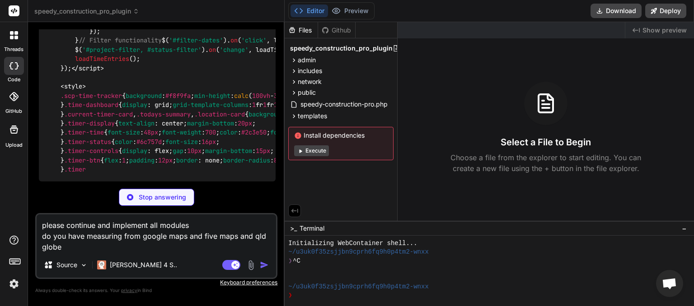
type textarea "x"
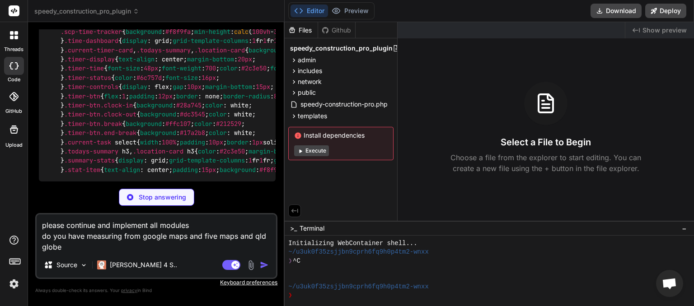
type textarea "please continue and implement all modules do you have measuring from google map…"
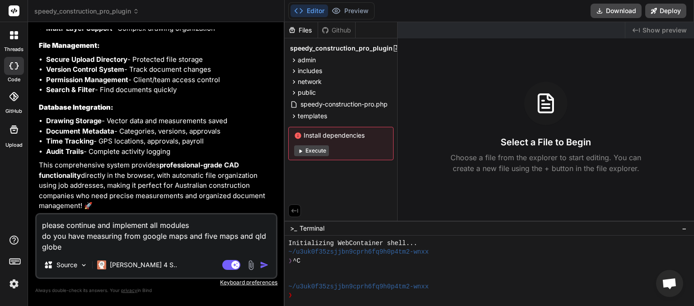
scroll to position [54494, 0]
click at [262, 271] on div "Source Claude 4 S.." at bounding box center [157, 267] width 240 height 22
click at [266, 263] on img "button" at bounding box center [264, 265] width 9 height 9
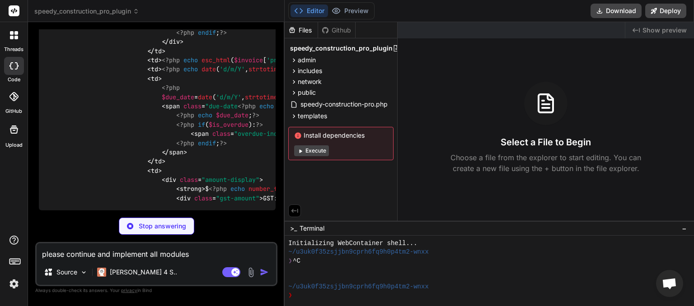
scroll to position [56845, 0]
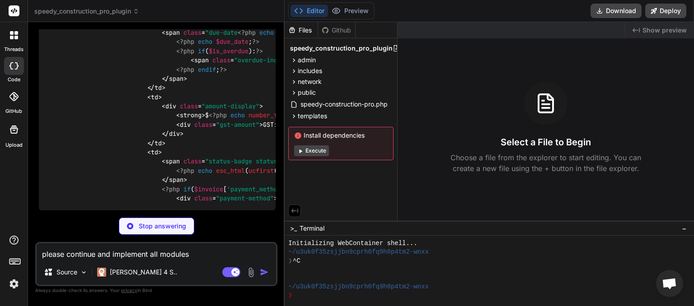
click at [155, 258] on textarea "please continue and implement all modules do you have measuring from google map…" at bounding box center [157, 252] width 240 height 16
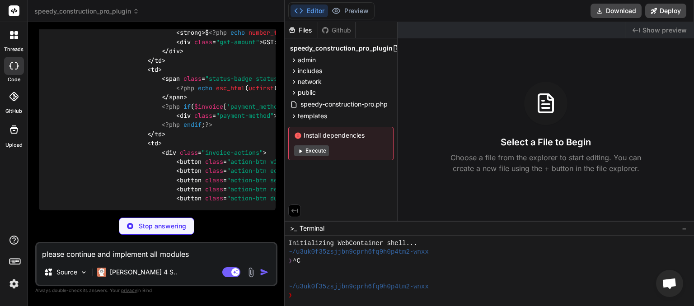
scroll to position [57002, 0]
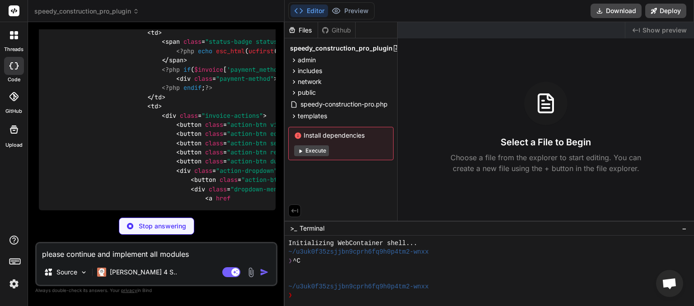
click at [140, 251] on textarea "please continue and implement all modules do you have measuring from google map…" at bounding box center [157, 252] width 240 height 16
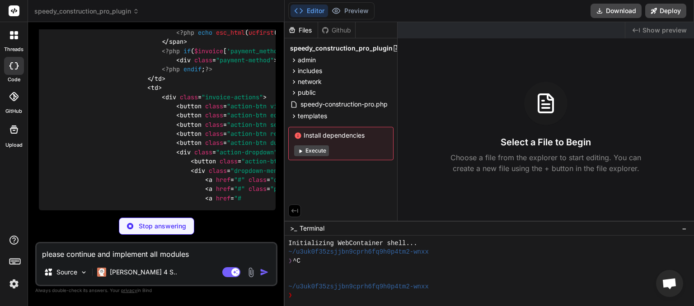
type textarea "x"
type textarea "p"
type textarea "x"
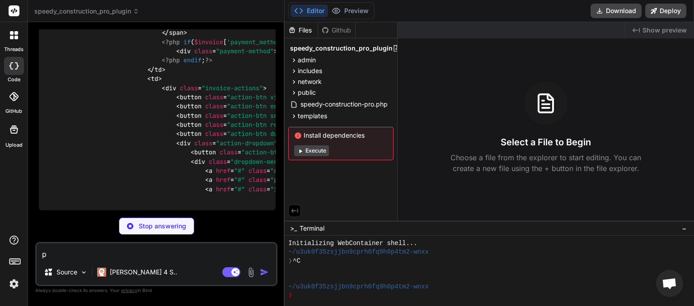
type textarea "pl"
type textarea "x"
type textarea "ple"
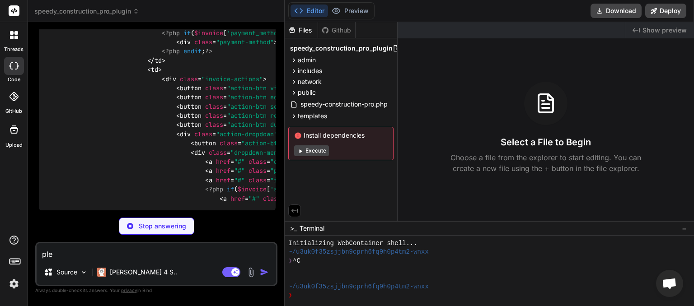
type textarea "x"
type textarea "please"
type textarea "x"
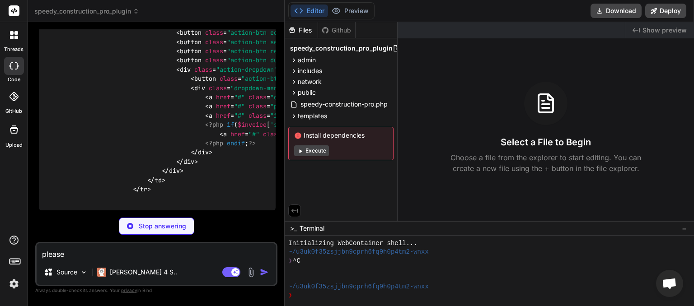
type textarea "please"
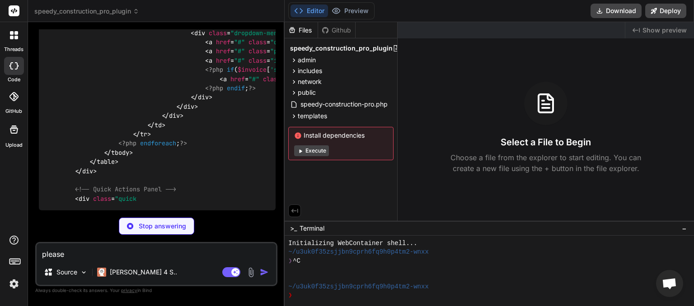
type textarea "x"
type textarea "please c"
type textarea "x"
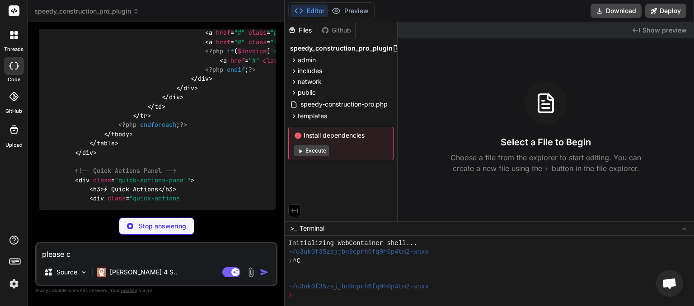
type textarea "please co"
type textarea "x"
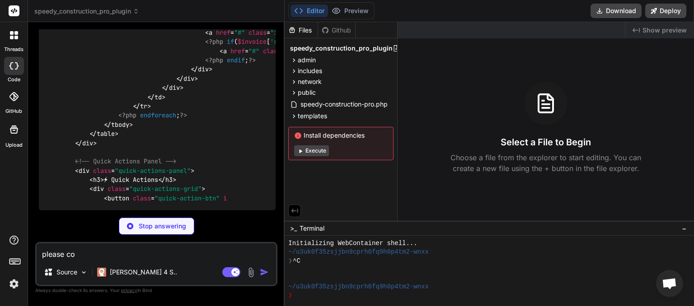
type textarea "please con"
type textarea "x"
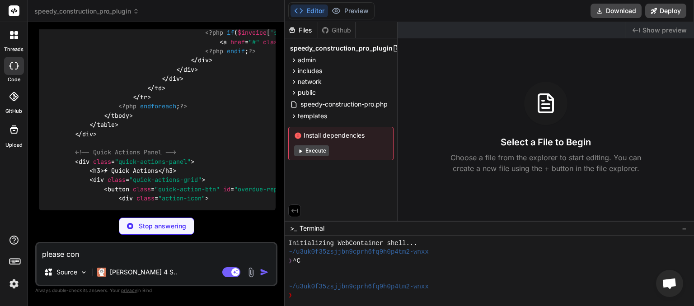
type textarea "please cont"
type textarea "x"
type textarea "please conti"
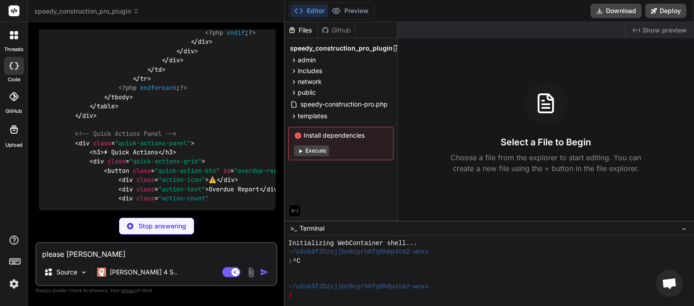
type textarea "x"
type textarea "please contin"
type textarea "x"
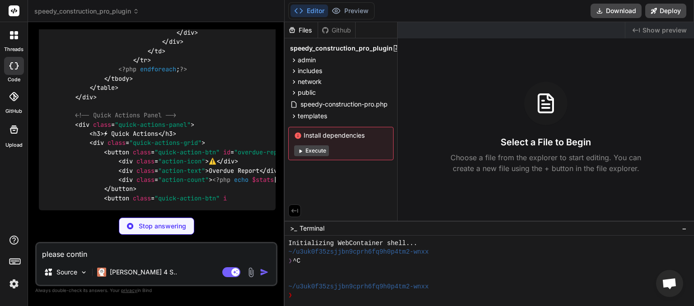
type textarea "please continu"
type textarea "x"
type textarea "please continue"
type textarea "x"
type textarea "please continue"
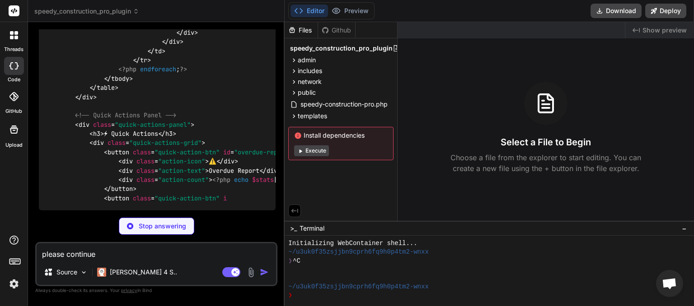
type textarea "x"
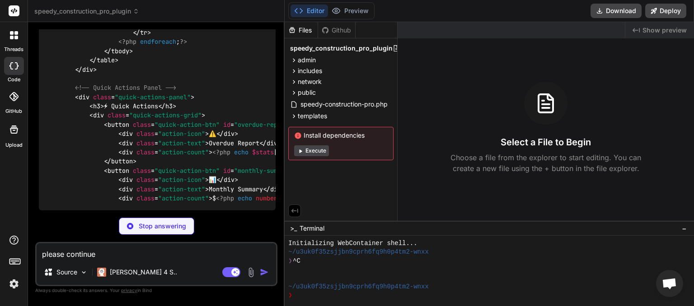
type textarea "please continue a"
type textarea "x"
type textarea "please continue and"
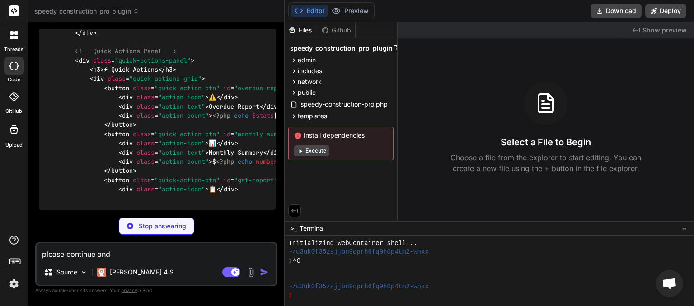
type textarea "x"
type textarea "please continue and"
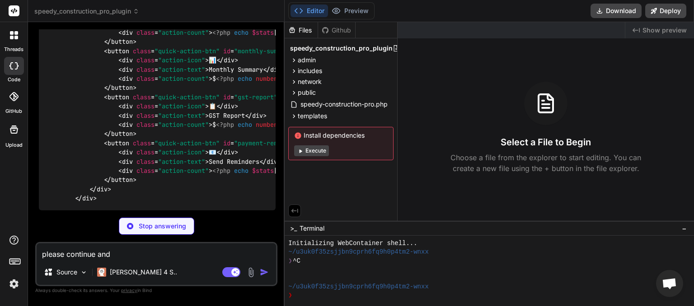
type textarea "x"
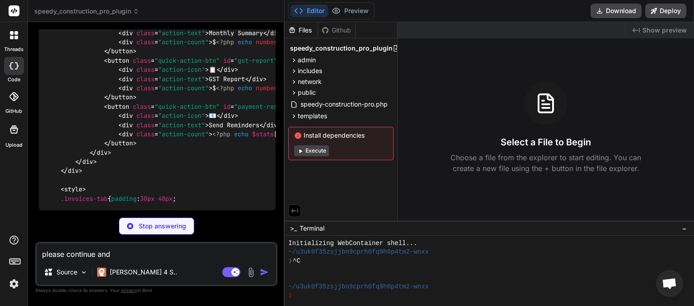
type textarea "please continue and i"
type textarea "x"
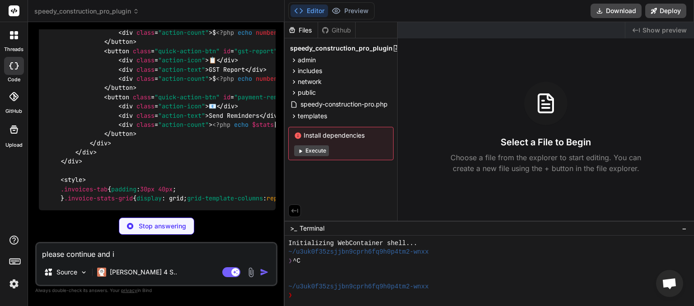
type textarea "please continue and im"
type textarea "x"
type textarea "please continue and imp"
type textarea "x"
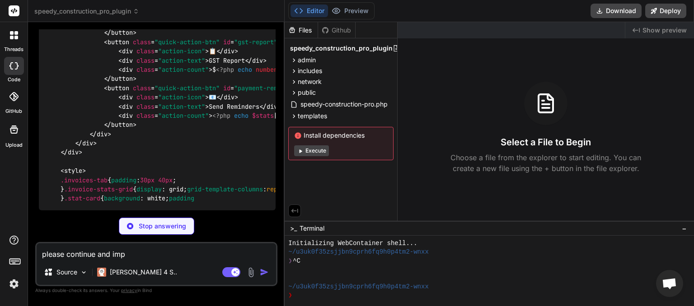
type textarea "please continue and impl"
type textarea "x"
type textarea "please continue and imple"
type textarea "x"
type textarea "please continue and implem"
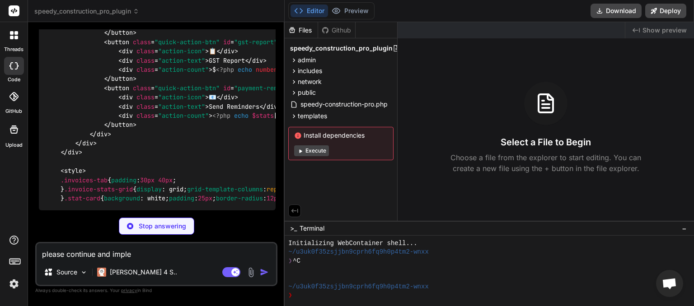
type textarea "x"
type textarea "please continue and implemen"
type textarea "x"
type textarea "please continue and implement"
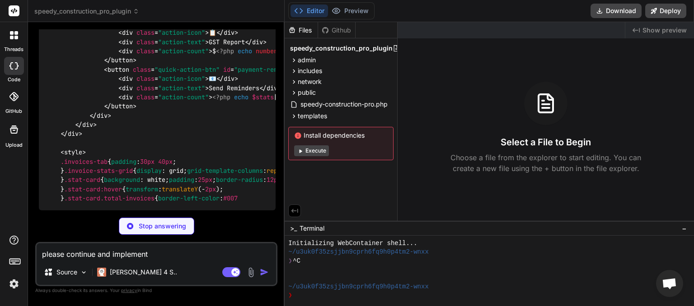
type textarea "x"
type textarea "please continue and implement a"
type textarea "x"
type textarea "please continue and implement al"
type textarea "x"
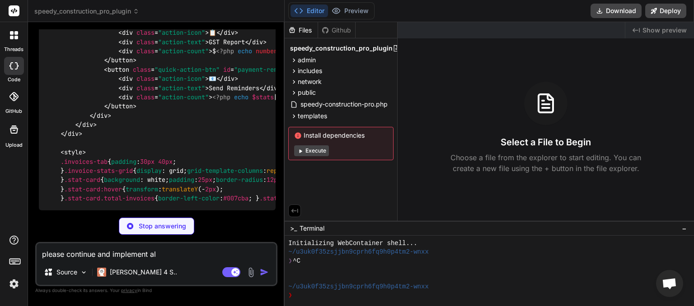
type textarea "please continue and implement all"
type textarea "x"
type textarea "please continue and implement all"
type textarea "x"
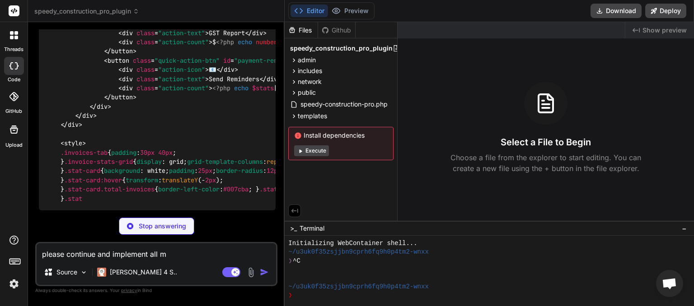
type textarea "please continue and implement all mo"
type textarea "x"
type textarea "please continue and implement all mod"
type textarea "x"
type textarea "please continue and implement all modu"
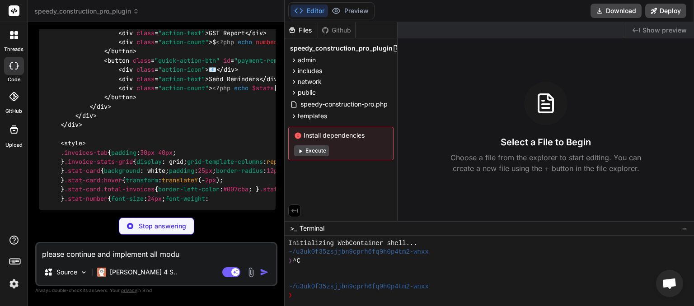
type textarea "x"
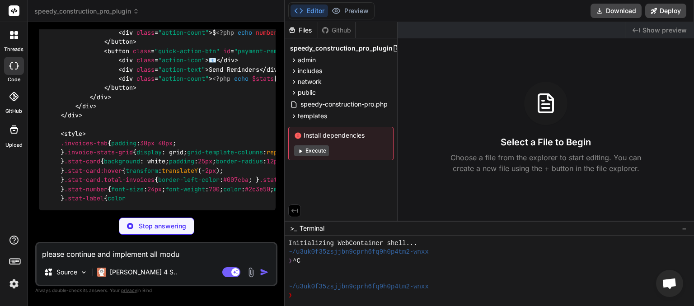
type textarea "please continue and implement all modul"
type textarea "x"
type textarea "please continue and implement all module"
type textarea "x"
type textarea "please continue and implement all modules"
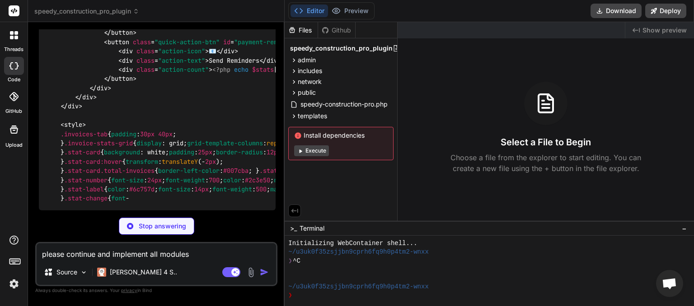
type textarea "x"
type textarea "please continue and implement all modules."
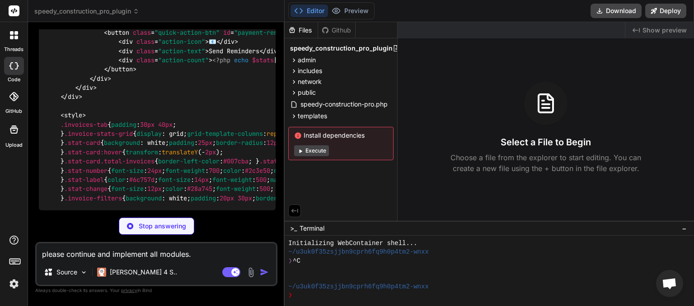
type textarea "x"
type textarea "please continue and implement all modules. d"
type textarea "x"
type textarea "please continue and implement all modules. do"
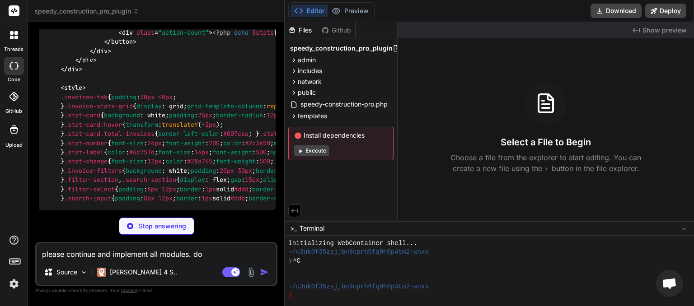
type textarea "x"
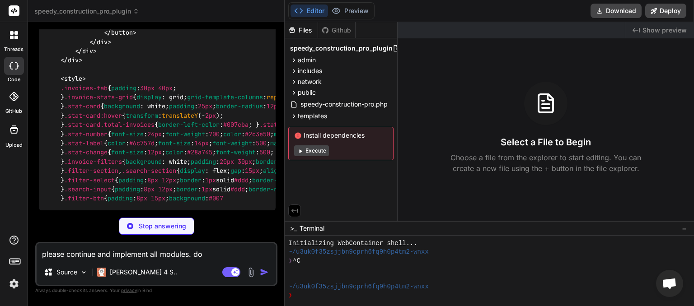
type textarea "please continue and implement all modules. d"
type textarea "x"
type textarea "please continue and implement all modules."
type textarea "x"
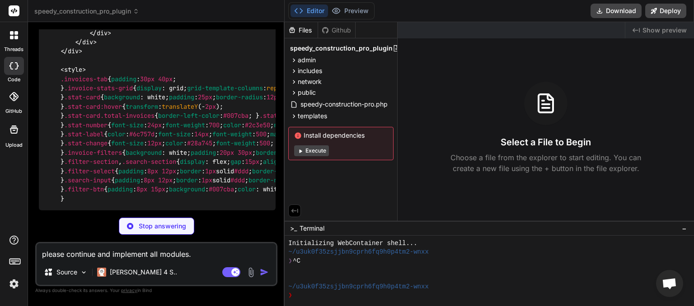
type textarea "please continue and implement all modules. a"
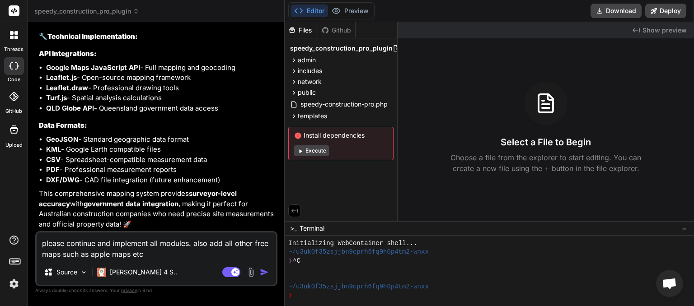
scroll to position [86680, 0]
click at [267, 272] on img "button" at bounding box center [264, 272] width 9 height 9
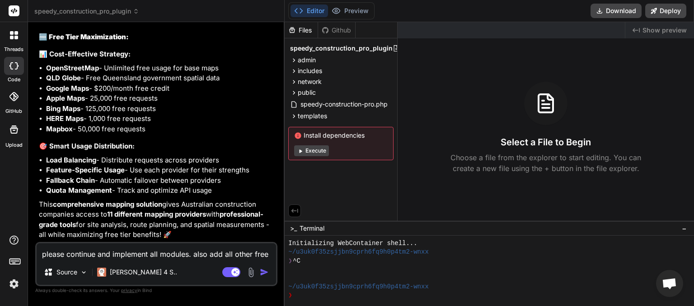
scroll to position [129458, 0]
click at [613, 13] on button "Download" at bounding box center [616, 11] width 51 height 14
click at [606, 10] on button "Download" at bounding box center [616, 11] width 51 height 14
paste textarea "wp-admin/scp-settings"
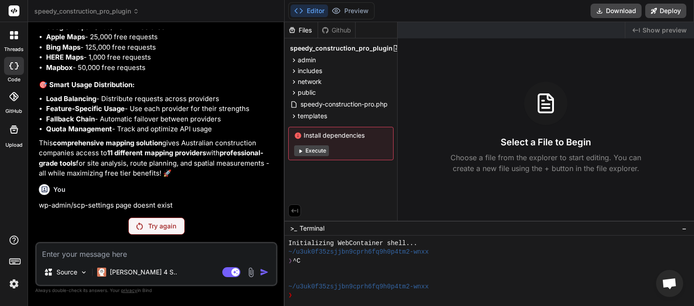
scroll to position [124173, 0]
click at [77, 255] on textarea at bounding box center [157, 252] width 240 height 16
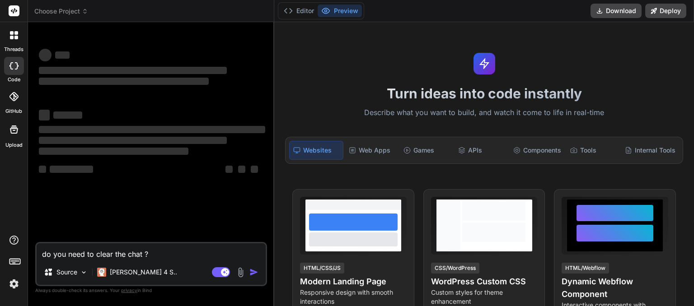
click at [142, 254] on textarea "do you need to clear the chat ?" at bounding box center [151, 252] width 229 height 16
type textarea "x"
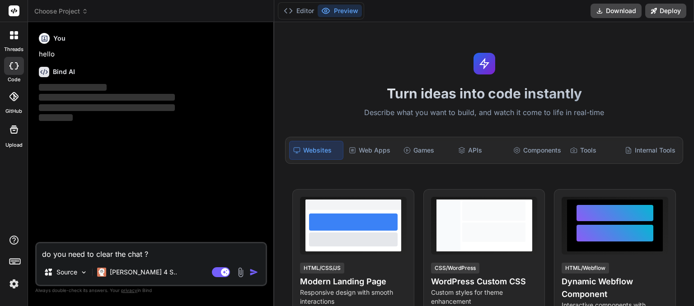
type textarea "do you need to clear the chat ?"
type textarea "x"
type textarea "do you need to clear the chat d ?"
type textarea "x"
type textarea "do you need to clear the chat du ?"
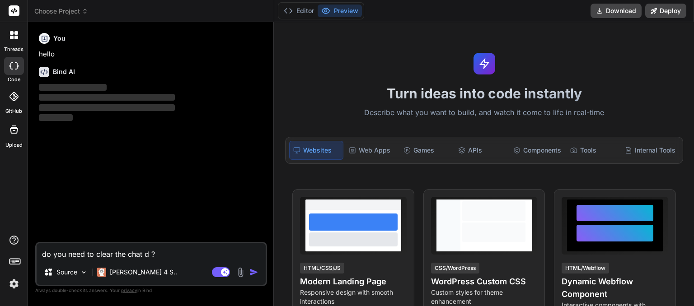
type textarea "x"
type textarea "do you need to clear the chat due ?"
type textarea "x"
type textarea "do you need to clear the chat due ?"
type textarea "x"
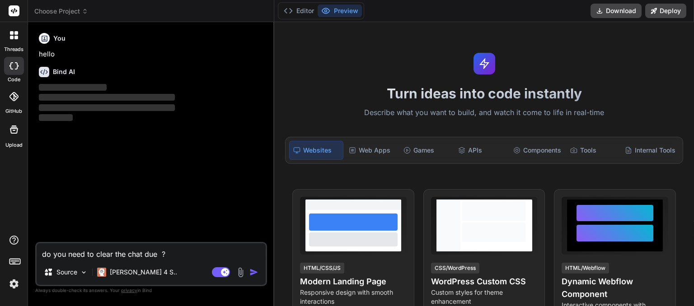
type textarea "do you need to clear the chat due t ?"
type textarea "x"
type textarea "do you need to clear the chat due to ?"
type textarea "x"
type textarea "do you need to clear the chat due to ?"
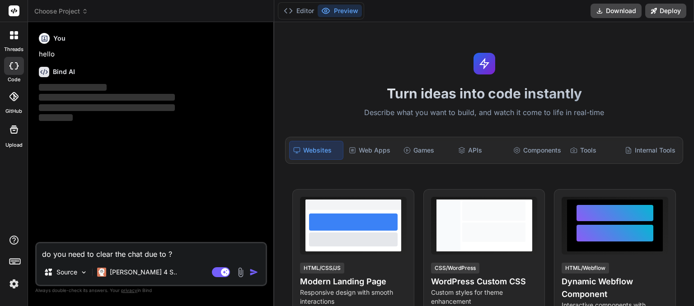
type textarea "x"
type textarea "do you need to clear the chat due to m ?"
type textarea "x"
type textarea "do you need to clear the chat due to ma ?"
type textarea "x"
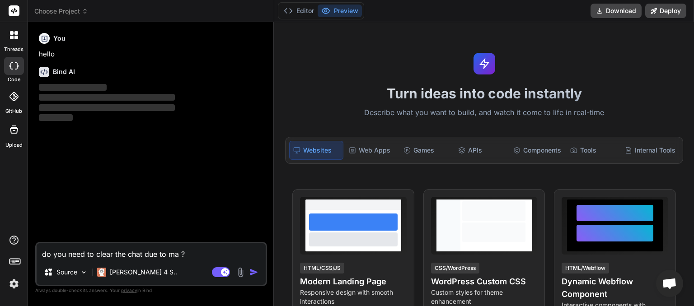
type textarea "do you need to clear the chat due to [PERSON_NAME] ?"
type textarea "x"
type textarea "do you need to clear the chat due to [PERSON_NAME] ?"
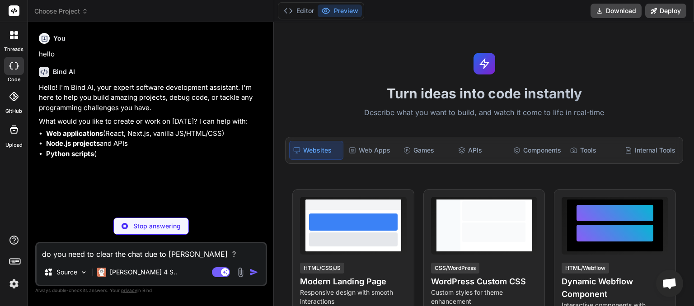
type textarea "x"
type textarea "do you need to clear the chat due to [PERSON_NAME] ?"
type textarea "x"
type textarea "do you need to clear the chat due to [PERSON_NAME] re ?"
type textarea "x"
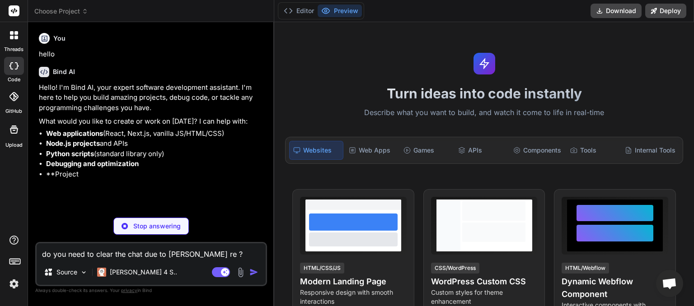
type textarea "do you need to clear the chat due to [PERSON_NAME] ?"
type textarea "x"
type textarea "do you need to clear the chat due to [PERSON_NAME] ?"
type textarea "x"
type textarea "do you need to clear the chat due to [PERSON_NAME] reach ?"
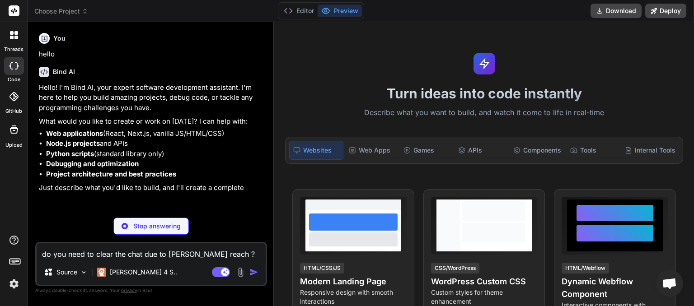
type textarea "x"
type textarea "do you need to clear the chat due to [PERSON_NAME] ?"
type textarea "x"
type textarea "do you need to clear the chat due to [PERSON_NAME] reached ?"
type textarea "x"
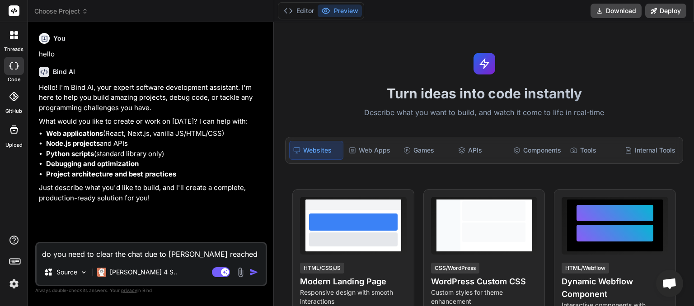
type textarea "do you need to clear the chat due to [PERSON_NAME] reached ?"
click at [85, 13] on icon at bounding box center [85, 12] width 3 height 1
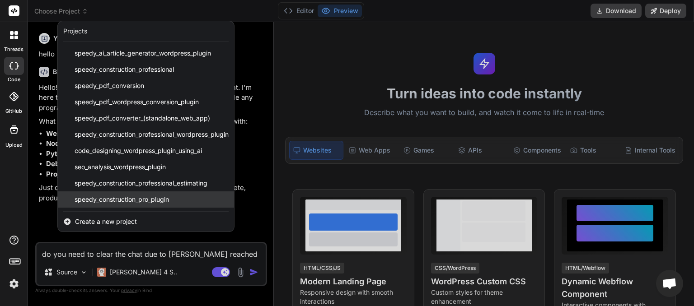
click at [138, 200] on span "speedy_construction_pro_plugin" at bounding box center [122, 199] width 94 height 9
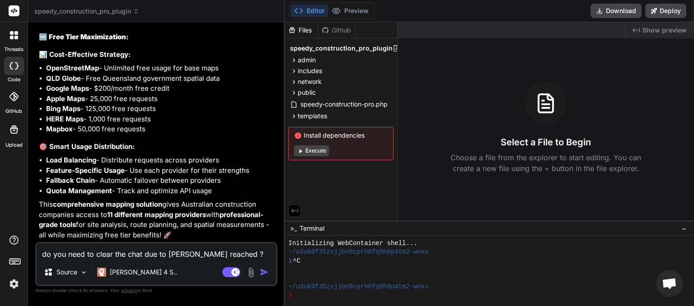
click at [262, 273] on img "button" at bounding box center [264, 272] width 9 height 9
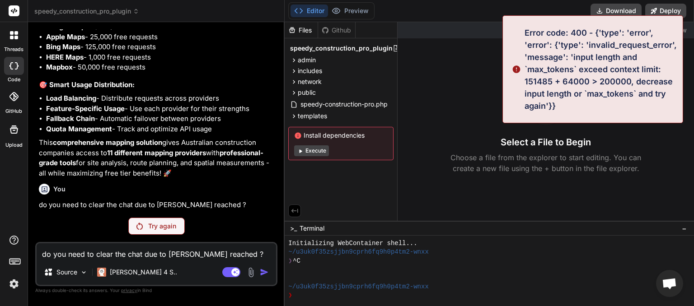
scroll to position [93593, 0]
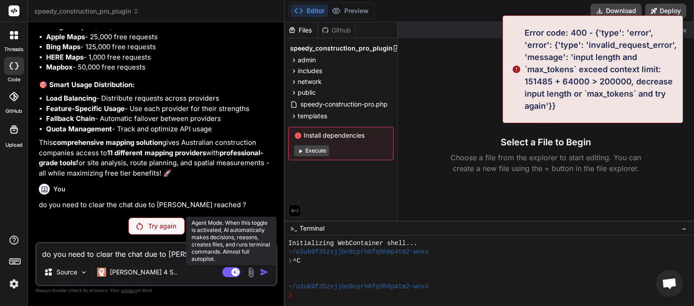
click at [225, 272] on rect at bounding box center [231, 273] width 18 height 10
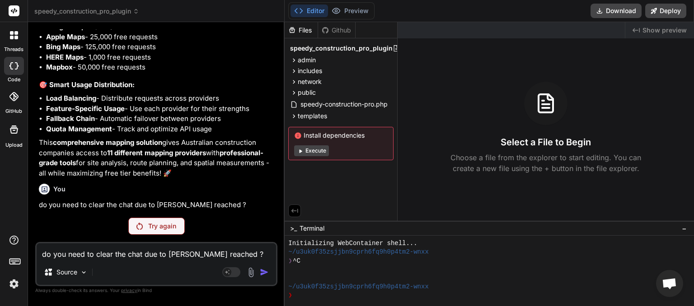
scroll to position [100102, 0]
click at [172, 230] on p "Try again" at bounding box center [162, 226] width 28 height 9
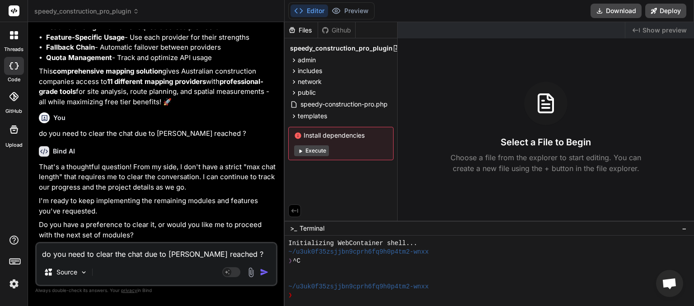
scroll to position [123692, 0]
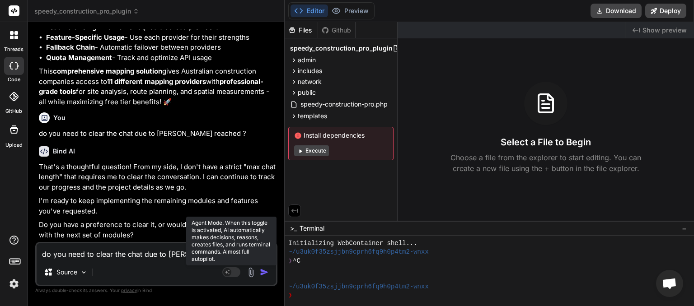
click at [235, 274] on rect at bounding box center [231, 273] width 18 height 10
type textarea "x"
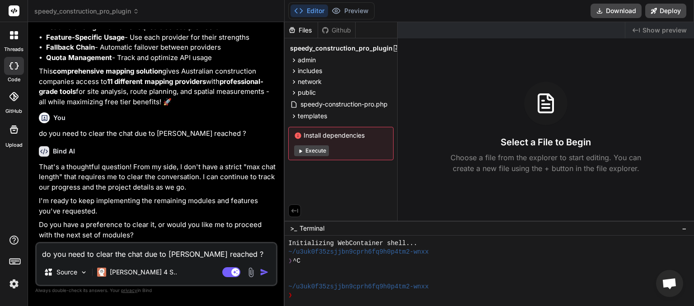
click at [116, 254] on textarea "do you need to clear the chat due to [PERSON_NAME] reached ?" at bounding box center [157, 252] width 240 height 16
type textarea "V"
type textarea "x"
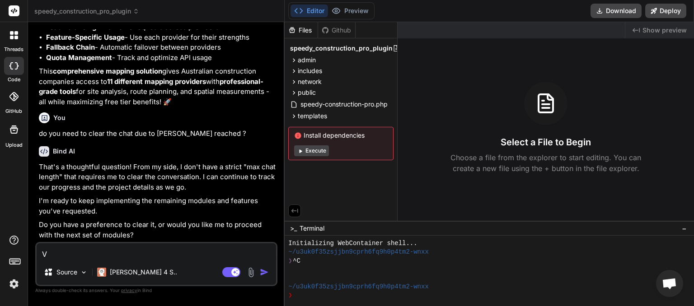
type textarea "x"
paste textarea "wp-admin/scp-settings"
type textarea "wp-admin/scp-settings"
type textarea "x"
type textarea "wp-admin/scp-settings"
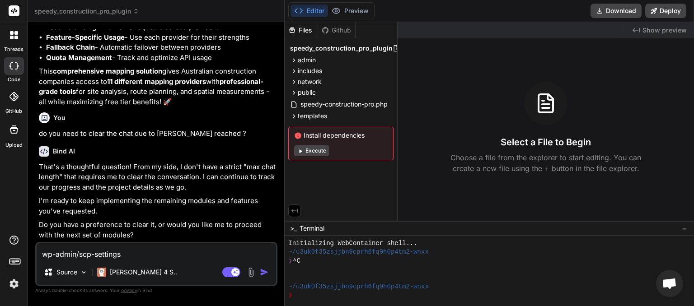
type textarea "x"
type textarea "wp-admin/scp-settings i"
type textarea "x"
type textarea "wp-admin/scp-settings is"
type textarea "x"
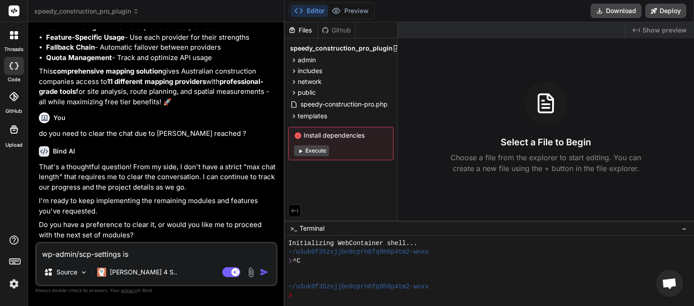
type textarea "wp-admin/scp-settings is"
type textarea "x"
type textarea "wp-admin/scp-settings is b"
type textarea "x"
type textarea "wp-admin/scp-settings is bl"
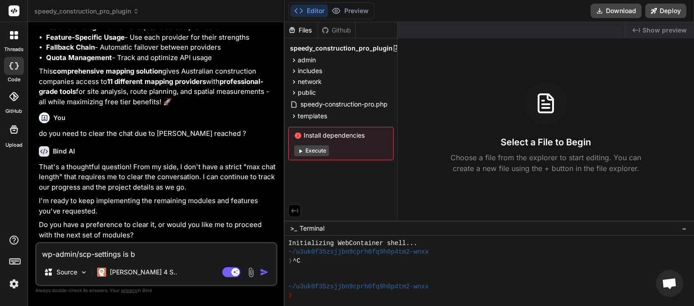
type textarea "x"
type textarea "wp-admin/scp-settings is bla"
type textarea "x"
type textarea "wp-admin/scp-settings is [PERSON_NAME]"
type textarea "x"
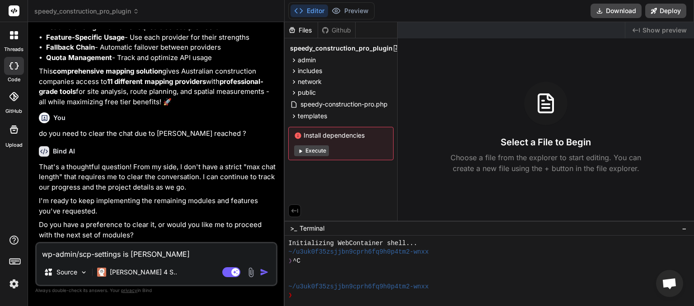
type textarea "wp-admin/scp-settings is blank"
type textarea "x"
type textarea "wp-admin/scp-settings is blank."
type textarea "x"
type textarea "wp-admin/scp-settings is blank."
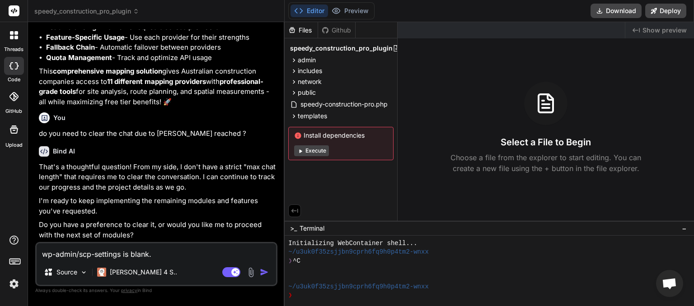
type textarea "x"
type textarea "wp-admin/scp-settings is blank. p"
type textarea "x"
type textarea "wp-admin/scp-settings is blank. pl"
type textarea "x"
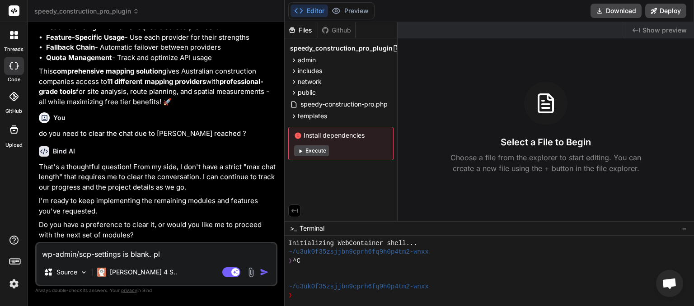
type textarea "wp-admin/scp-settings is blank. ple"
type textarea "x"
type textarea "wp-admin/scp-settings is blank. plea"
type textarea "x"
type textarea "wp-admin/scp-settings is blank. [GEOGRAPHIC_DATA]"
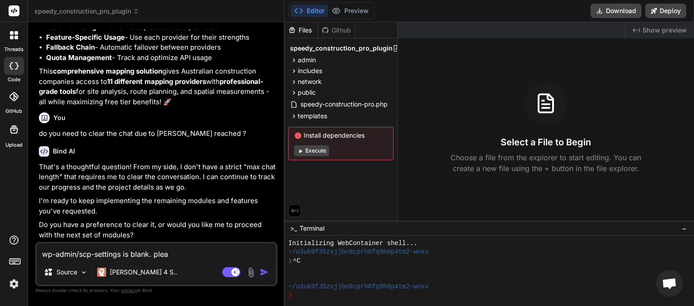
type textarea "x"
type textarea "wp-admin/scp-settings is blank. please"
type textarea "x"
type textarea "wp-admin/scp-settings is blank. please"
type textarea "x"
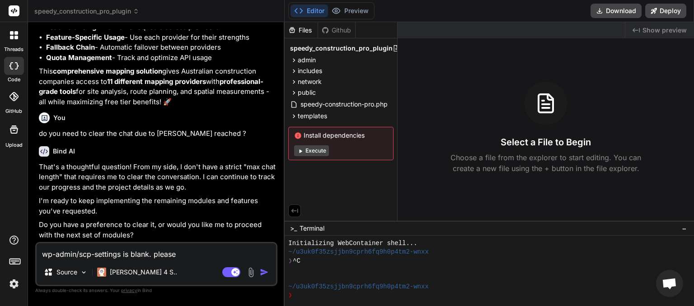
type textarea "wp-admin/scp-settings is blank. please c"
type textarea "x"
type textarea "wp-admin/scp-settings is blank. please co"
type textarea "x"
type textarea "wp-admin/scp-settings is blank. please con"
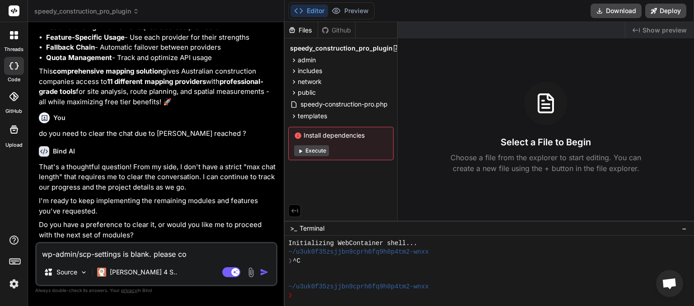
type textarea "x"
type textarea "wp-admin/scp-settings is blank. please cont"
type textarea "x"
type textarea "wp-admin/scp-settings is blank. please [PERSON_NAME]"
type textarea "x"
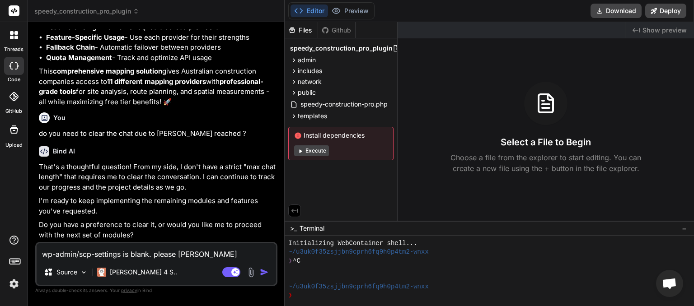
type textarea "wp-admin/scp-settings is blank. please contin"
type textarea "x"
type textarea "wp-admin/scp-settings is blank. please continu"
type textarea "x"
type textarea "wp-admin/scp-settings is blank. please continue"
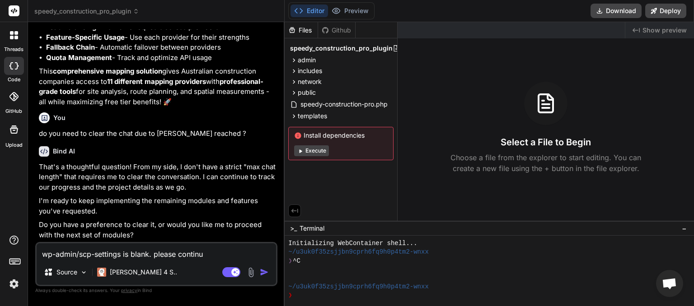
type textarea "x"
type textarea "wp-admin/scp-settings is blank. please continue"
type textarea "x"
type textarea "wp-admin/scp-settings is blank. please continue w"
type textarea "x"
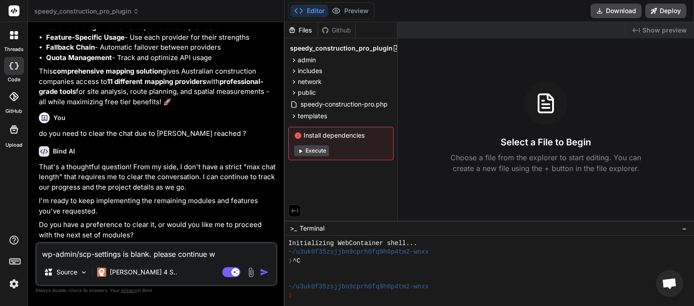
type textarea "wp-admin/scp-settings is blank. please continue wi"
type textarea "x"
type textarea "wp-admin/scp-settings is blank. please continue wit"
type textarea "x"
type textarea "wp-admin/scp-settings is blank. please continue with"
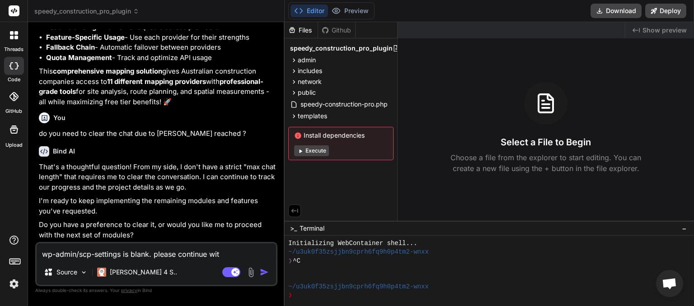
type textarea "x"
type textarea "wp-admin/scp-settings is blank. please continue with"
type textarea "x"
type textarea "wp-admin/scp-settings is blank. please continue with n"
type textarea "x"
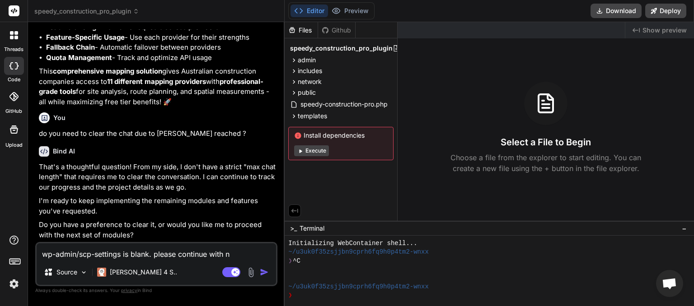
type textarea "wp-admin/scp-settings is blank. please continue with ne"
type textarea "x"
type textarea "wp-admin/scp-settings is blank. please continue with nex"
type textarea "x"
type textarea "wp-admin/scp-settings is blank. please continue with next"
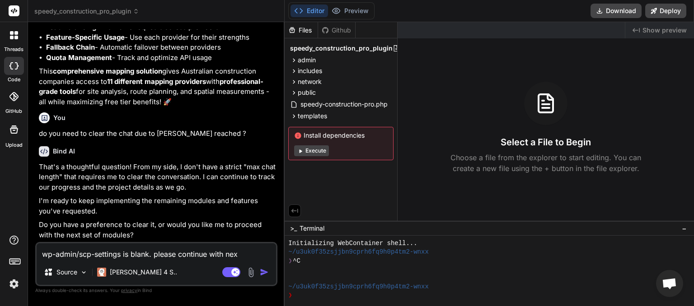
type textarea "x"
type textarea "wp-admin/scp-settings is blank. please continue with next"
type textarea "x"
type textarea "wp-admin/scp-settings is blank. please continue with next m"
type textarea "x"
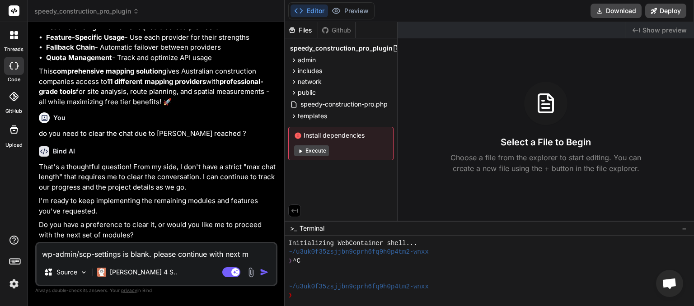
type textarea "wp-admin/scp-settings is blank. please continue with next mo"
type textarea "x"
type textarea "wp-admin/scp-settings is blank. please continue with next mod"
type textarea "x"
type textarea "wp-admin/scp-settings is blank. please continue with next modu"
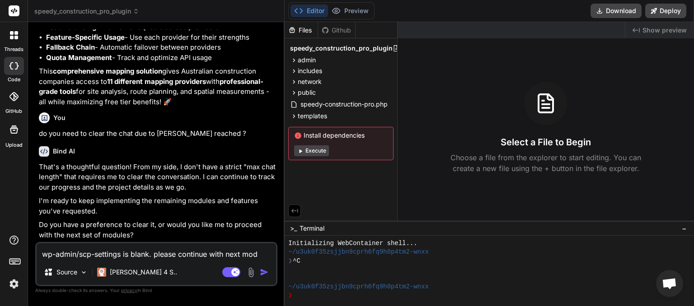
type textarea "x"
type textarea "wp-admin/scp-settings is blank. please continue with next modul"
type textarea "x"
type textarea "wp-admin/scp-settings is blank. please continue with next module"
type textarea "x"
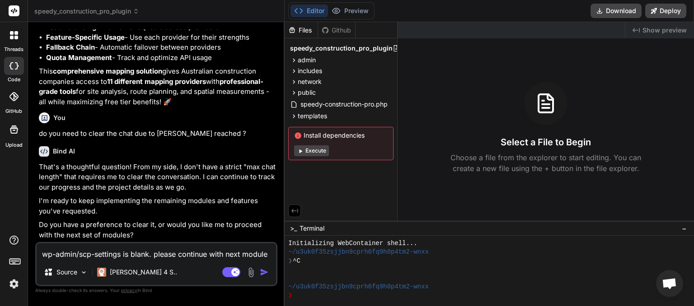
type textarea "wp-admin/scp-settings is blank. please continue with next modules"
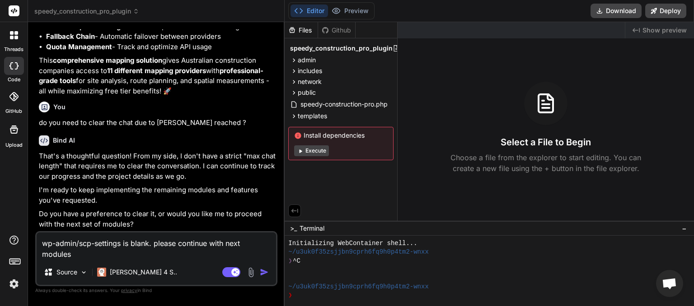
type textarea "x"
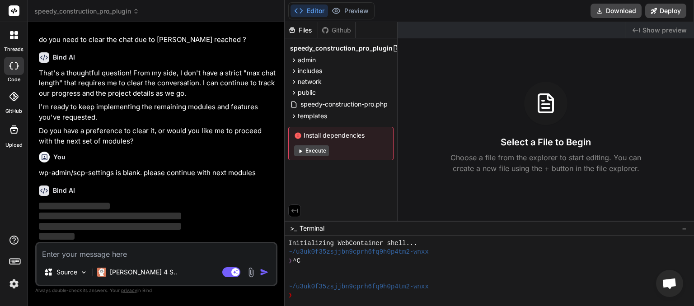
scroll to position [123786, 0]
type textarea "x"
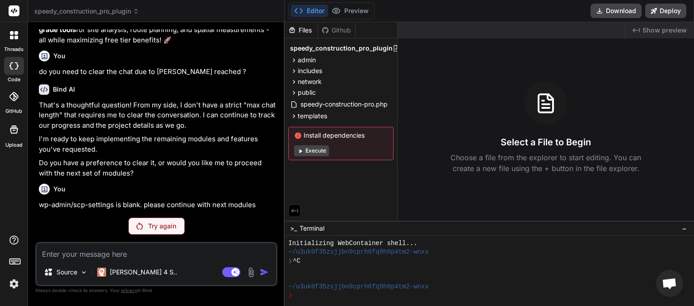
click at [133, 252] on textarea at bounding box center [157, 252] width 240 height 16
type textarea "e"
type textarea "x"
type textarea "er"
type textarea "x"
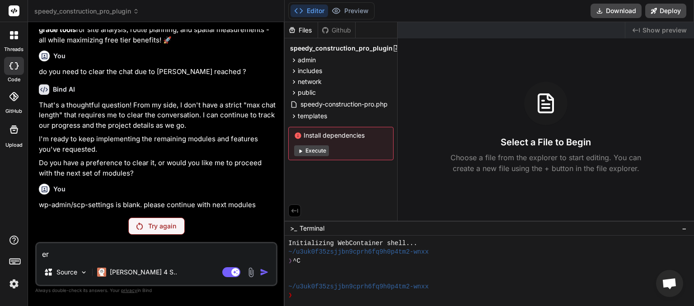
type textarea "err"
type textarea "x"
type textarea "erro"
type textarea "x"
type textarea "error"
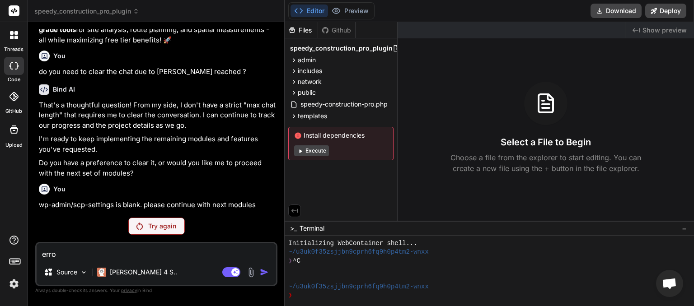
type textarea "x"
type textarea "error"
type textarea "x"
type textarea "error s"
type textarea "x"
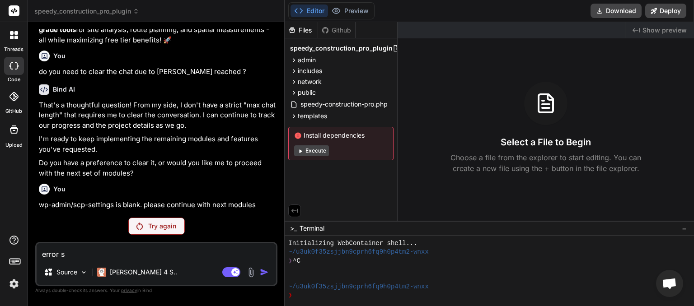
type textarea "error sa"
type textarea "x"
type textarea "error say"
type textarea "x"
type textarea "error says"
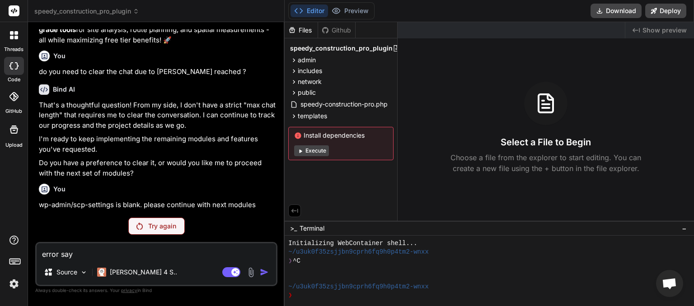
type textarea "x"
type textarea "error says"
type textarea "x"
type textarea "error says m"
type textarea "x"
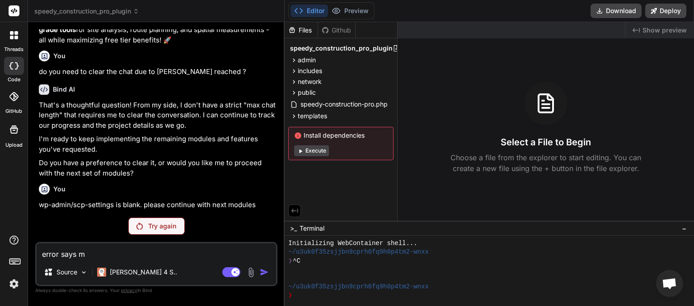
type textarea "error says ma"
type textarea "x"
type textarea "error says [PERSON_NAME]"
type textarea "x"
type textarea "error says [PERSON_NAME]"
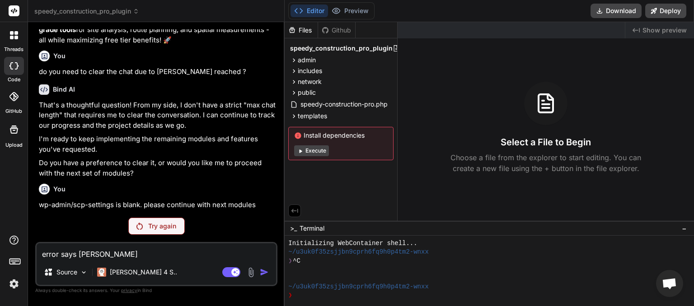
type textarea "x"
type textarea "error says [PERSON_NAME]"
type textarea "x"
type textarea "error says [PERSON_NAME] to"
type textarea "x"
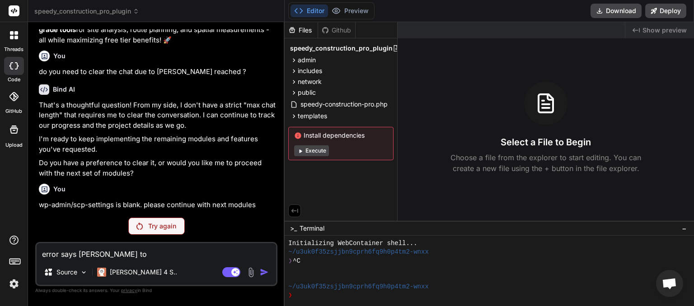
type textarea "error says [PERSON_NAME]"
type textarea "x"
type textarea "error says [PERSON_NAME]"
type textarea "x"
type textarea "error says max token"
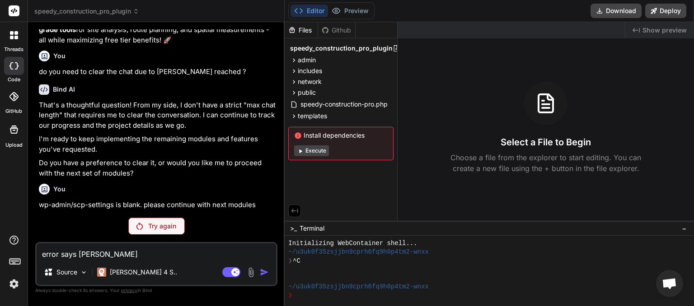
type textarea "x"
type textarea "error says max tokens"
type textarea "x"
type textarea "error says max tokens"
type textarea "x"
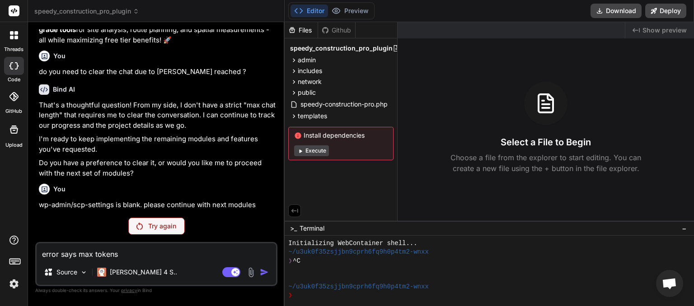
type textarea "error says max tokens r"
type textarea "x"
type textarea "error says max tokens re"
type textarea "x"
type textarea "error says [PERSON_NAME] rea"
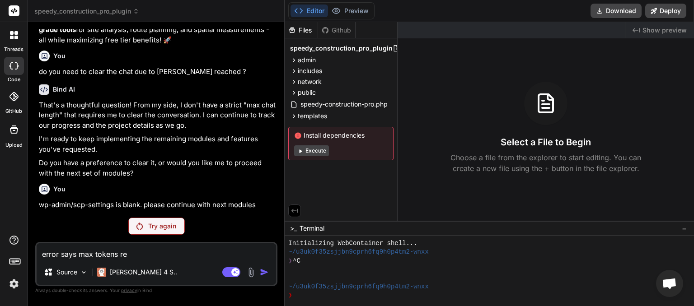
type textarea "x"
type textarea "error says [PERSON_NAME] reac"
type textarea "x"
type textarea "error says max tokens reach"
type textarea "x"
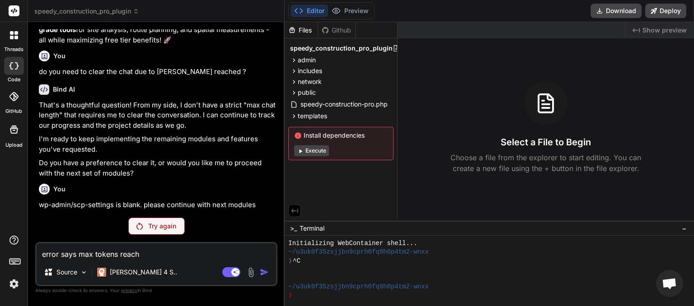
type textarea "error says max tokens reache"
type textarea "x"
type textarea "error says [PERSON_NAME] reached"
type textarea "x"
type textarea "error says [PERSON_NAME] reached"
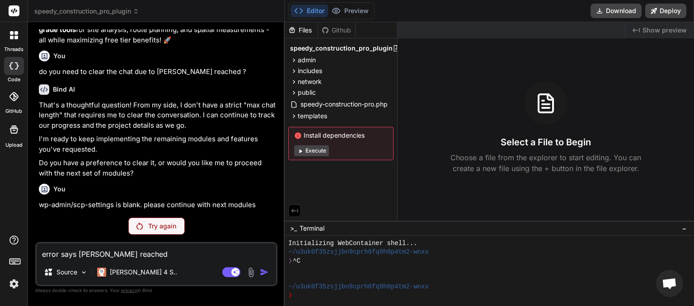
type textarea "x"
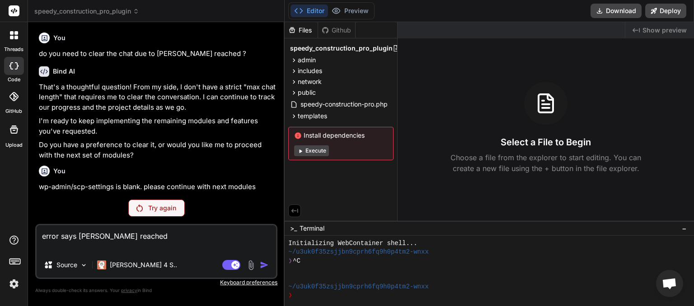
type textarea "error says [PERSON_NAME] reached"
